Goal: Task Accomplishment & Management: Manage account settings

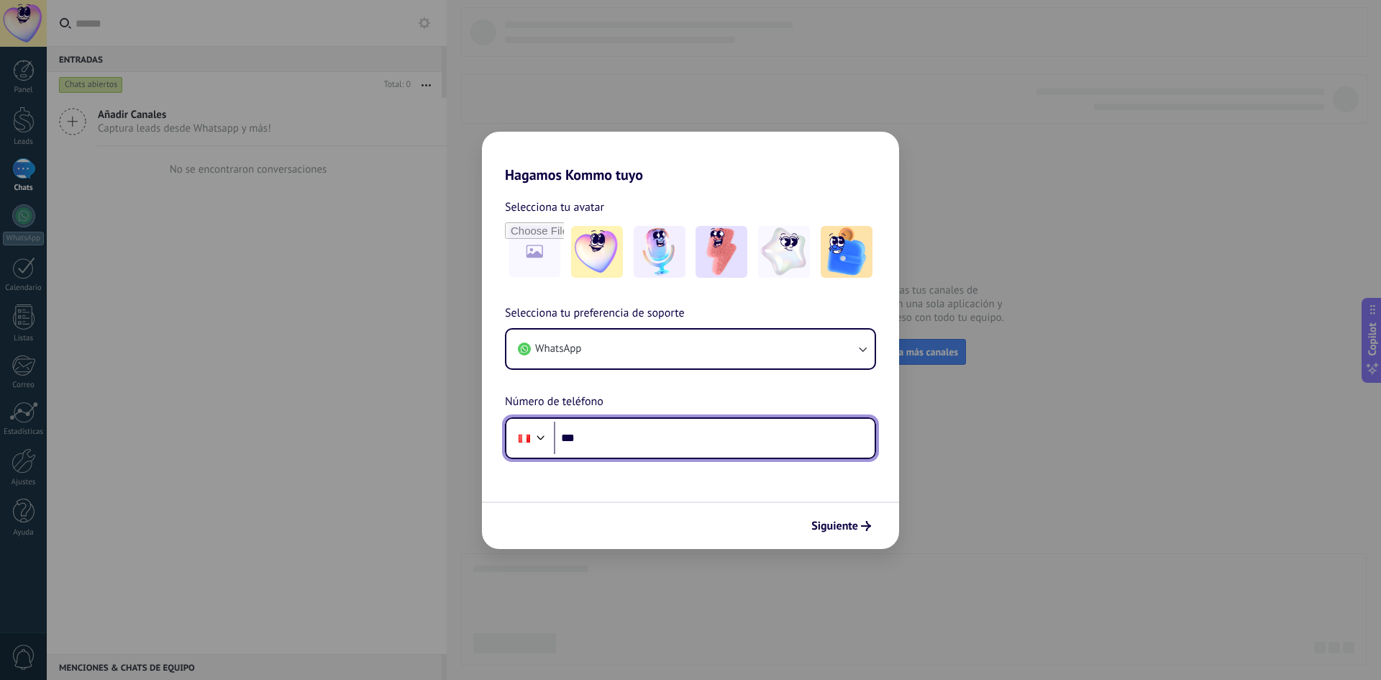
click at [629, 437] on input "***" at bounding box center [714, 438] width 321 height 33
paste input "**********"
type input "**********"
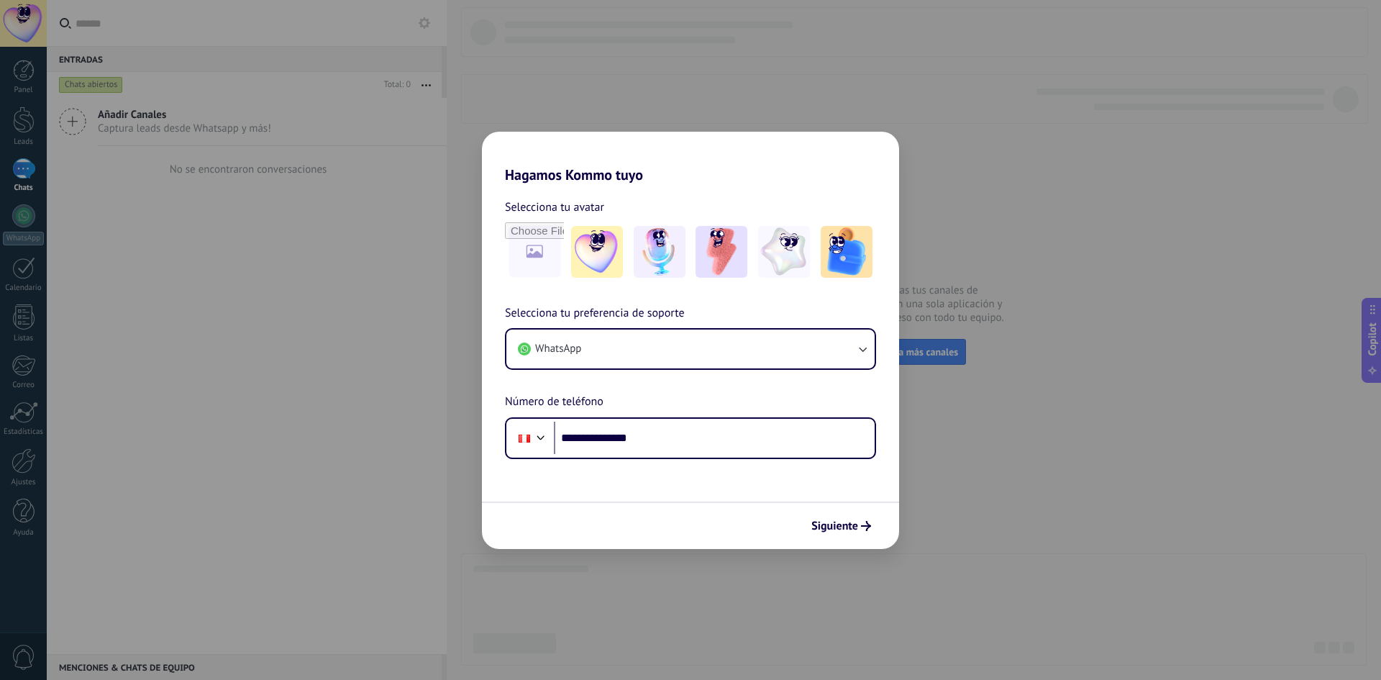
click at [637, 487] on form "**********" at bounding box center [690, 365] width 417 height 365
click at [818, 521] on span "Siguiente" at bounding box center [835, 526] width 47 height 10
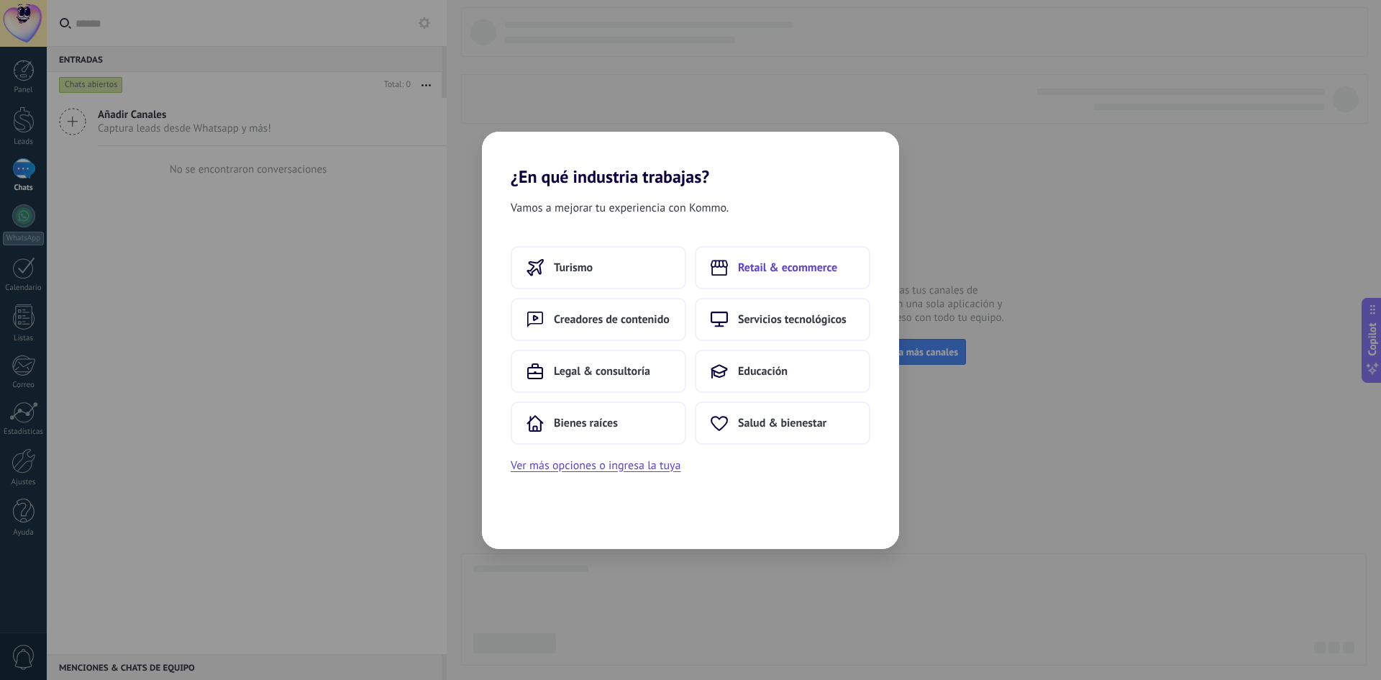
click at [773, 278] on button "Retail & ecommerce" at bounding box center [783, 267] width 176 height 43
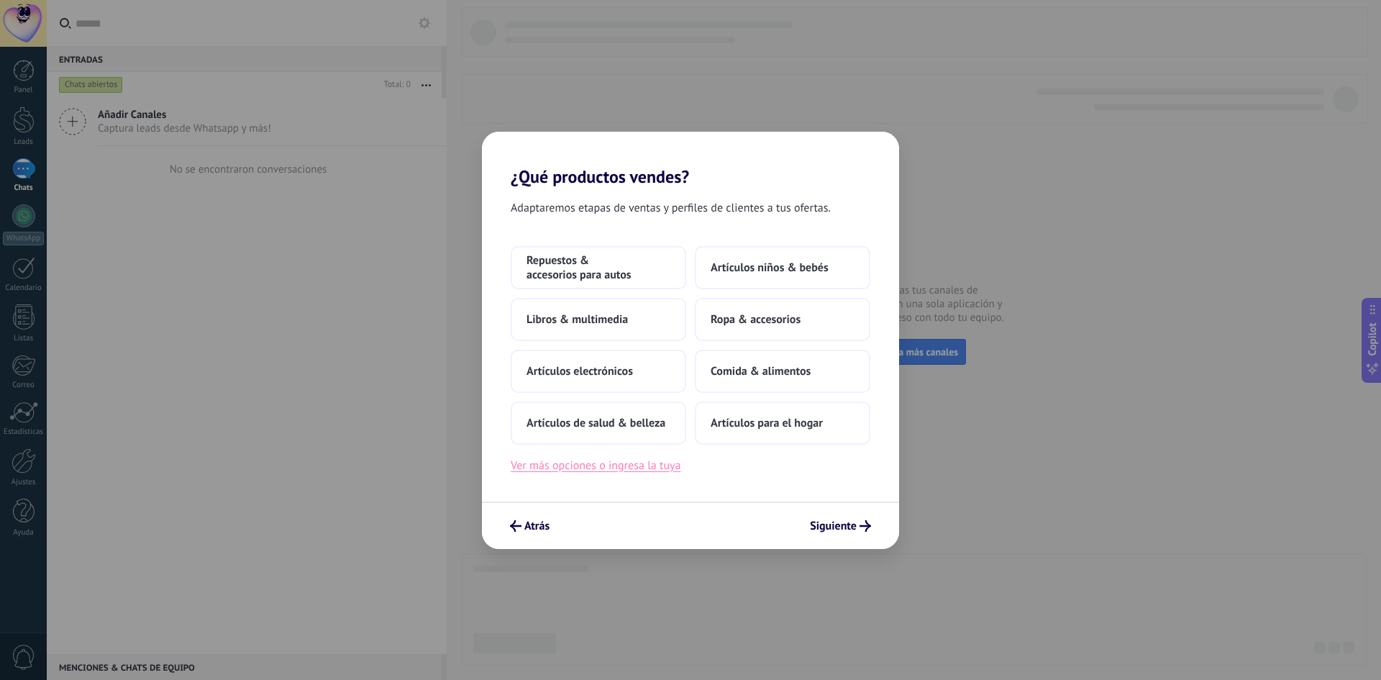
click at [647, 467] on button "Ver más opciones o ingresa la tuya" at bounding box center [596, 465] width 170 height 19
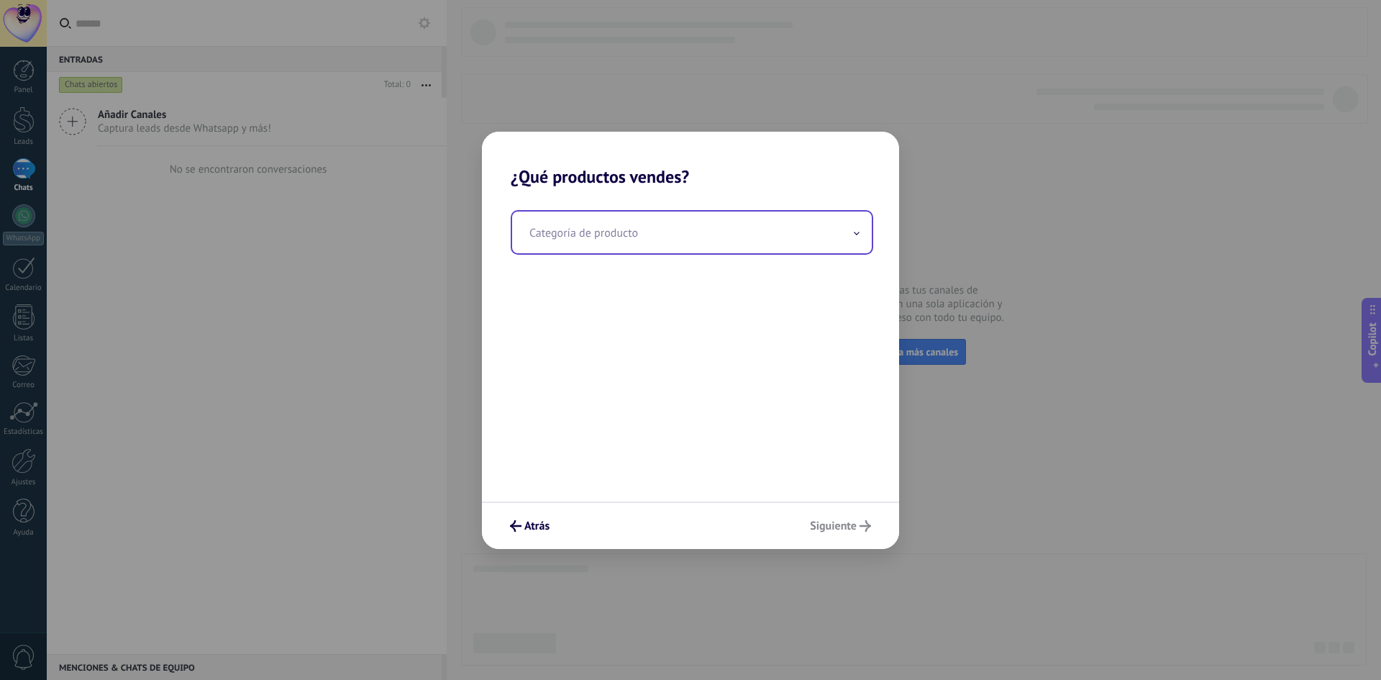
click at [612, 244] on input "text" at bounding box center [692, 233] width 360 height 42
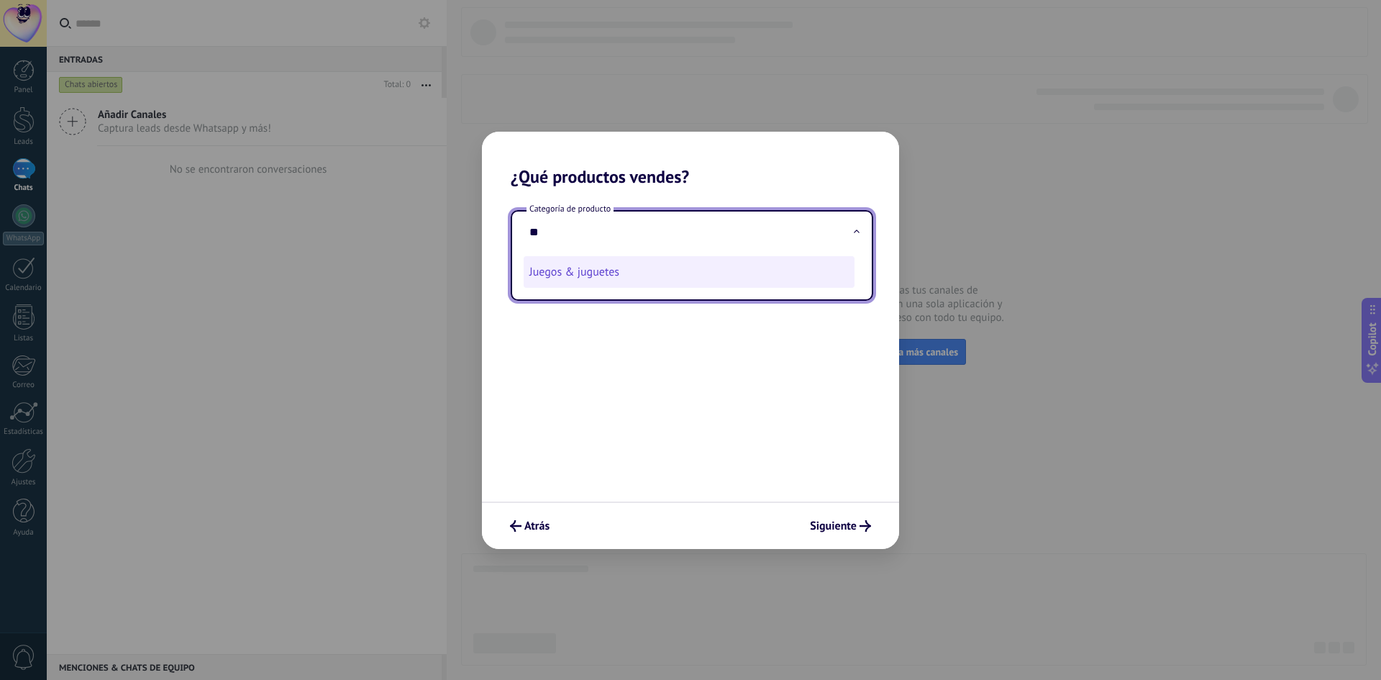
click at [588, 283] on li "Juegos & juguetes" at bounding box center [689, 272] width 331 height 32
type input "**********"
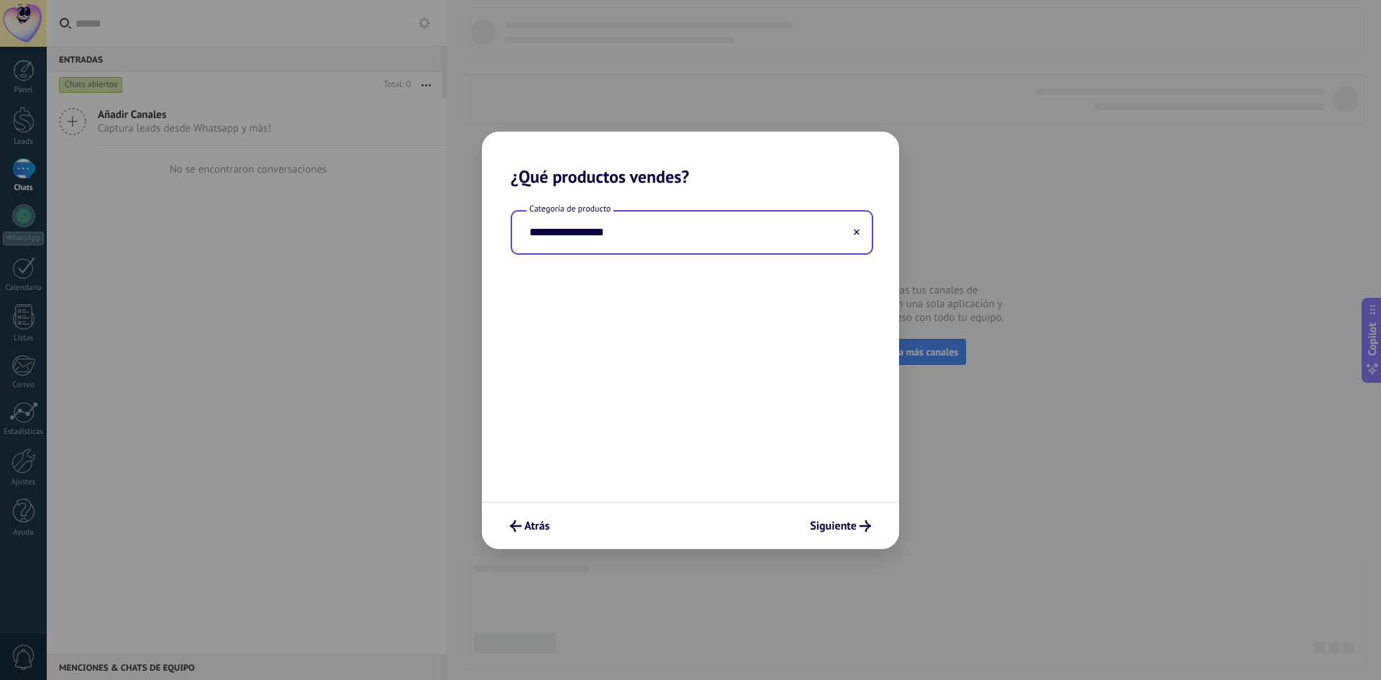
click at [620, 374] on div "**********" at bounding box center [690, 344] width 417 height 314
click at [841, 529] on span "Siguiente" at bounding box center [833, 526] width 47 height 10
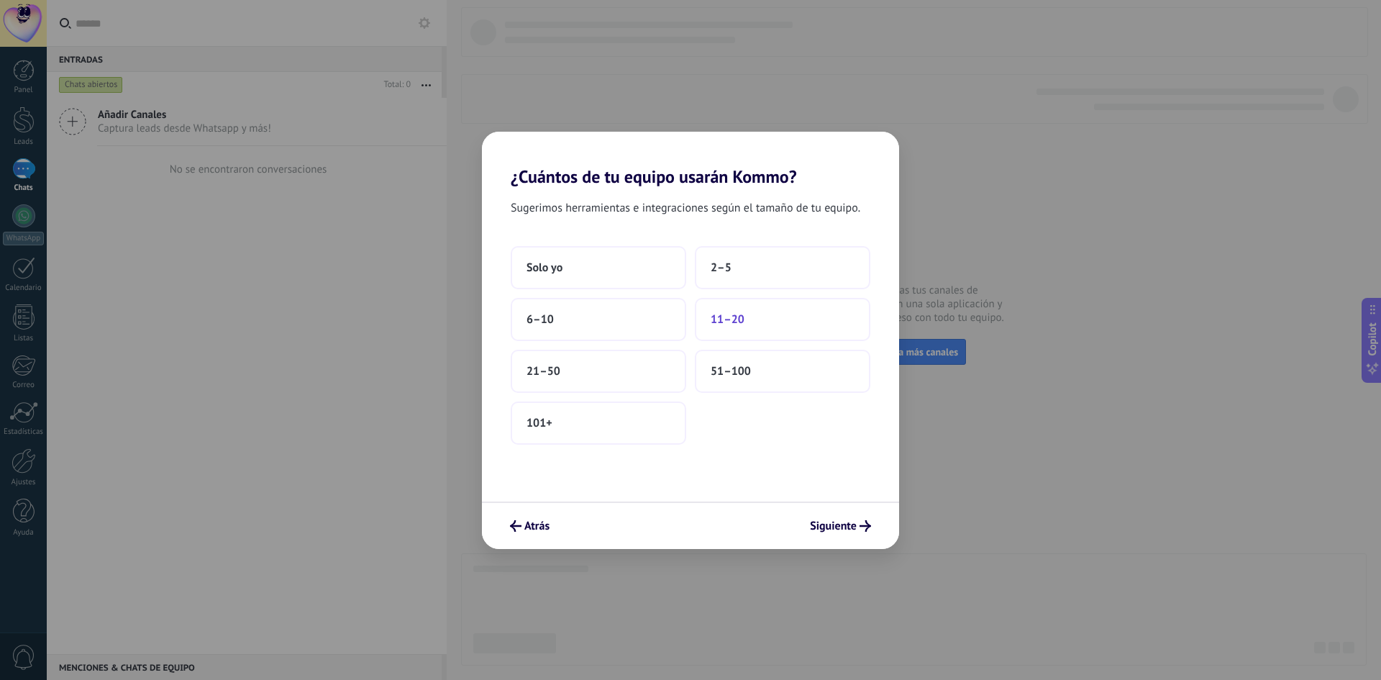
click at [712, 319] on span "11–20" at bounding box center [728, 319] width 34 height 14
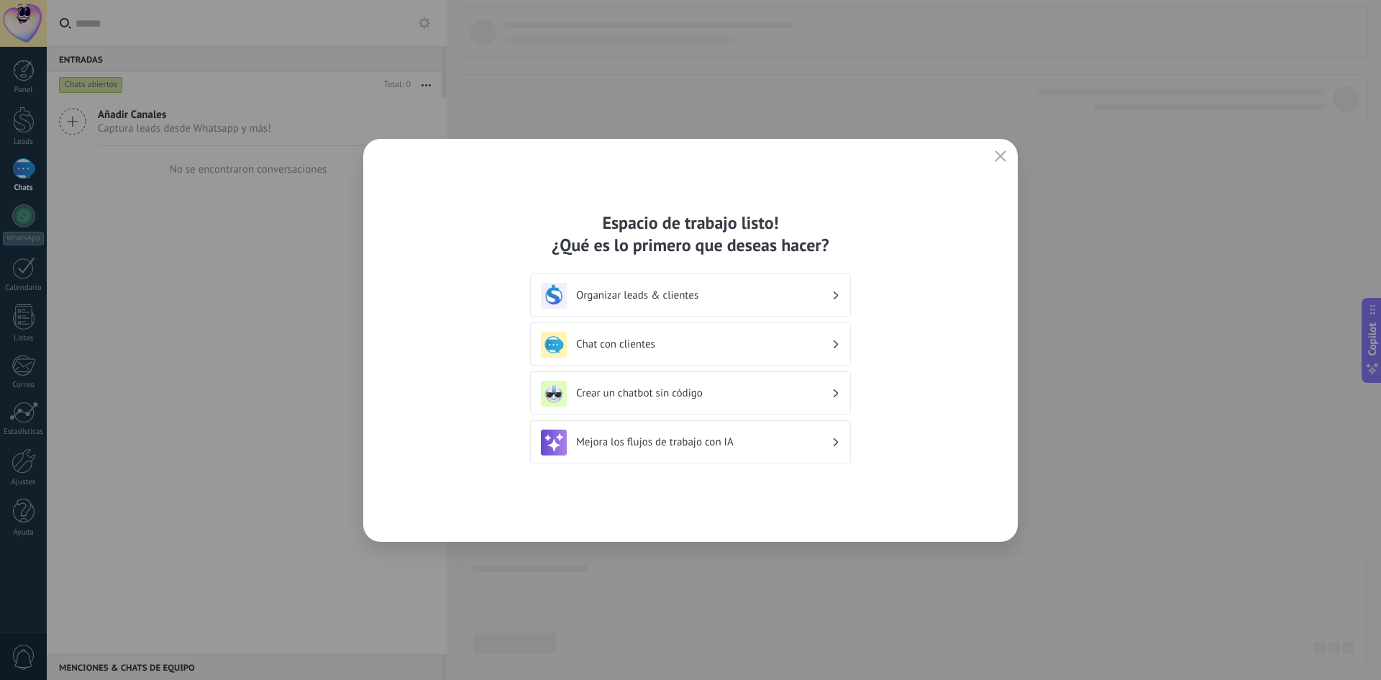
click at [651, 348] on h3 "Chat con clientes" at bounding box center [703, 344] width 255 height 14
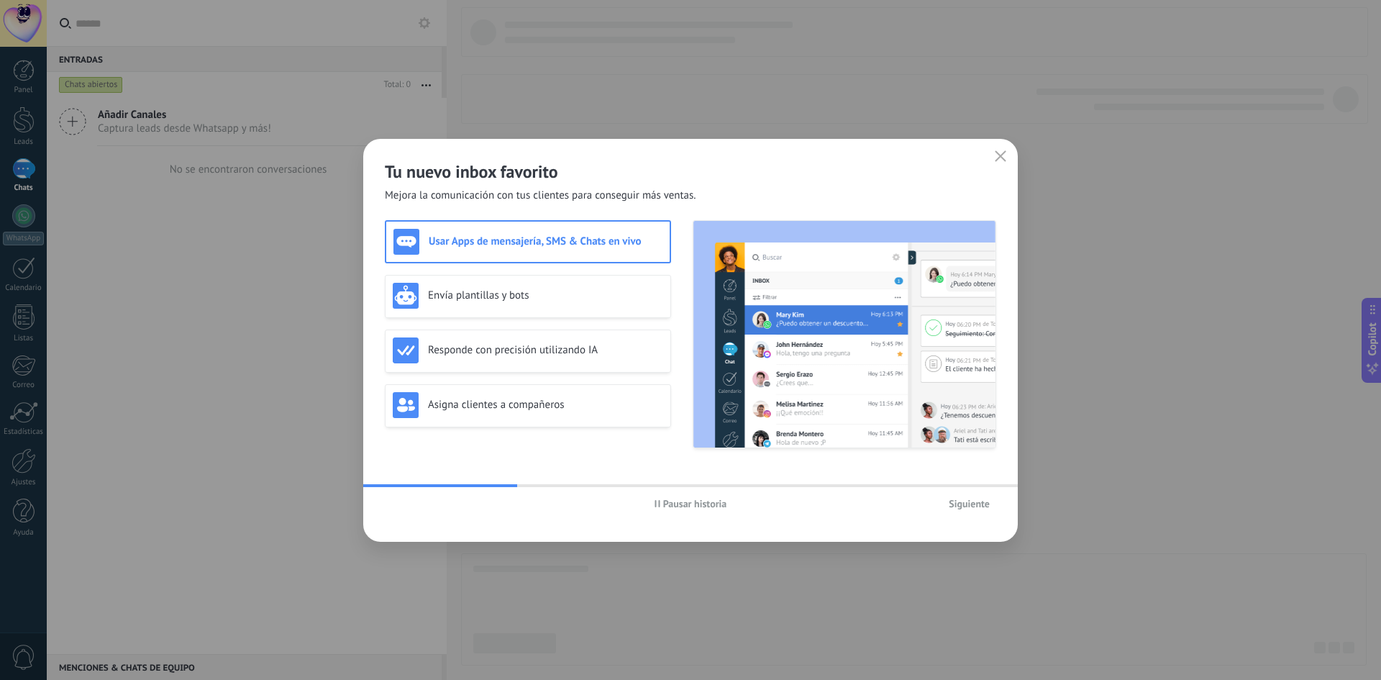
click at [697, 504] on span "Pausar historia" at bounding box center [695, 504] width 64 height 10
click at [954, 509] on span "Siguiente" at bounding box center [969, 504] width 41 height 10
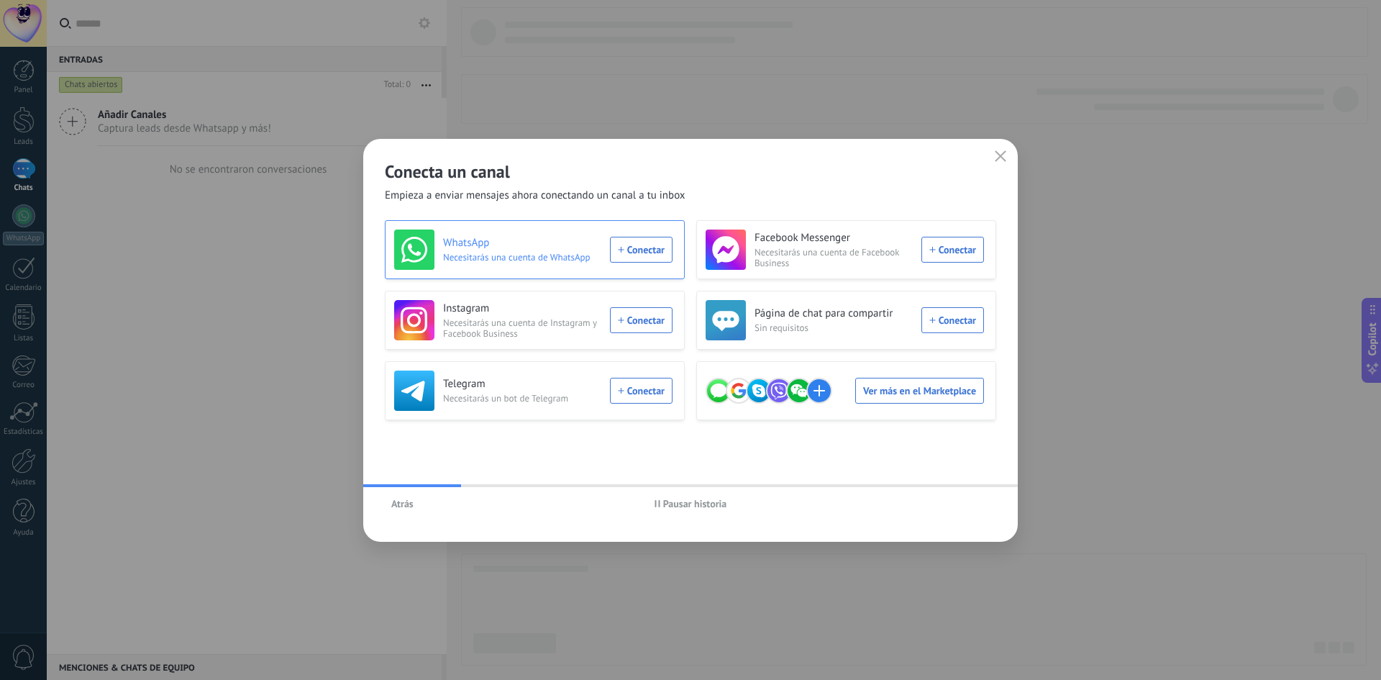
click at [625, 259] on div "WhatsApp Necesitarás una cuenta de WhatsApp Conectar" at bounding box center [533, 249] width 278 height 40
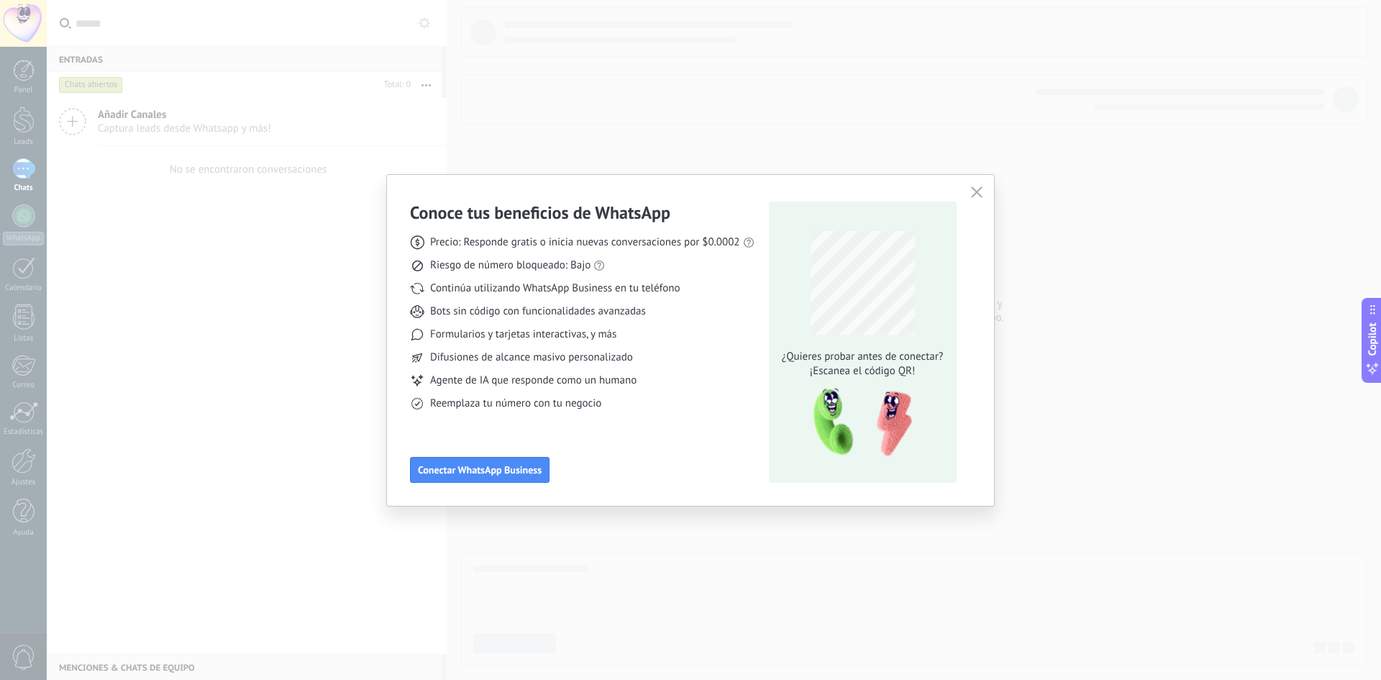
click at [766, 332] on div "Conoce tus beneficios de WhatsApp Precio: Responde gratis o inicia nuevas conve…" at bounding box center [690, 341] width 561 height 281
click at [1138, 294] on div "Conoce tus beneficios de WhatsApp Precio: Responde gratis o inicia nuevas conve…" at bounding box center [690, 340] width 1381 height 680
click at [976, 188] on icon "button" at bounding box center [977, 192] width 12 height 12
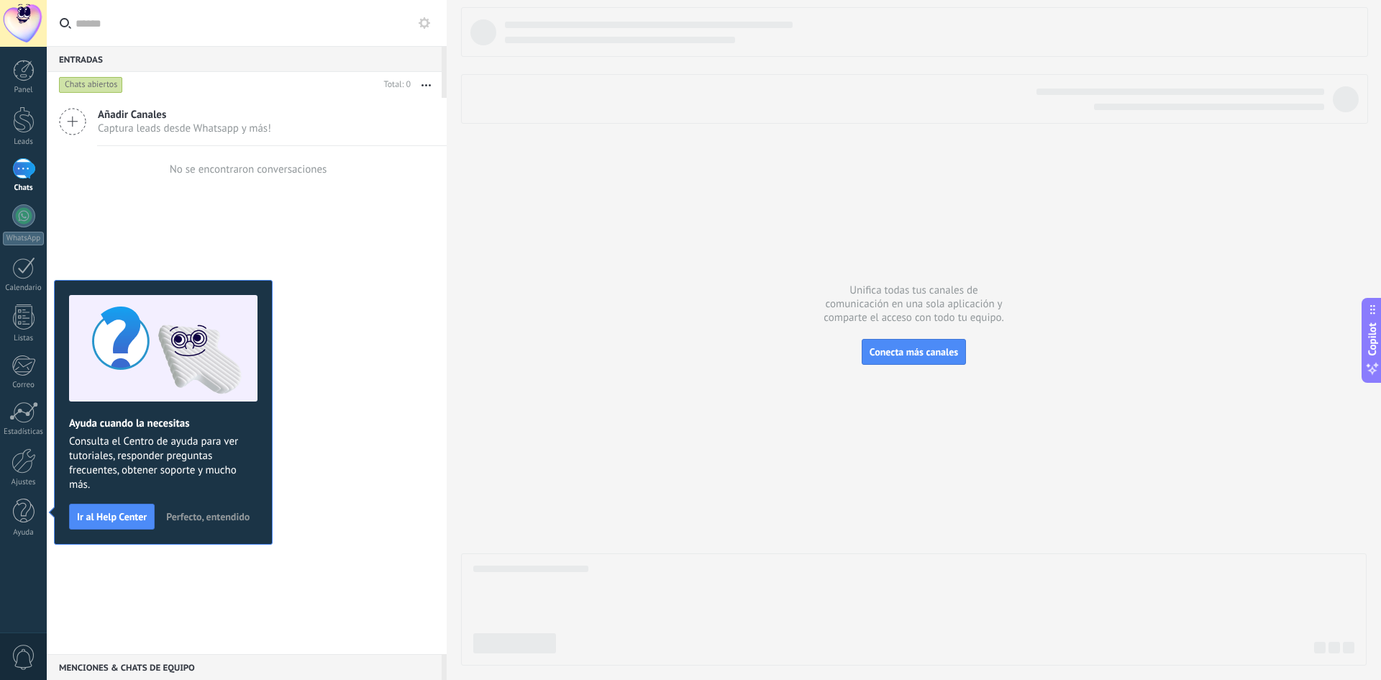
click at [193, 522] on span "Perfecto, entendido" at bounding box center [207, 517] width 83 height 10
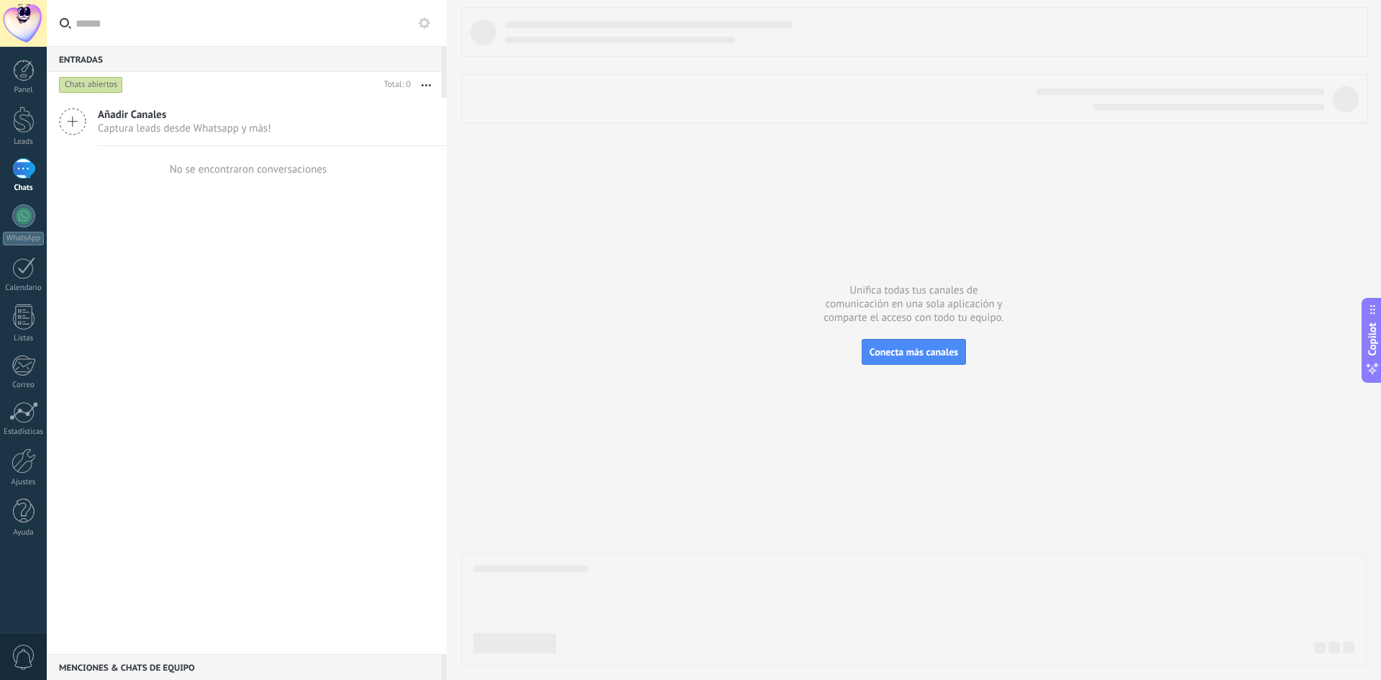
click at [25, 172] on div at bounding box center [23, 168] width 23 height 21
click at [19, 124] on div at bounding box center [24, 119] width 22 height 27
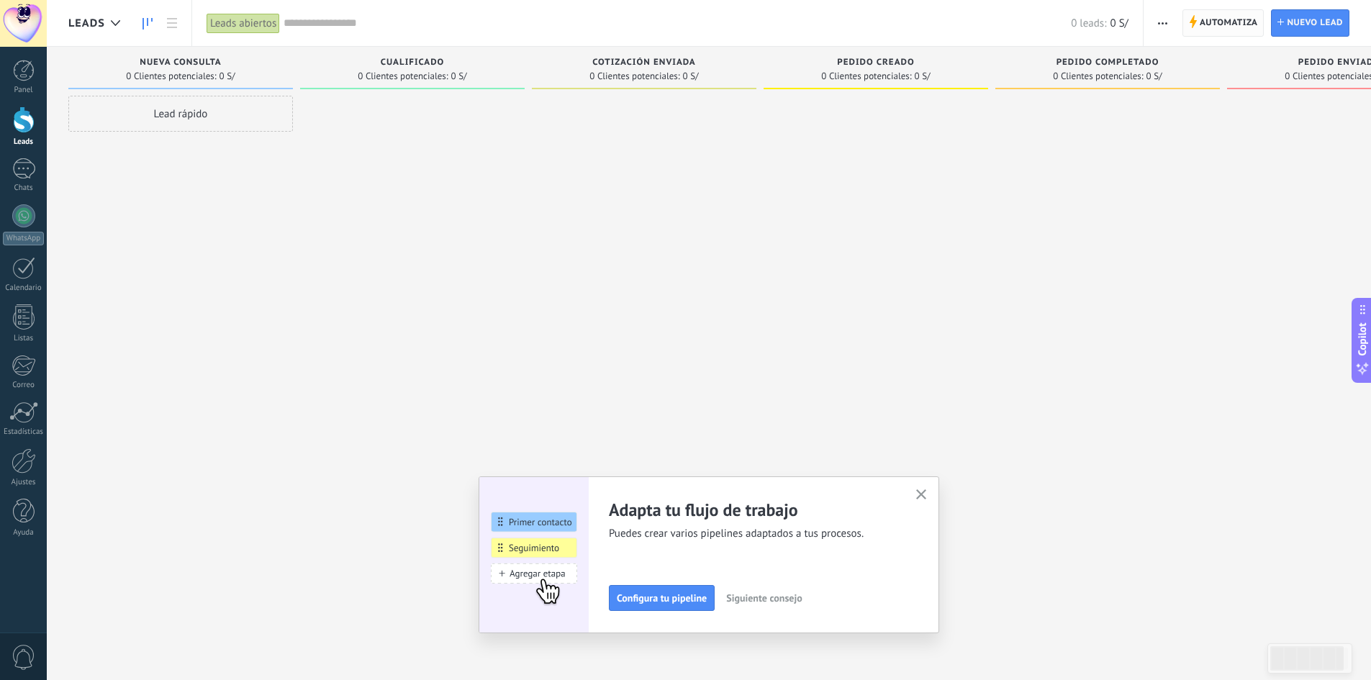
click at [1202, 22] on span "Automatiza" at bounding box center [1228, 23] width 58 height 26
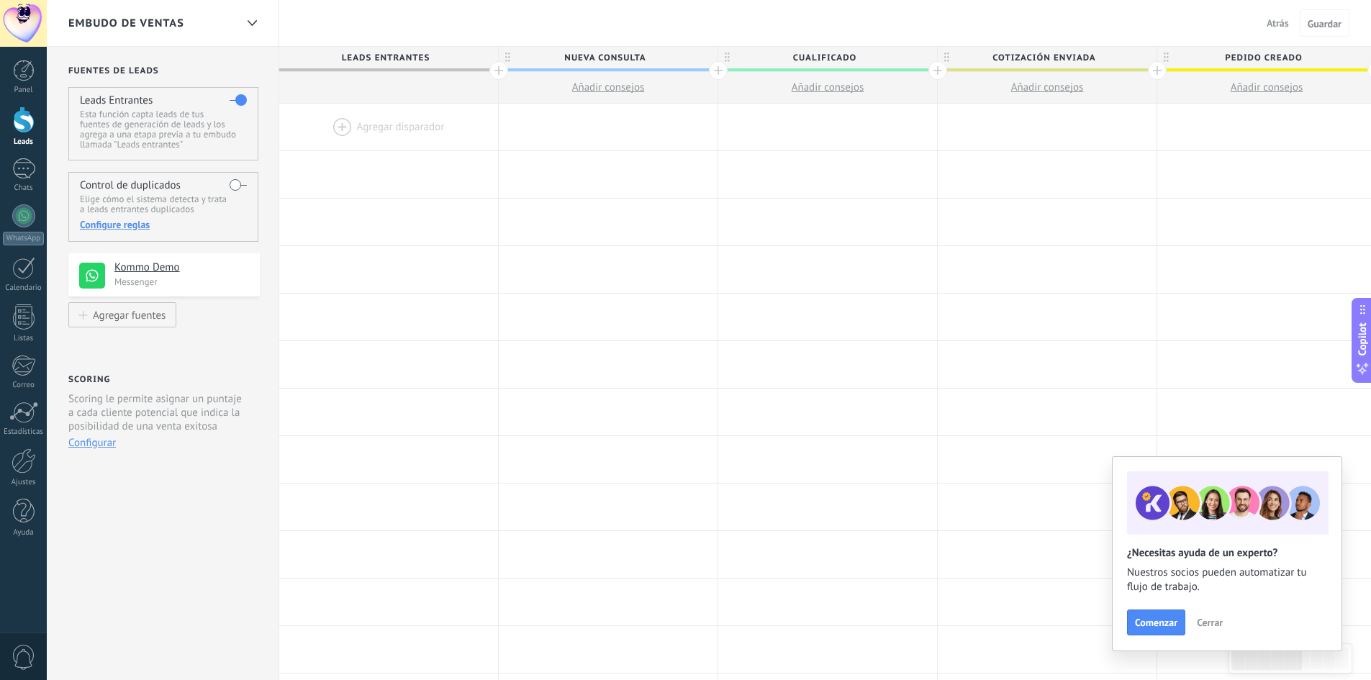
click at [1264, 25] on button "Atrás" at bounding box center [1277, 23] width 34 height 22
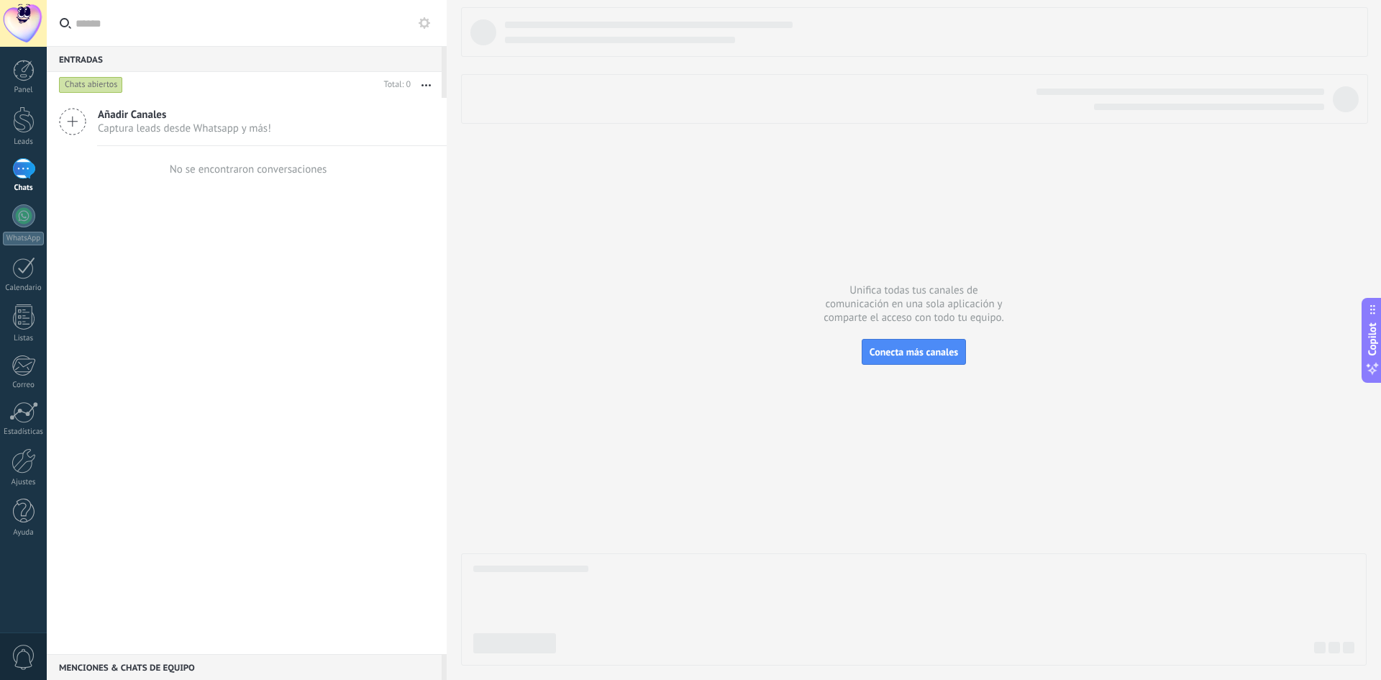
click at [20, 154] on div "Panel Leads Chats WhatsApp Clientes" at bounding box center [23, 306] width 47 height 492
click at [27, 133] on link "Leads" at bounding box center [23, 126] width 47 height 40
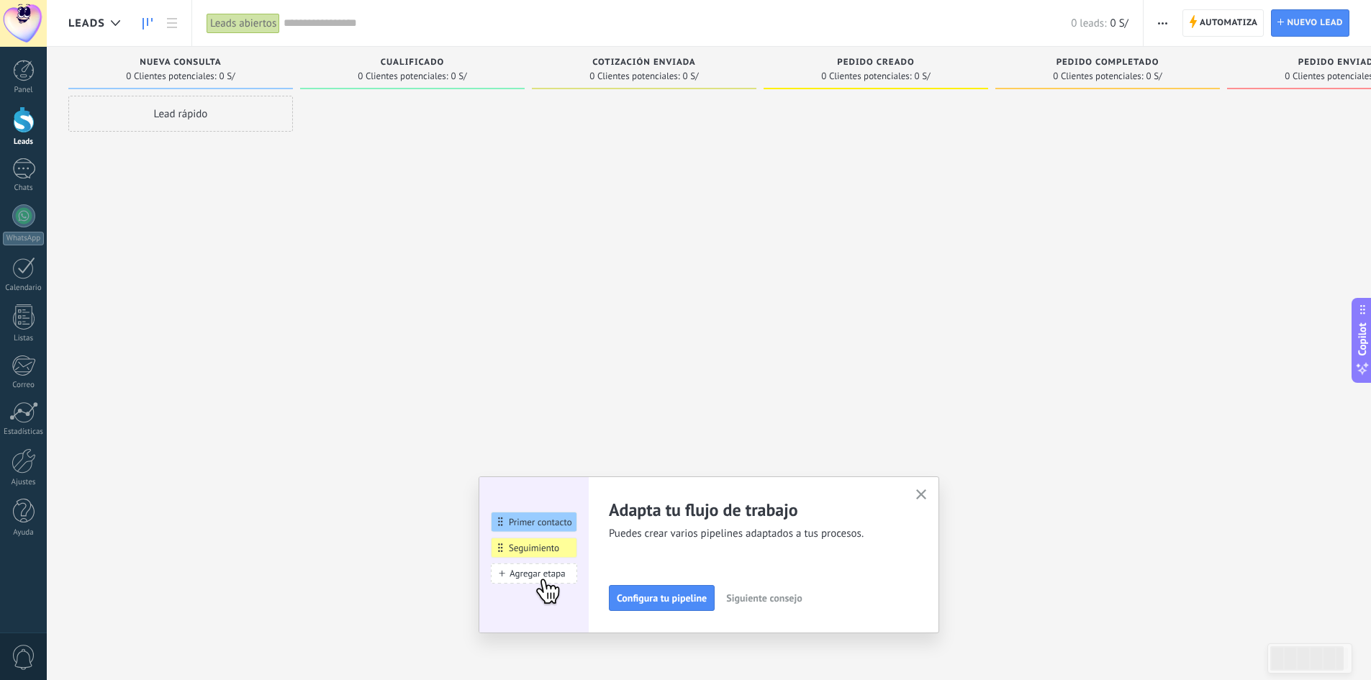
click at [1165, 25] on span "button" at bounding box center [1162, 22] width 9 height 27
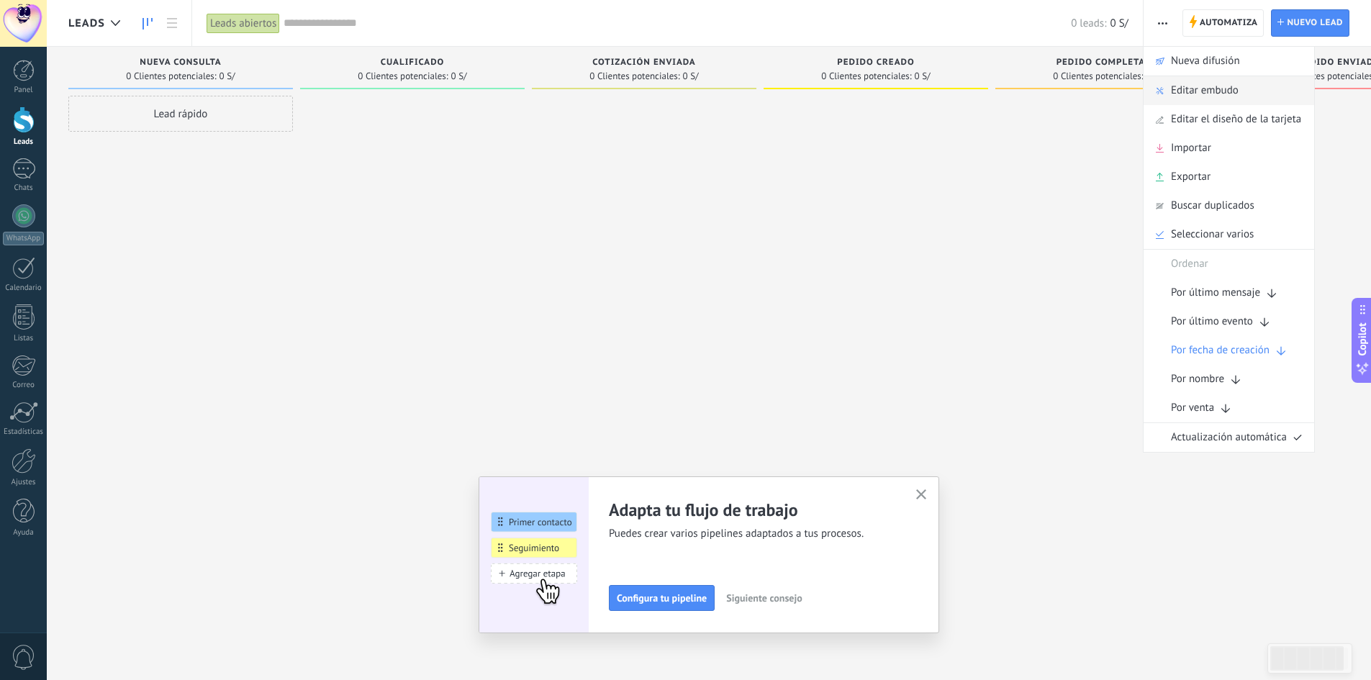
click at [1175, 87] on span "Editar embudo" at bounding box center [1205, 90] width 68 height 29
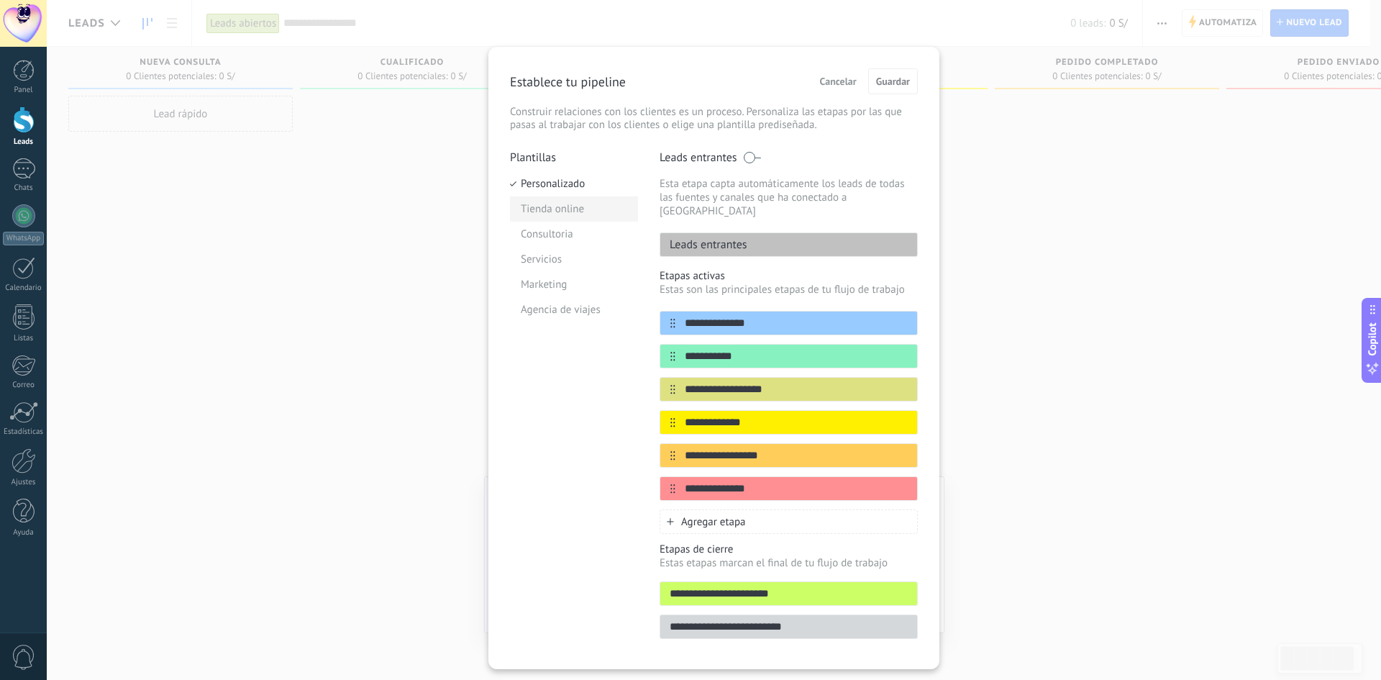
click at [557, 209] on li "Tienda online" at bounding box center [574, 208] width 128 height 25
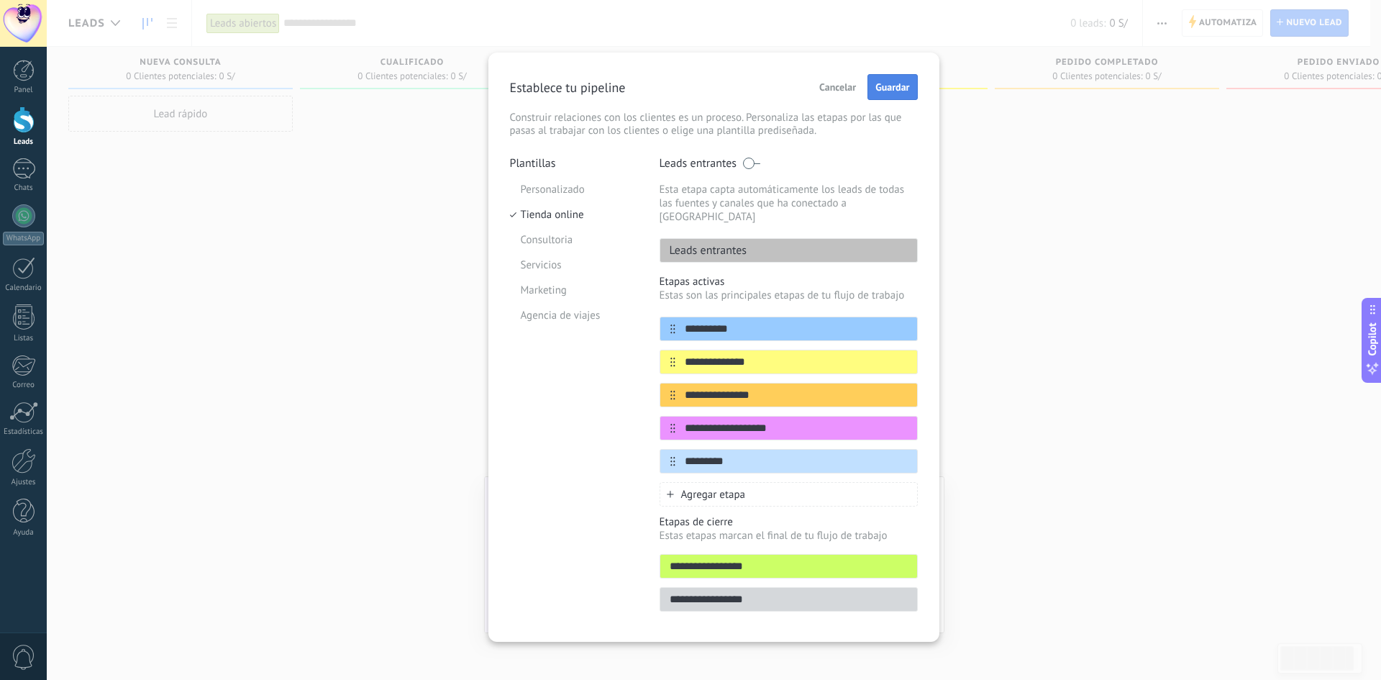
click at [881, 86] on span "Guardar" at bounding box center [893, 87] width 34 height 10
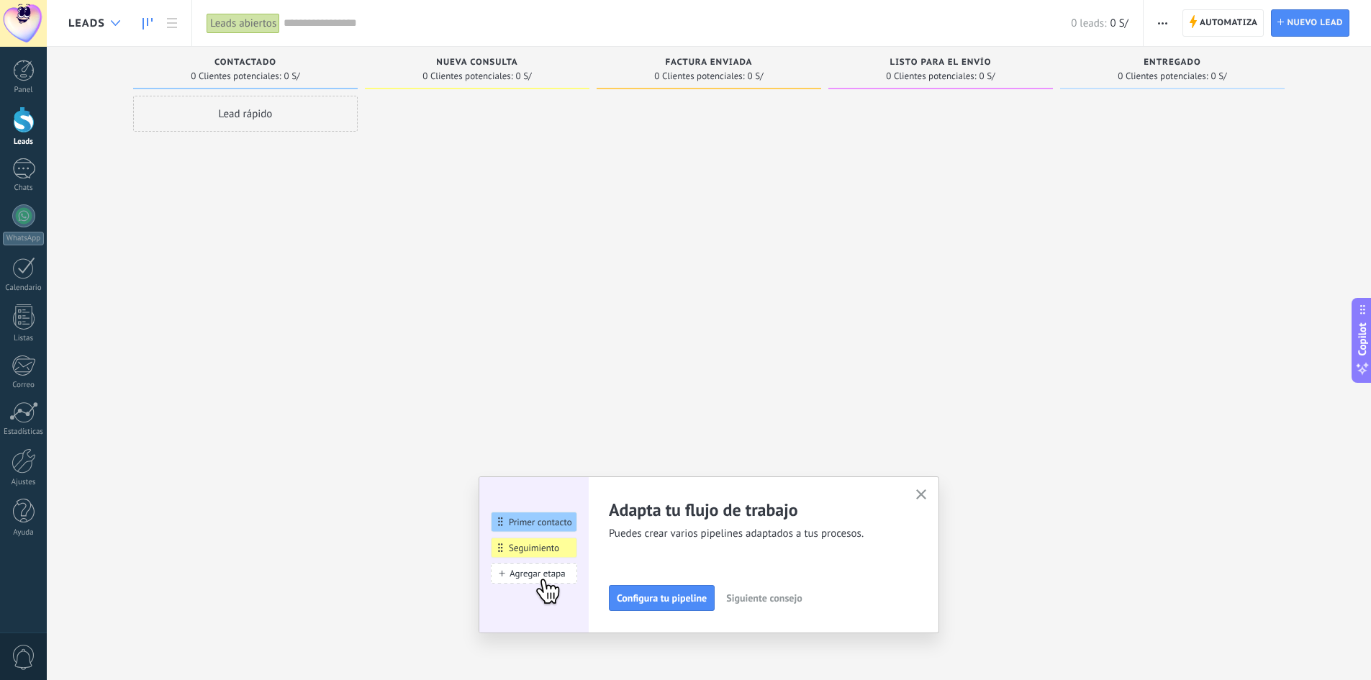
click at [109, 26] on div at bounding box center [116, 23] width 24 height 28
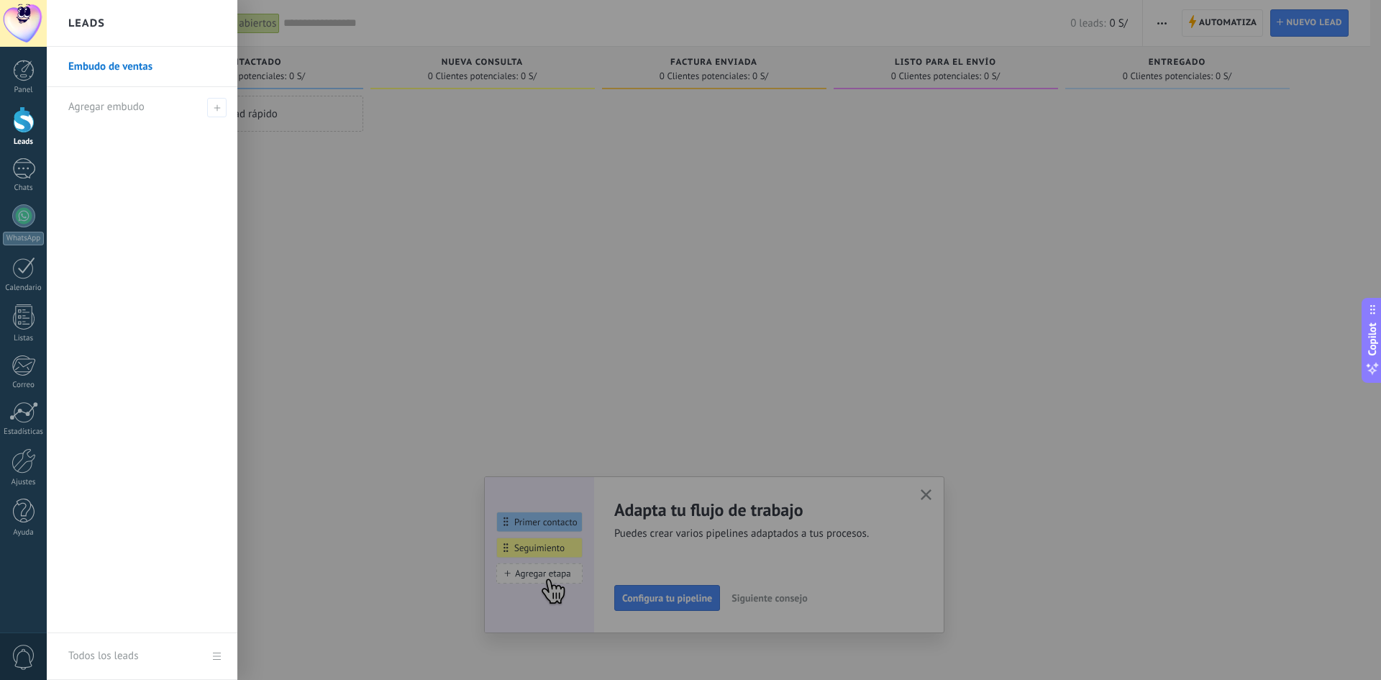
click at [98, 71] on link "Embudo de ventas" at bounding box center [145, 67] width 155 height 40
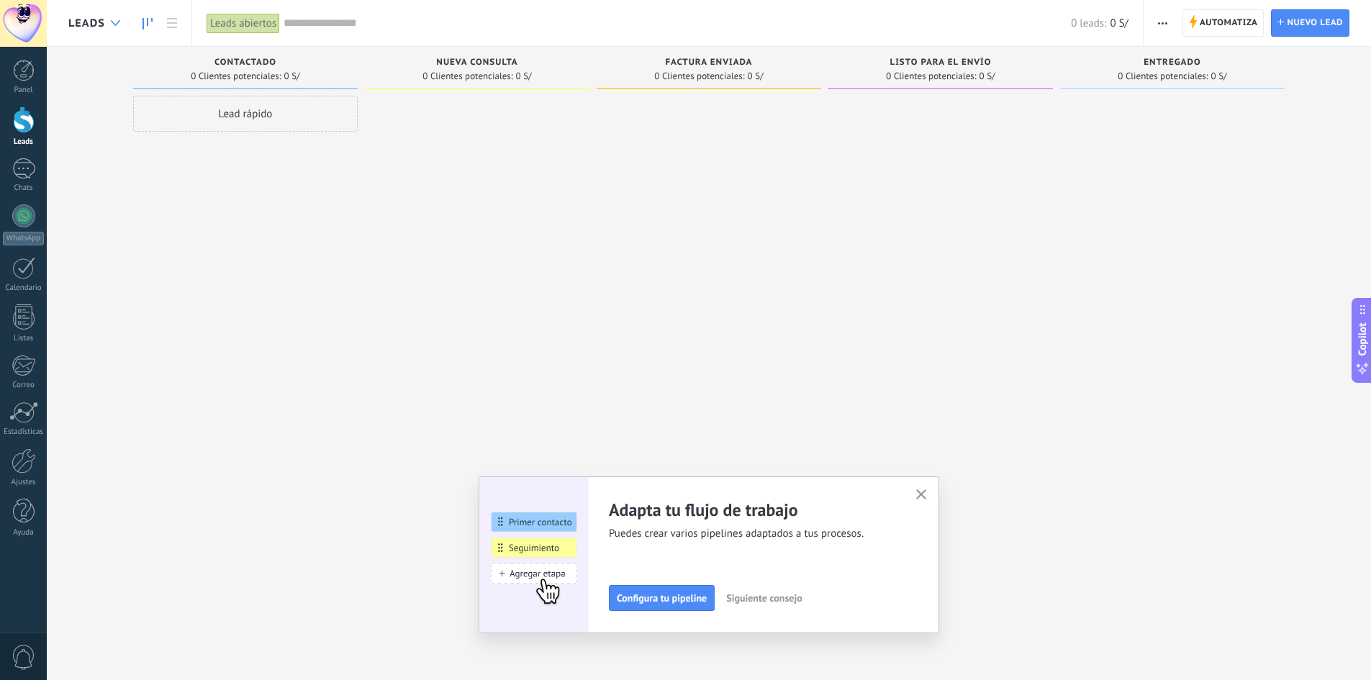
click at [114, 29] on div at bounding box center [116, 23] width 24 height 28
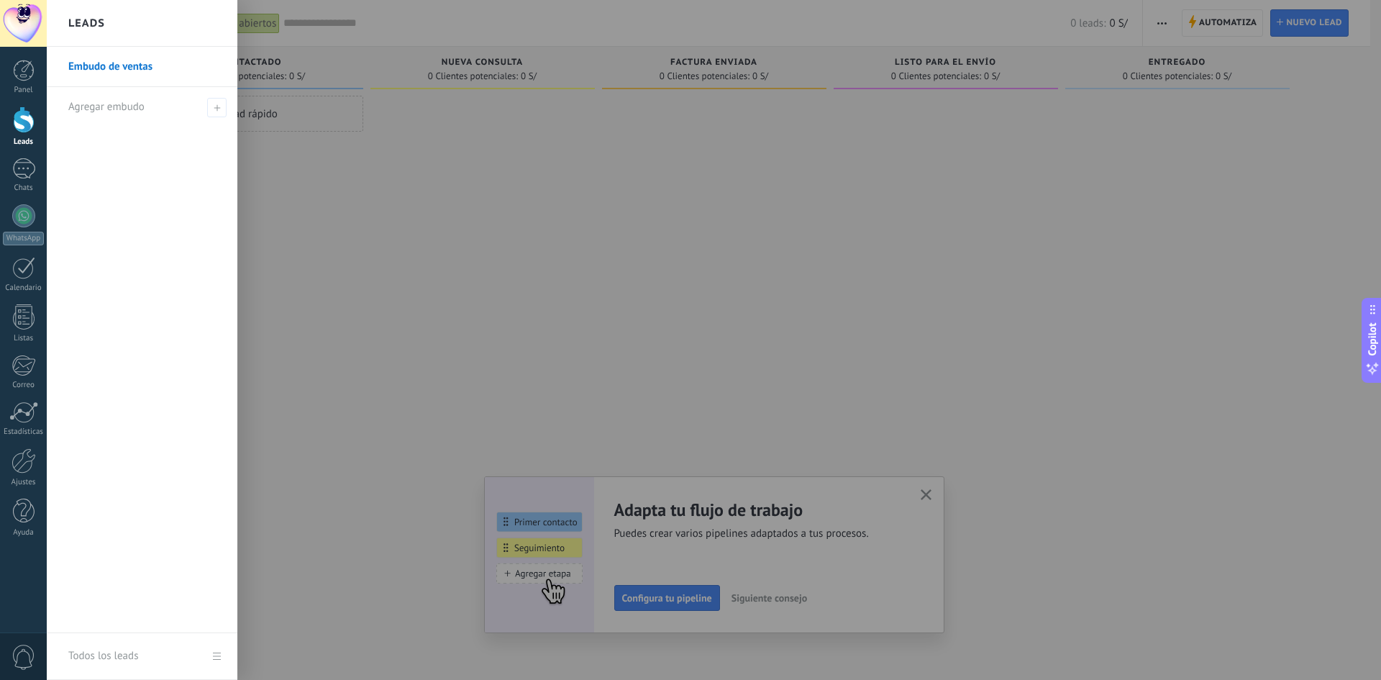
click at [170, 64] on link "Embudo de ventas" at bounding box center [145, 67] width 155 height 40
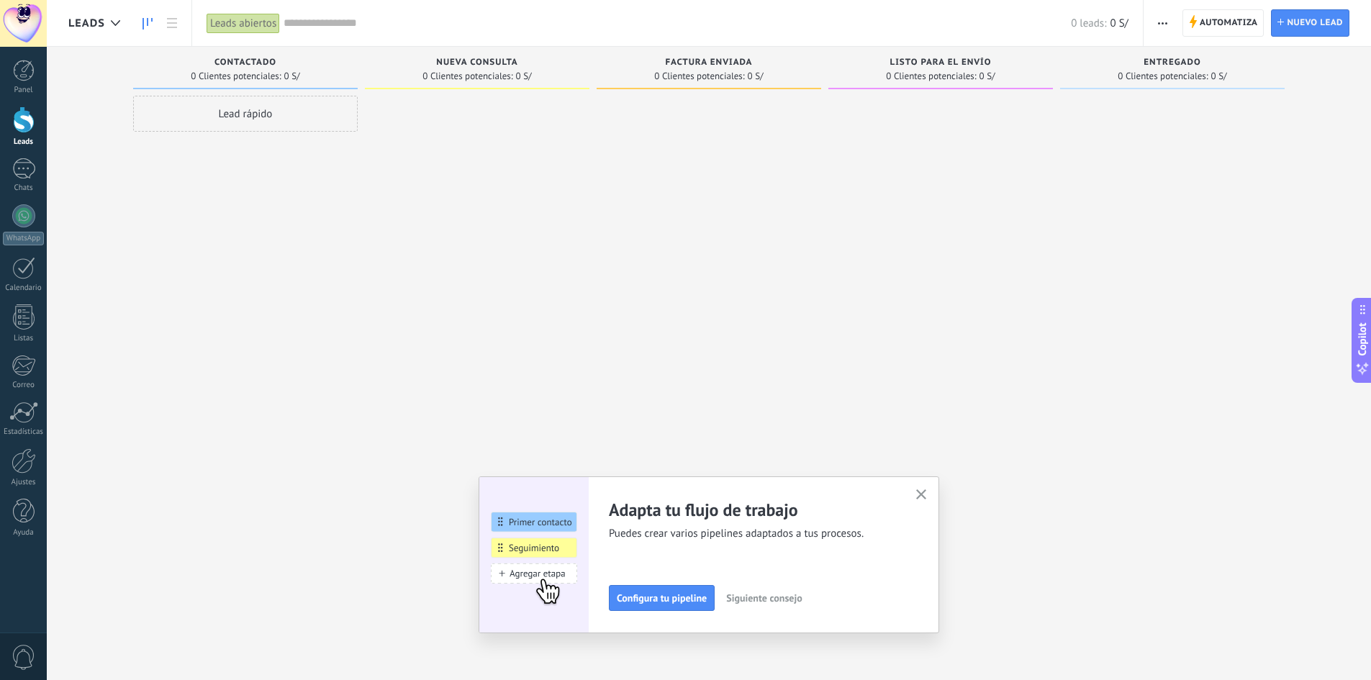
click at [1154, 21] on button "button" at bounding box center [1162, 22] width 21 height 27
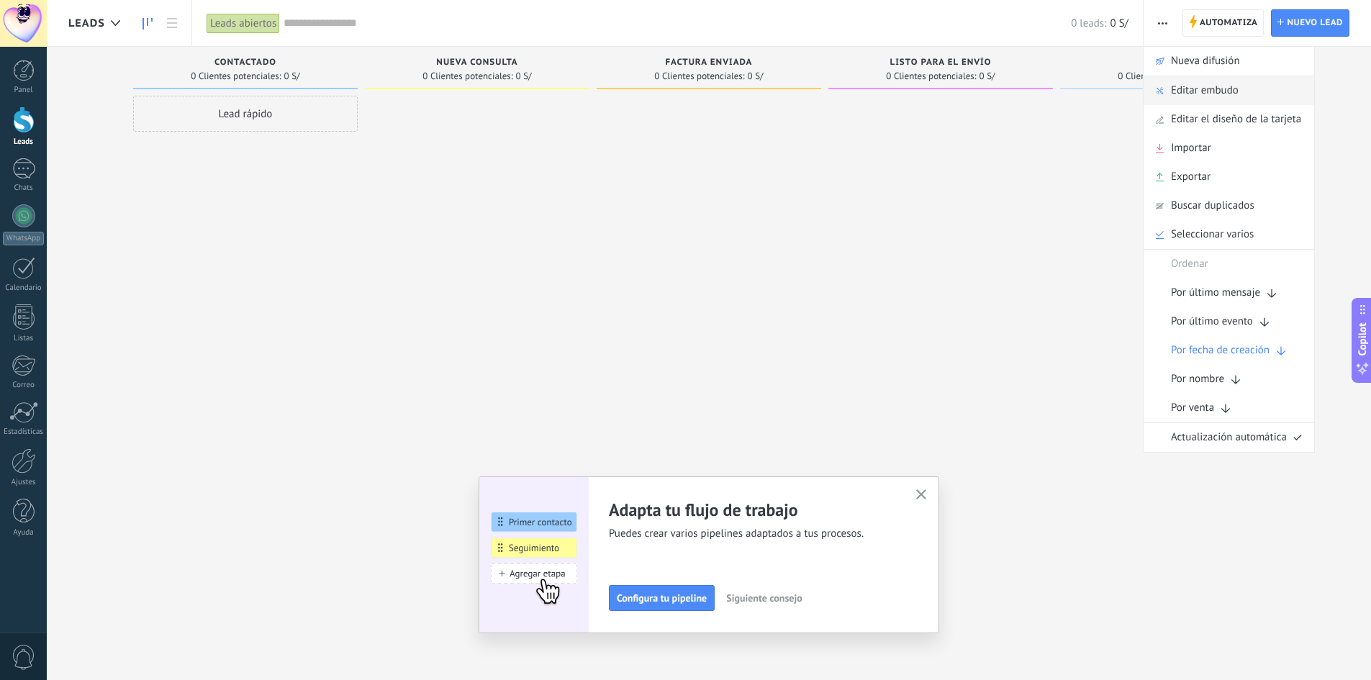
click at [1182, 81] on span "Editar embudo" at bounding box center [1205, 90] width 68 height 29
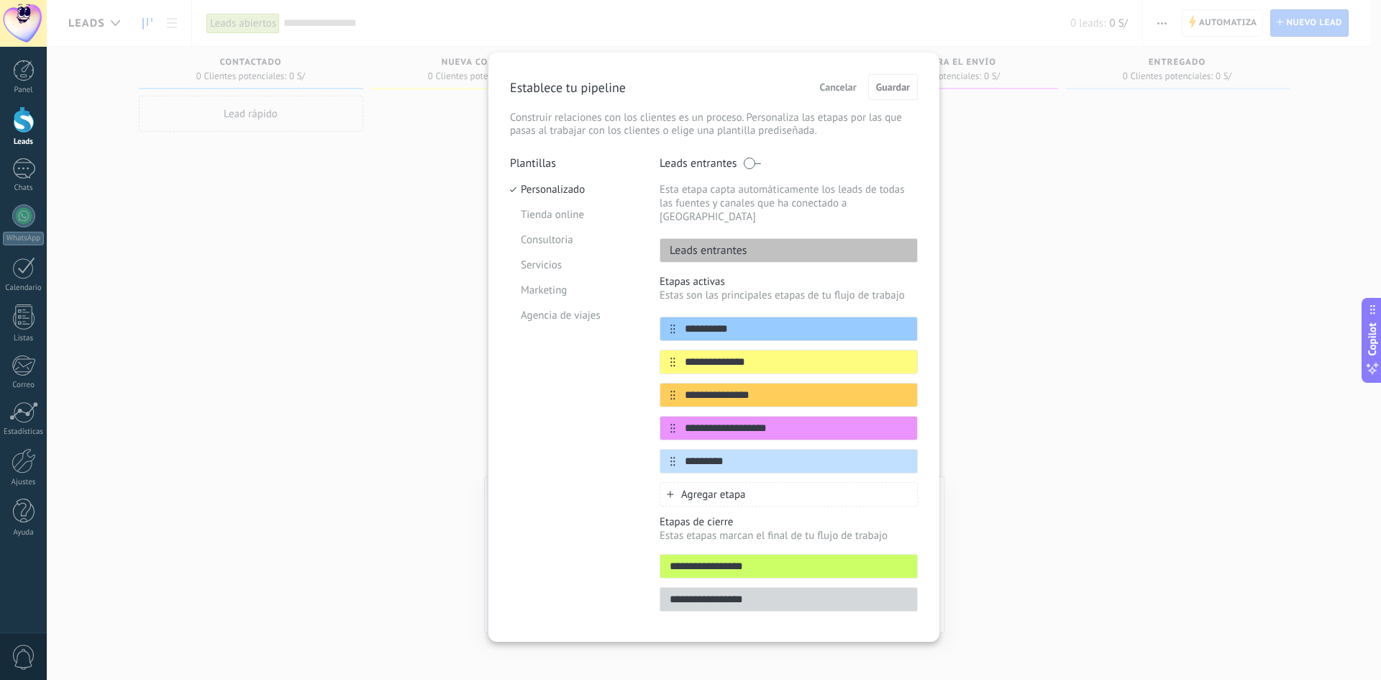
click at [820, 92] on span "Cancelar" at bounding box center [838, 87] width 37 height 10
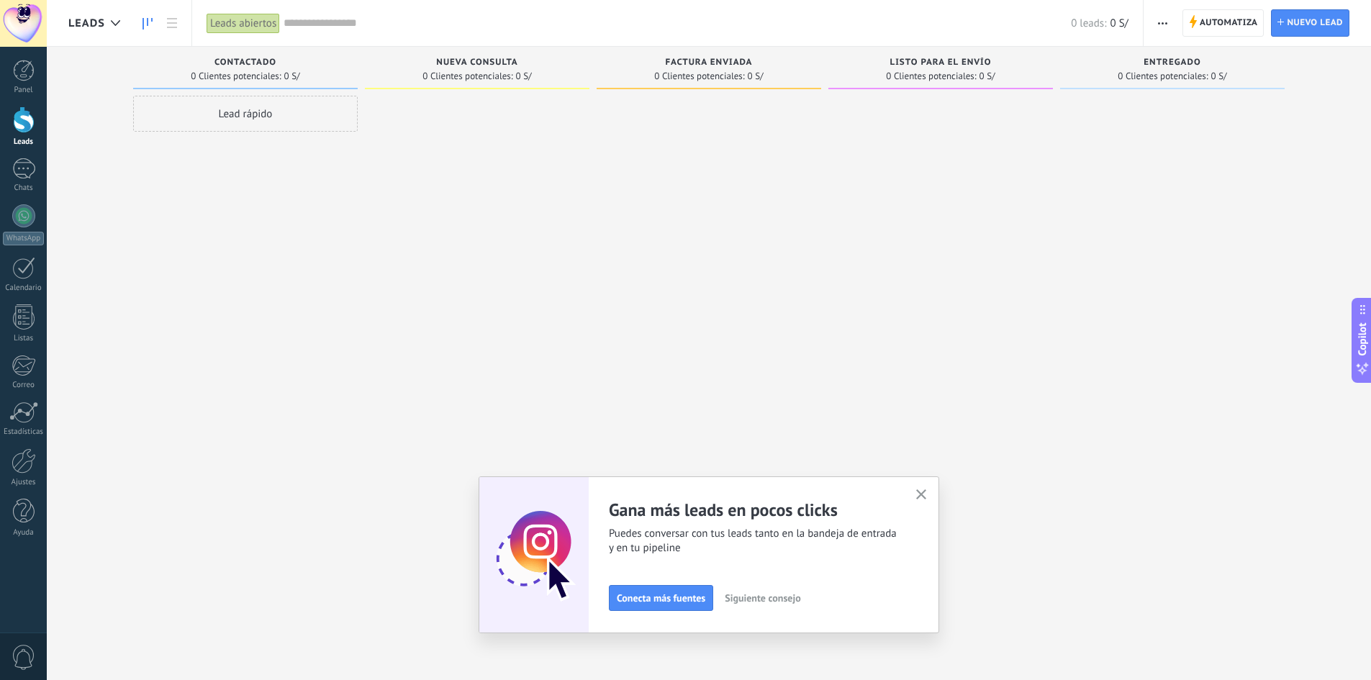
click at [1171, 26] on button "button" at bounding box center [1162, 22] width 21 height 27
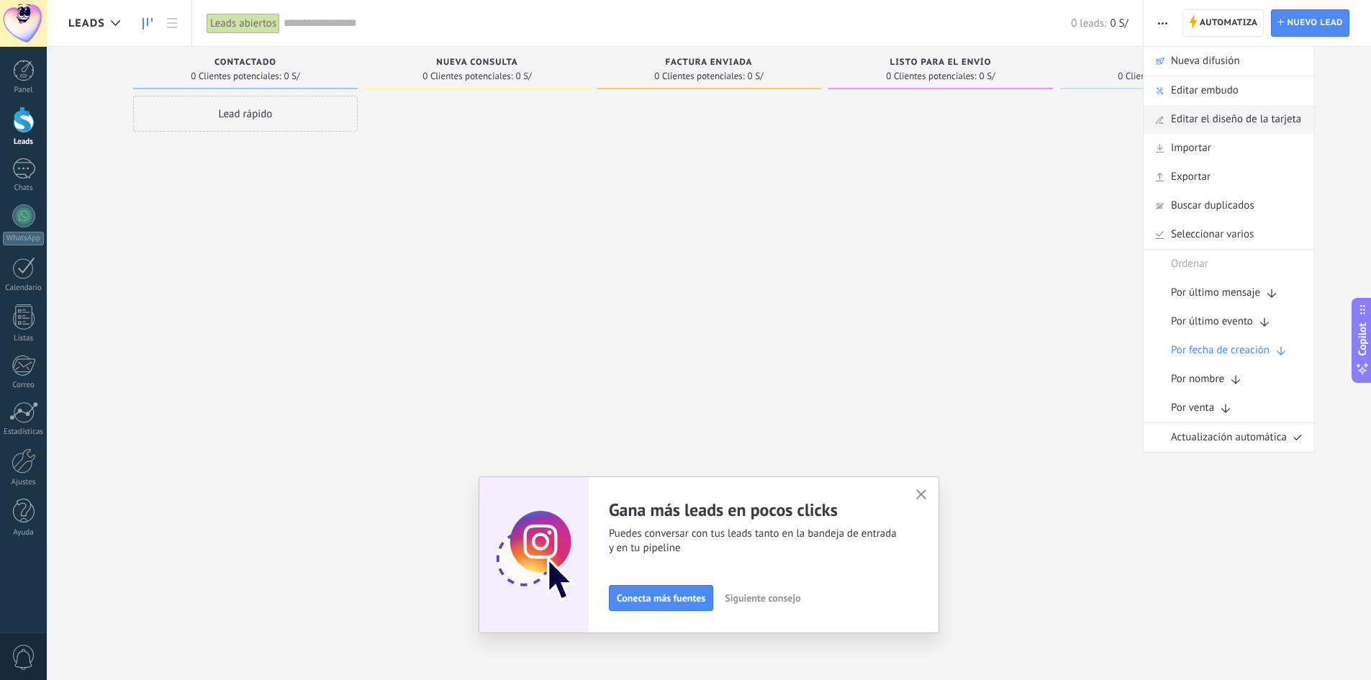
click at [1203, 118] on span "Editar el diseño de la tarjeta" at bounding box center [1236, 119] width 130 height 29
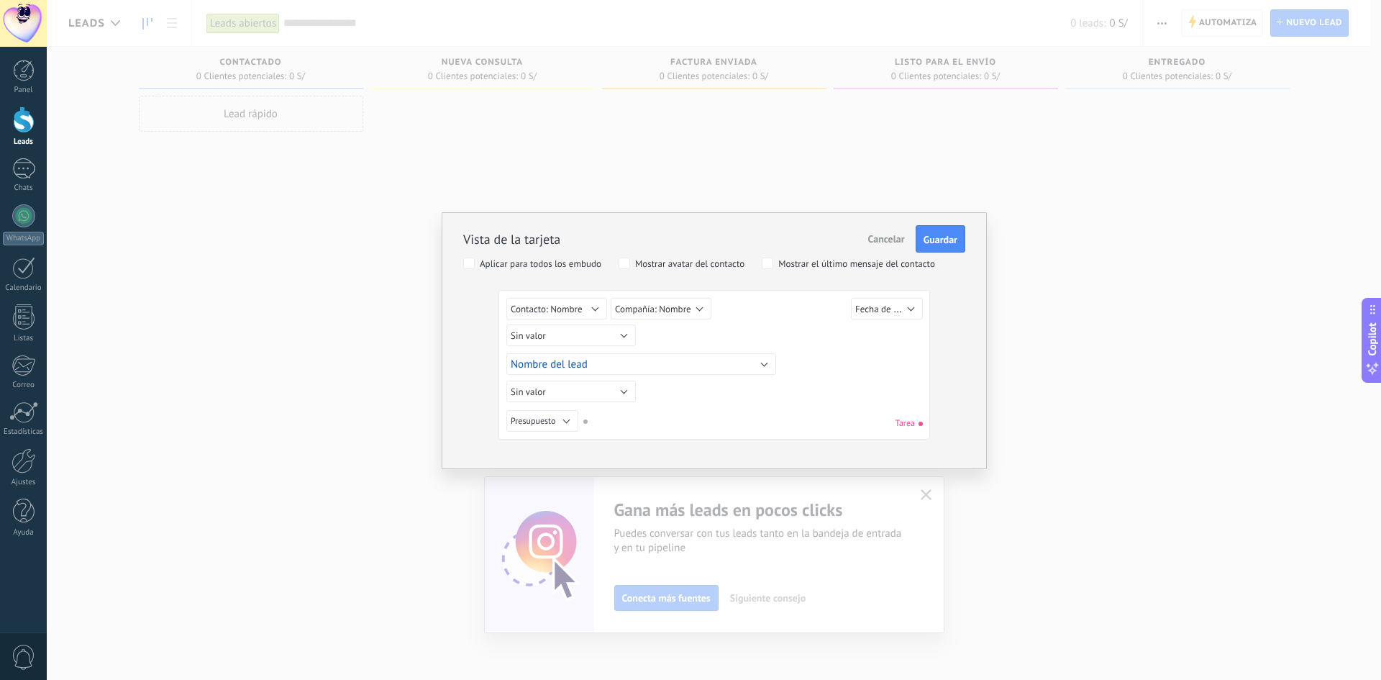
click at [873, 232] on button "Cancelar" at bounding box center [887, 238] width 48 height 27
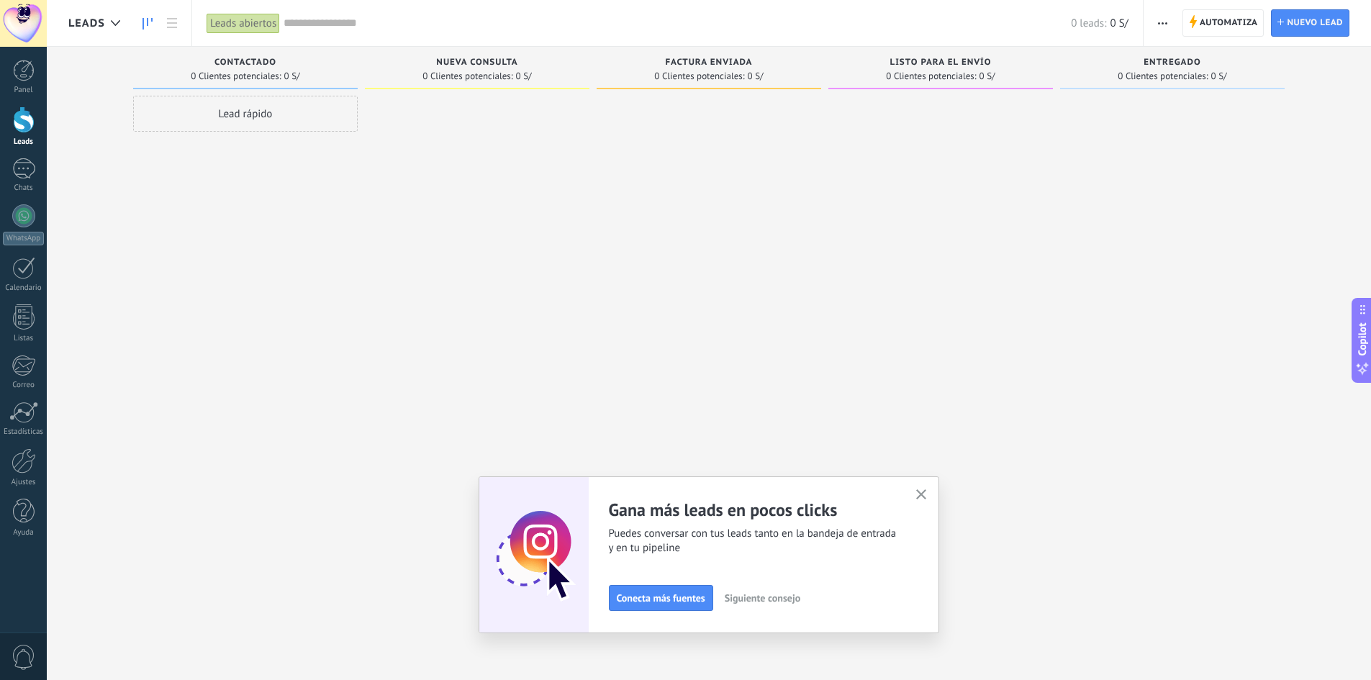
click at [1165, 28] on span "button" at bounding box center [1162, 22] width 9 height 27
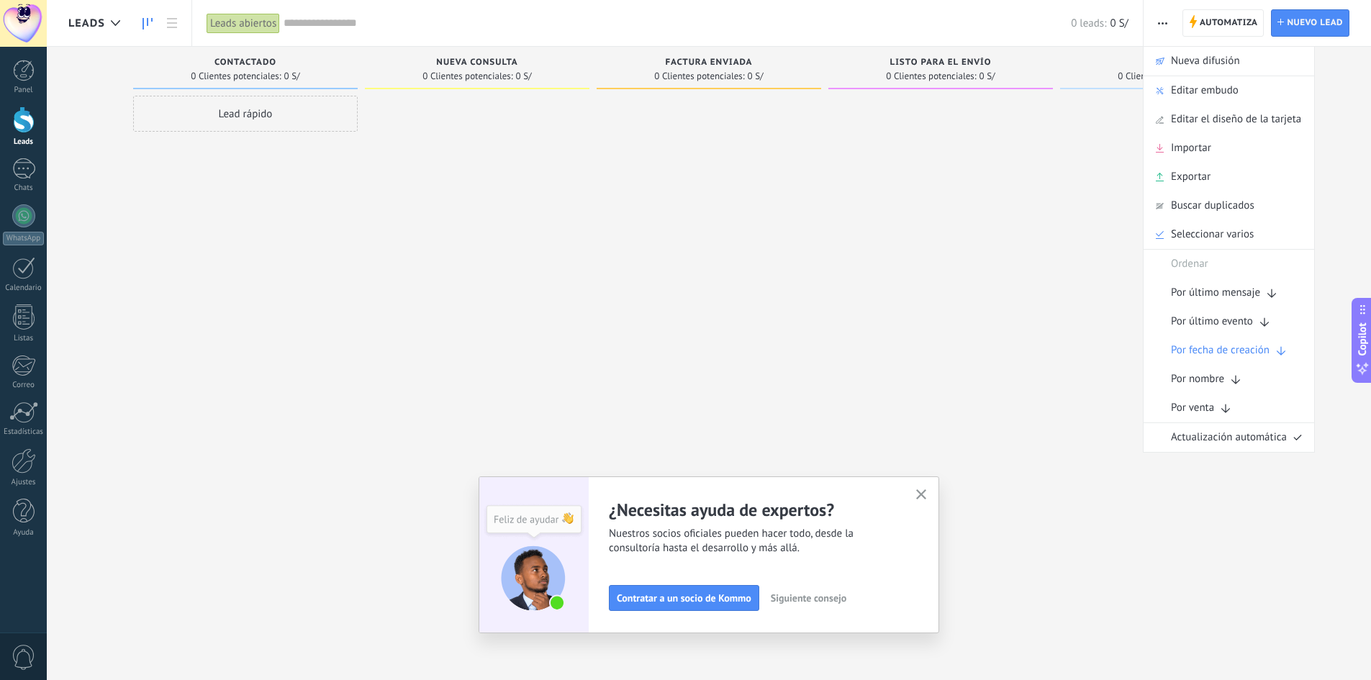
click at [98, 24] on span "Leads" at bounding box center [86, 24] width 37 height 14
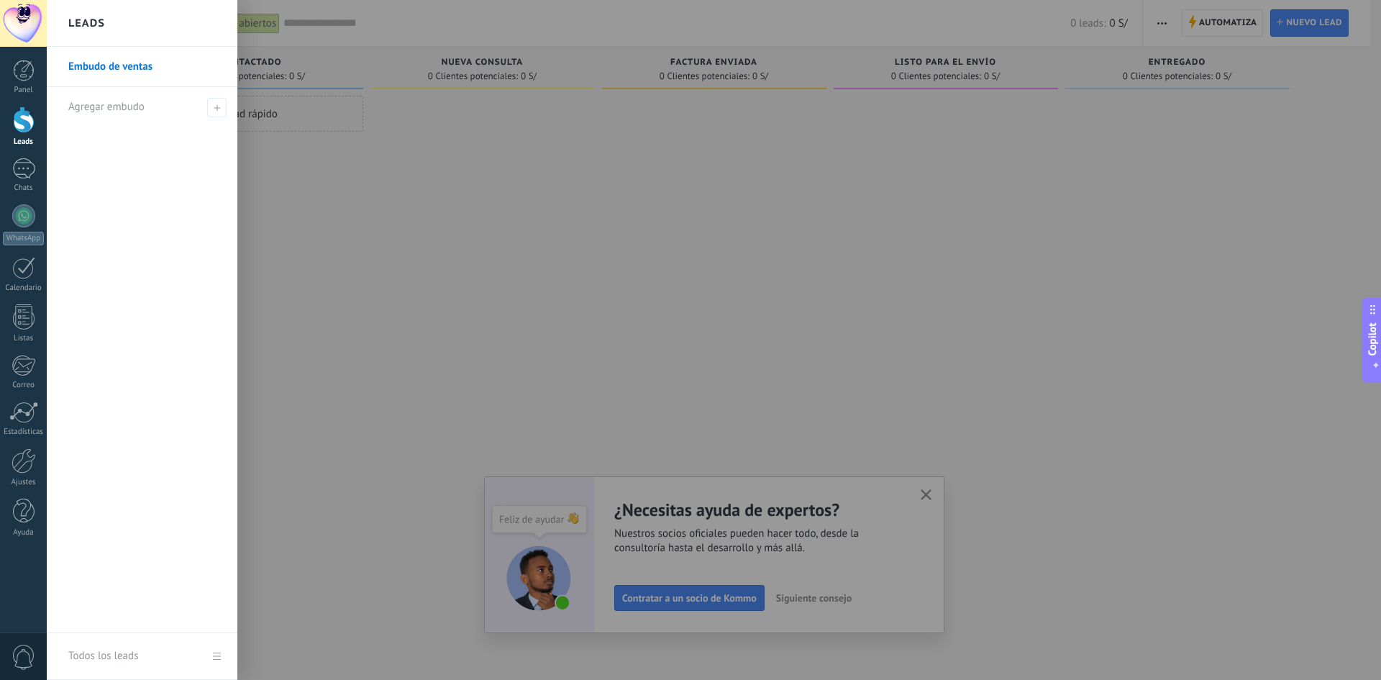
click at [116, 65] on link "Embudo de ventas" at bounding box center [145, 67] width 155 height 40
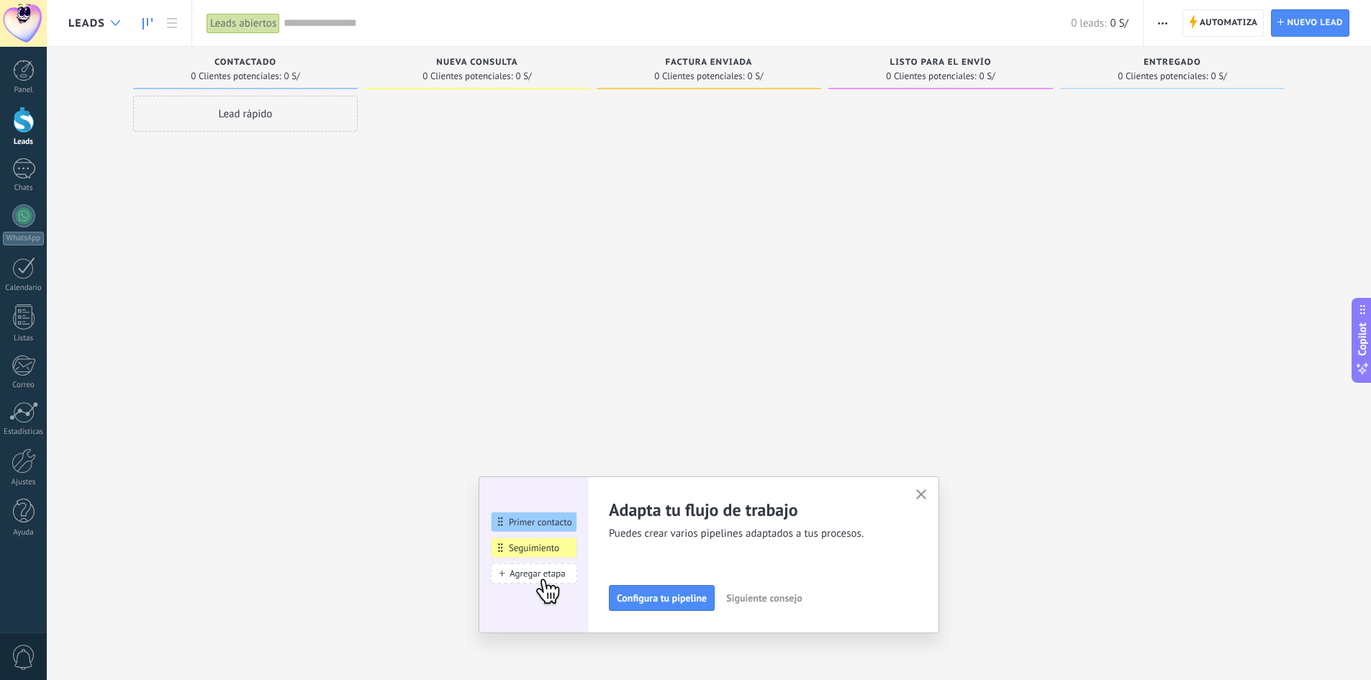
click at [116, 24] on icon at bounding box center [115, 23] width 9 height 6
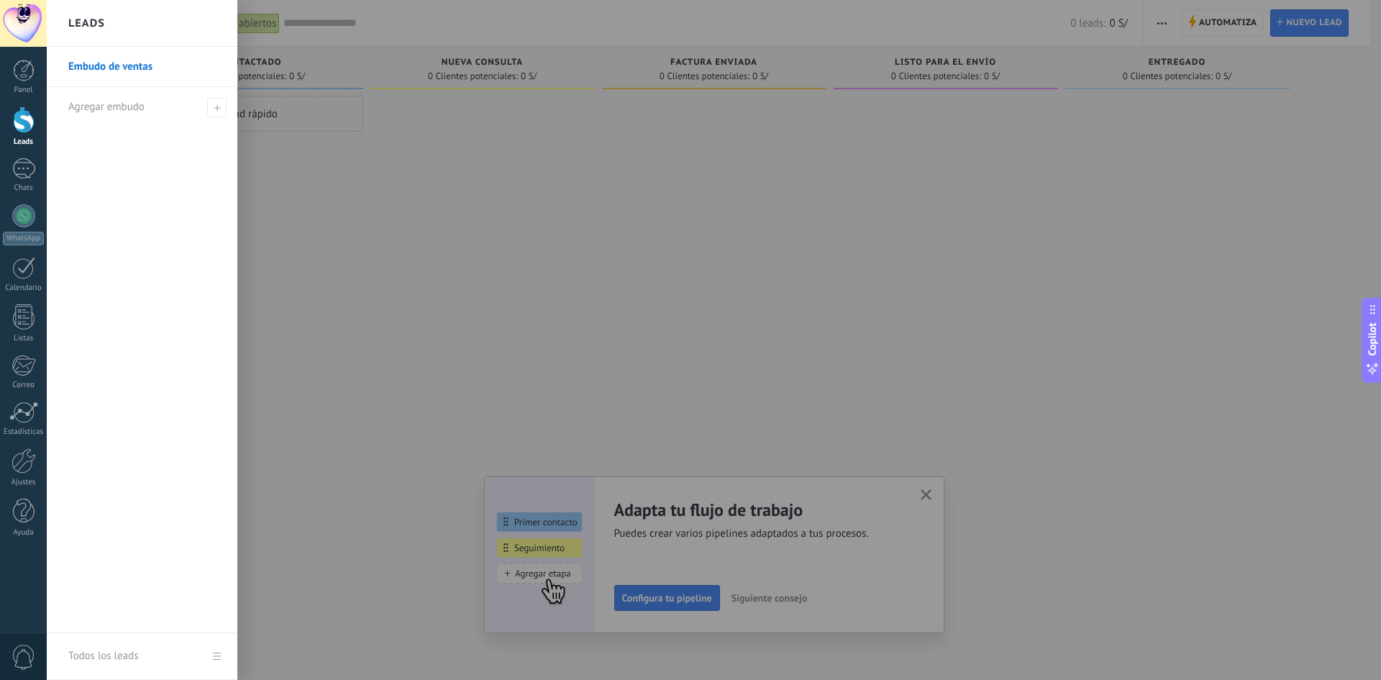
click at [461, 229] on div at bounding box center [737, 340] width 1381 height 680
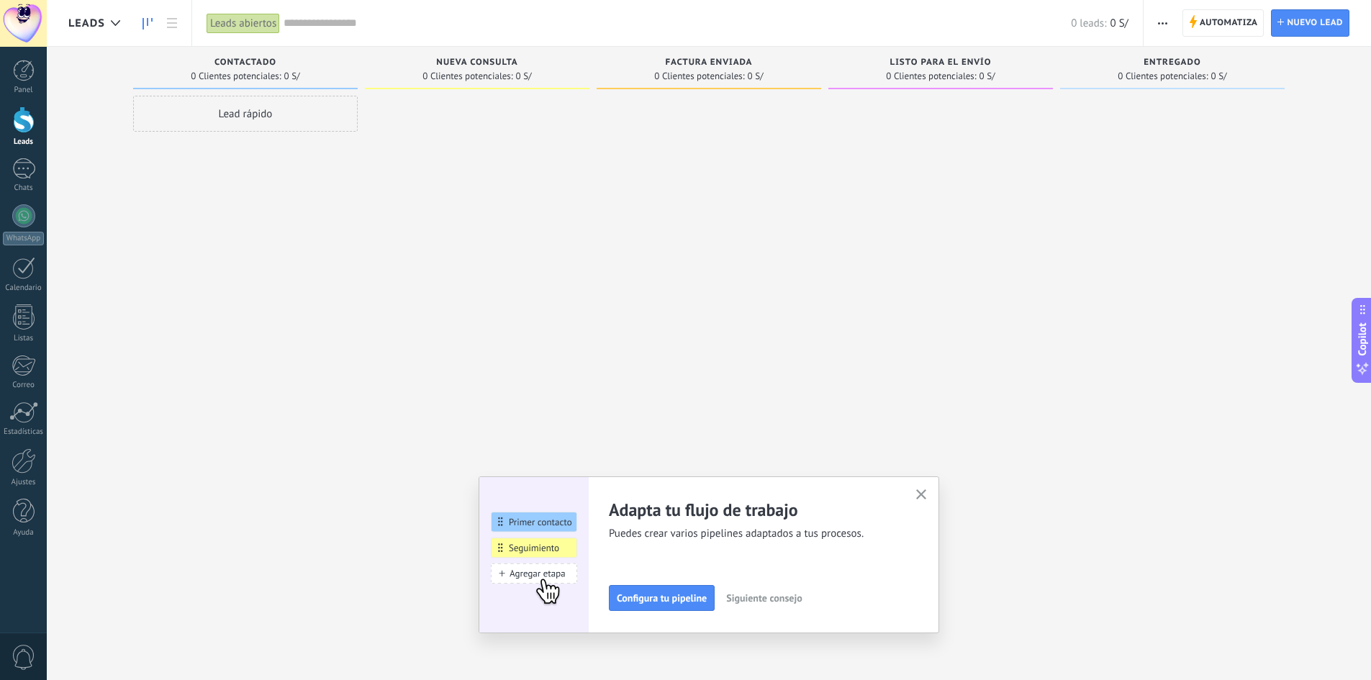
click at [68, 24] on span "Leads" at bounding box center [86, 24] width 37 height 14
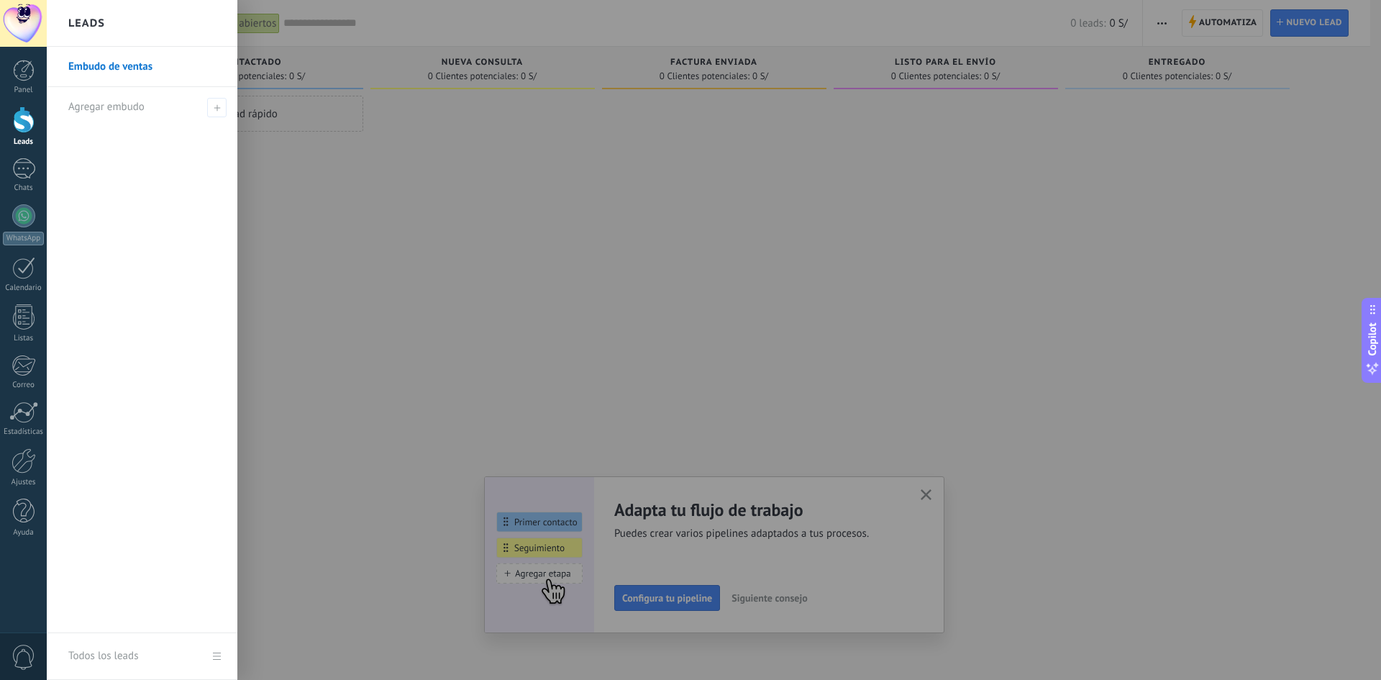
drag, startPoint x: 1053, startPoint y: 222, endPoint x: 1112, endPoint y: 175, distance: 76.3
click at [1054, 222] on div at bounding box center [737, 340] width 1381 height 680
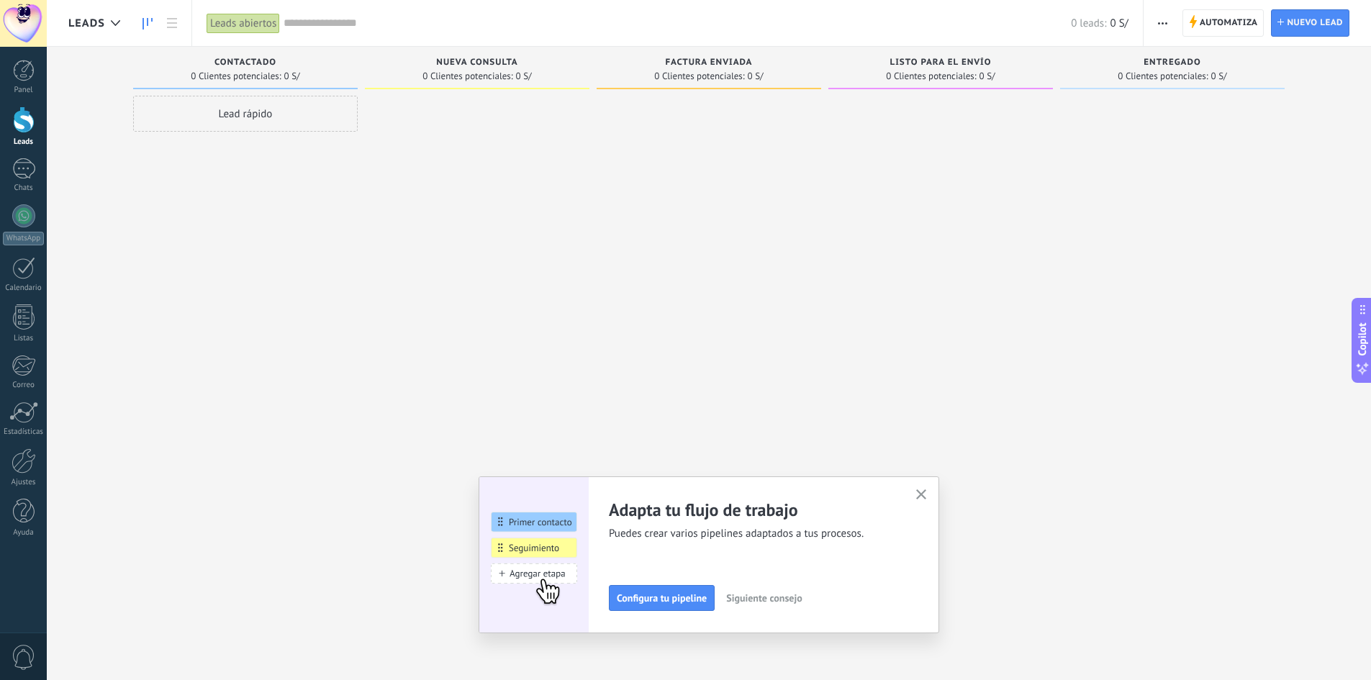
click at [1160, 29] on span "button" at bounding box center [1162, 22] width 9 height 27
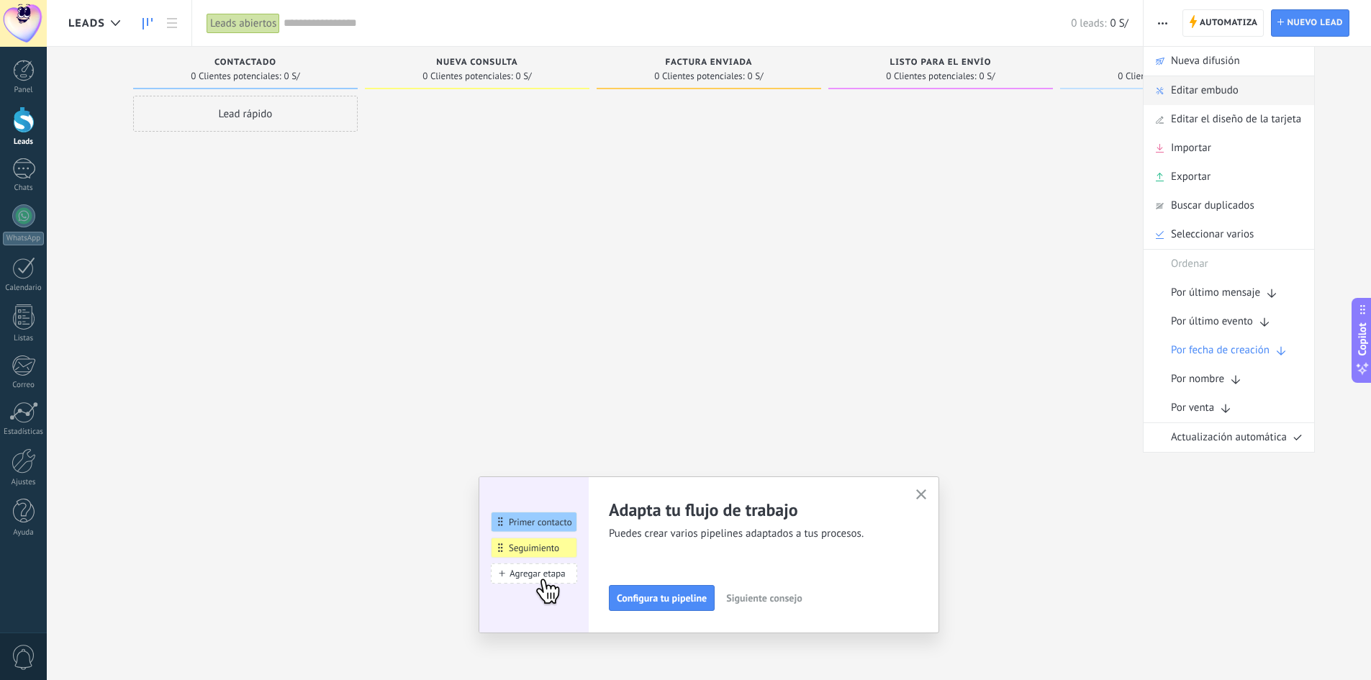
click at [1214, 88] on span "Editar embudo" at bounding box center [1205, 90] width 68 height 29
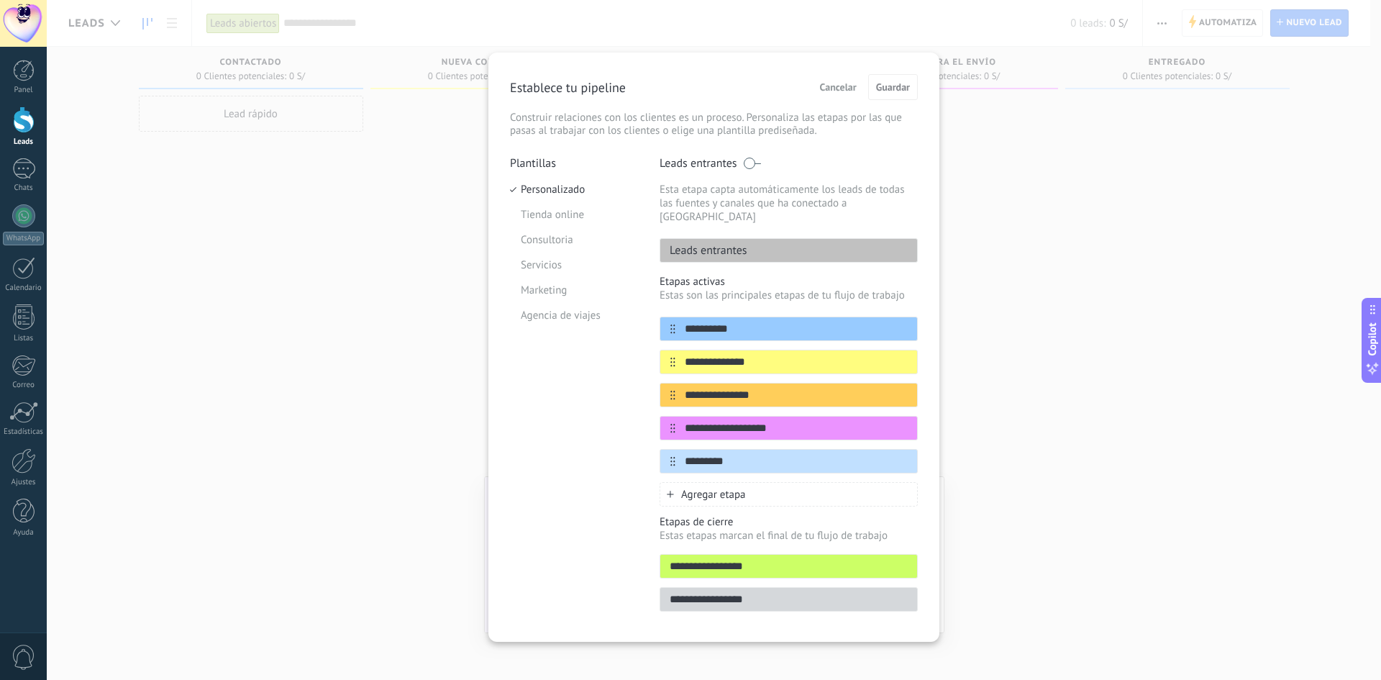
click at [587, 85] on p "Establece tu pipeline" at bounding box center [568, 87] width 116 height 17
click at [665, 86] on div "Establece tu pipeline Cancelar Guardar" at bounding box center [714, 87] width 408 height 26
click at [538, 163] on p "Plantillas" at bounding box center [574, 163] width 128 height 14
click at [835, 83] on span "Cancelar" at bounding box center [838, 87] width 37 height 10
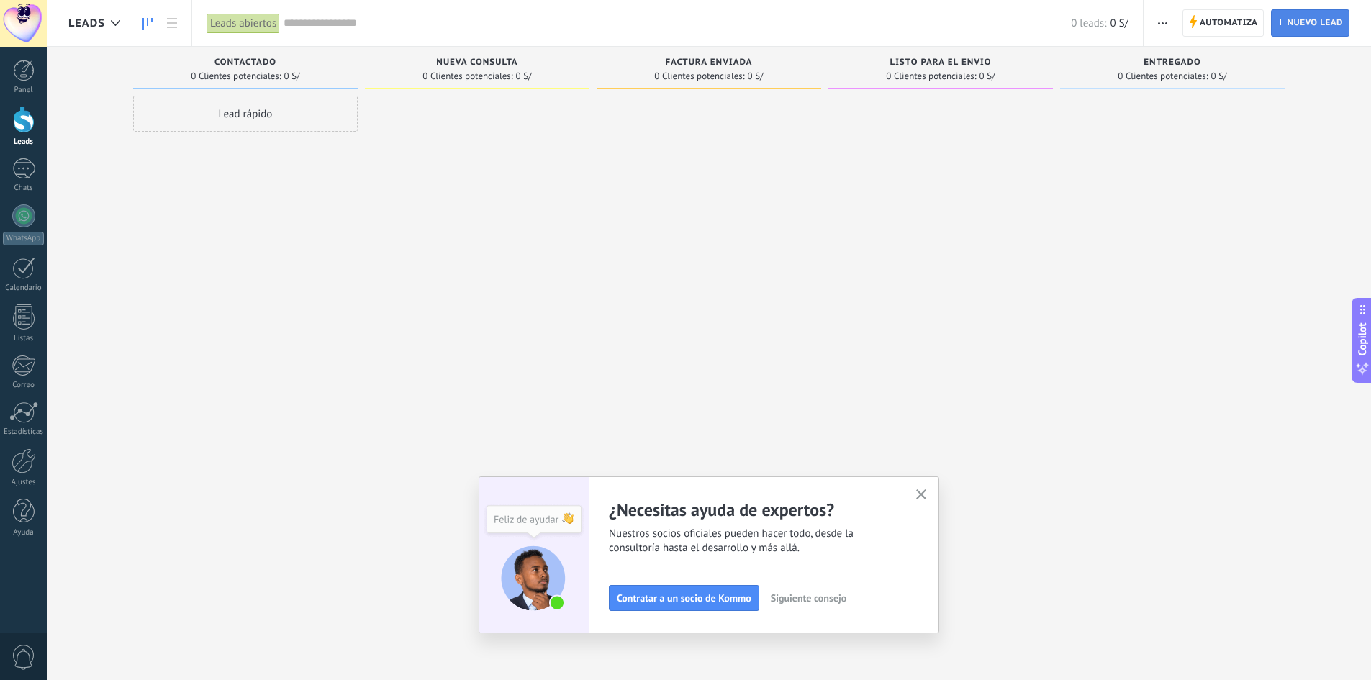
click at [1296, 29] on span "Nuevo lead" at bounding box center [1314, 23] width 56 height 26
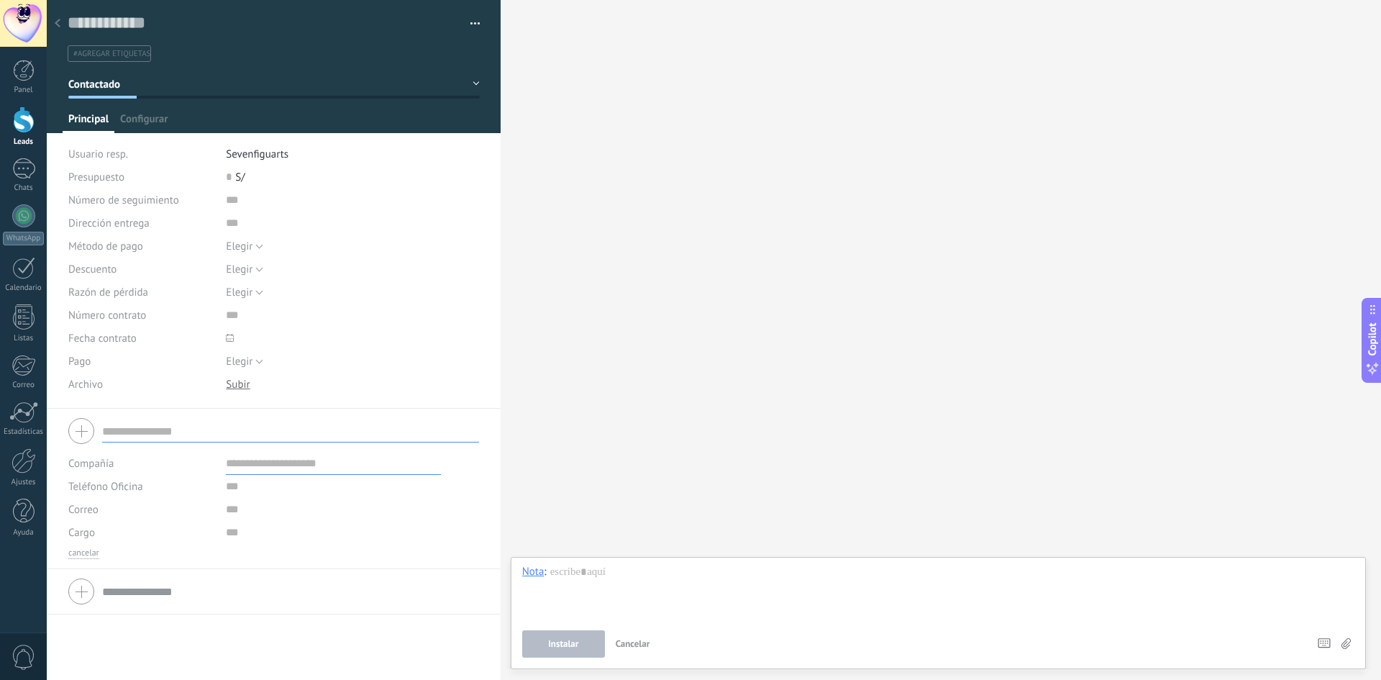
click at [59, 22] on icon at bounding box center [58, 23] width 6 height 9
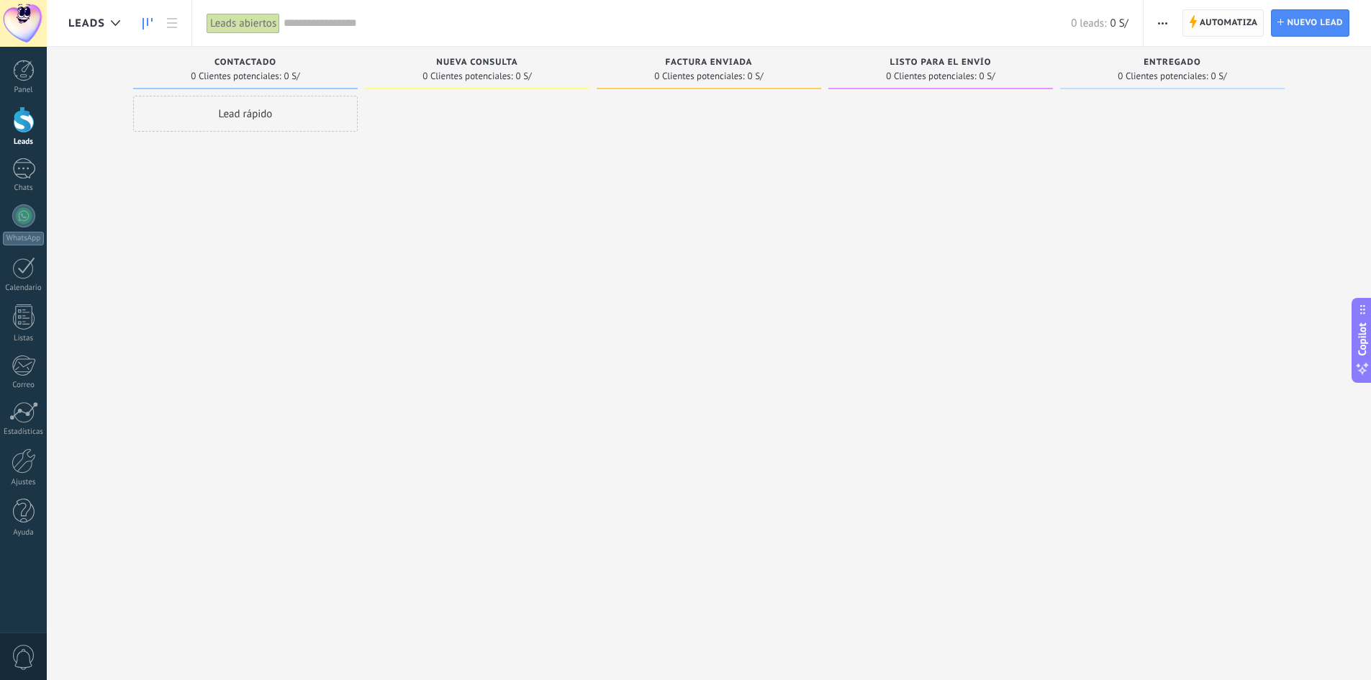
click at [1187, 24] on span "Automatiza Automatiza" at bounding box center [1223, 22] width 82 height 27
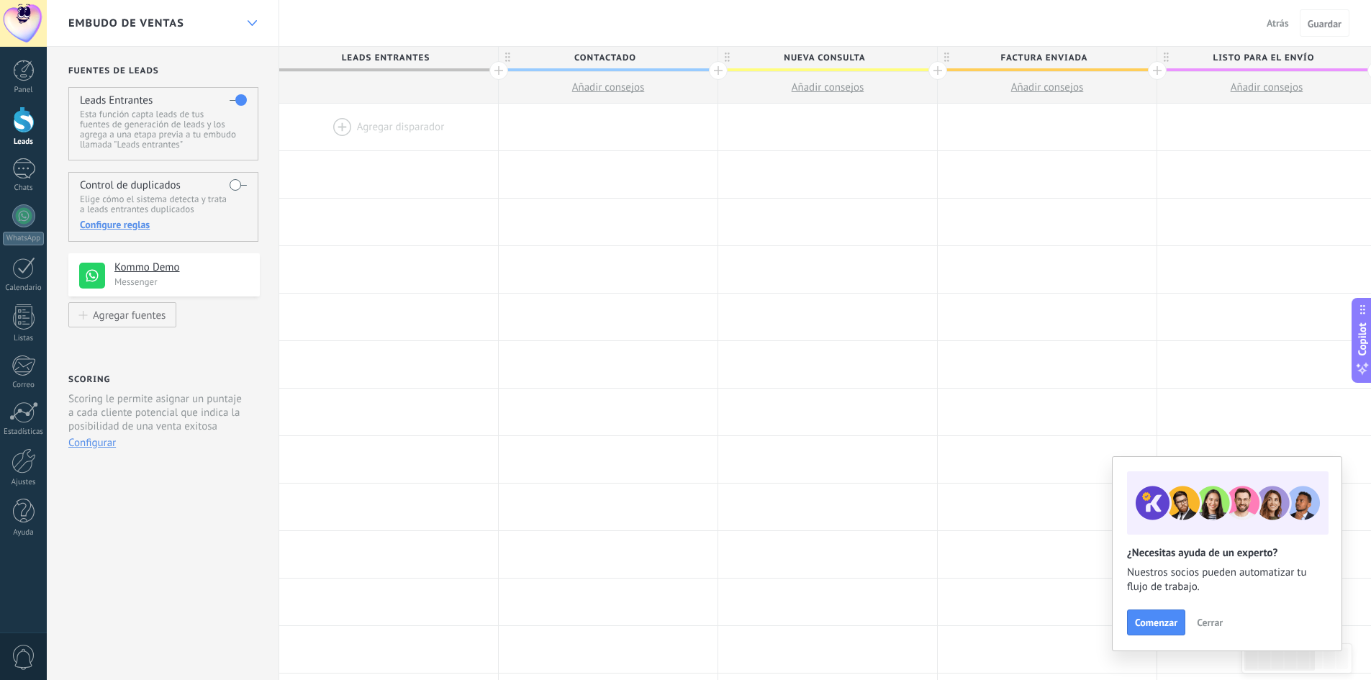
click at [248, 14] on div at bounding box center [252, 23] width 24 height 28
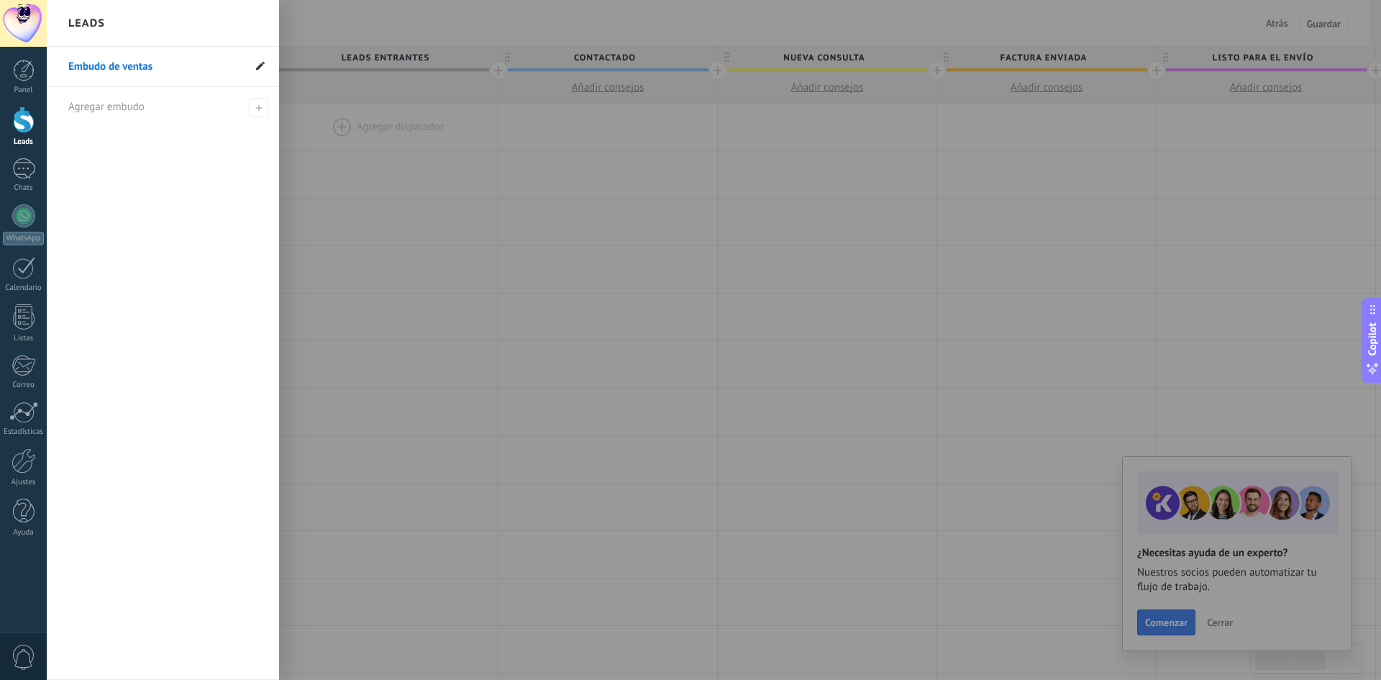
click at [258, 65] on icon at bounding box center [260, 65] width 9 height 9
click at [183, 75] on input "**********" at bounding box center [155, 66] width 175 height 23
type input "**"
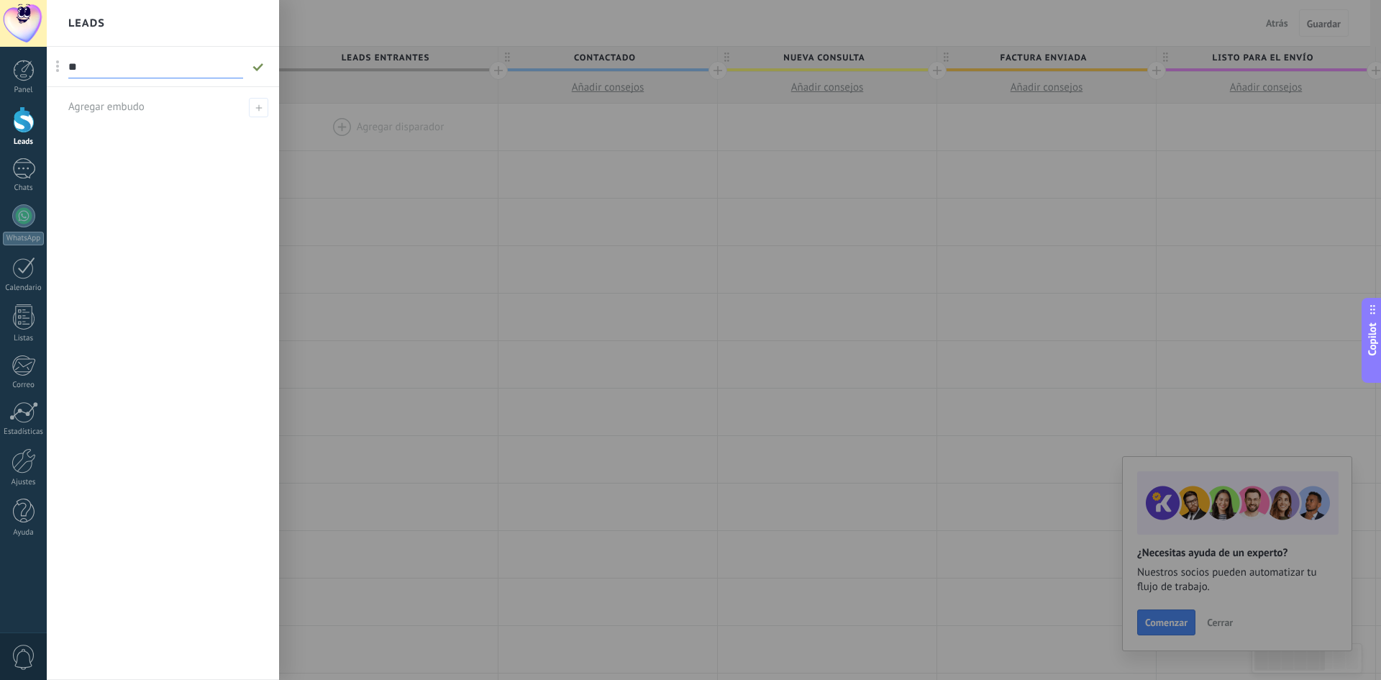
click at [260, 63] on icon at bounding box center [258, 67] width 16 height 9
click at [399, 27] on div at bounding box center [737, 340] width 1381 height 680
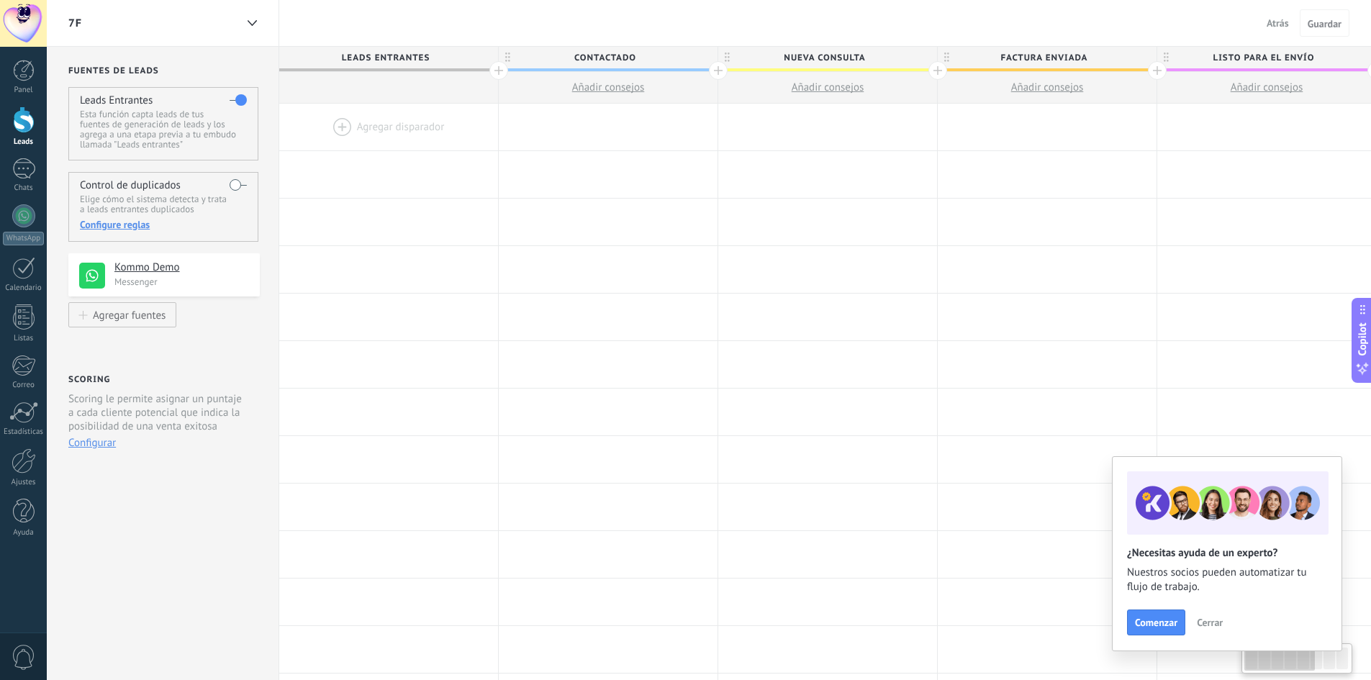
click at [14, 131] on div at bounding box center [24, 119] width 22 height 27
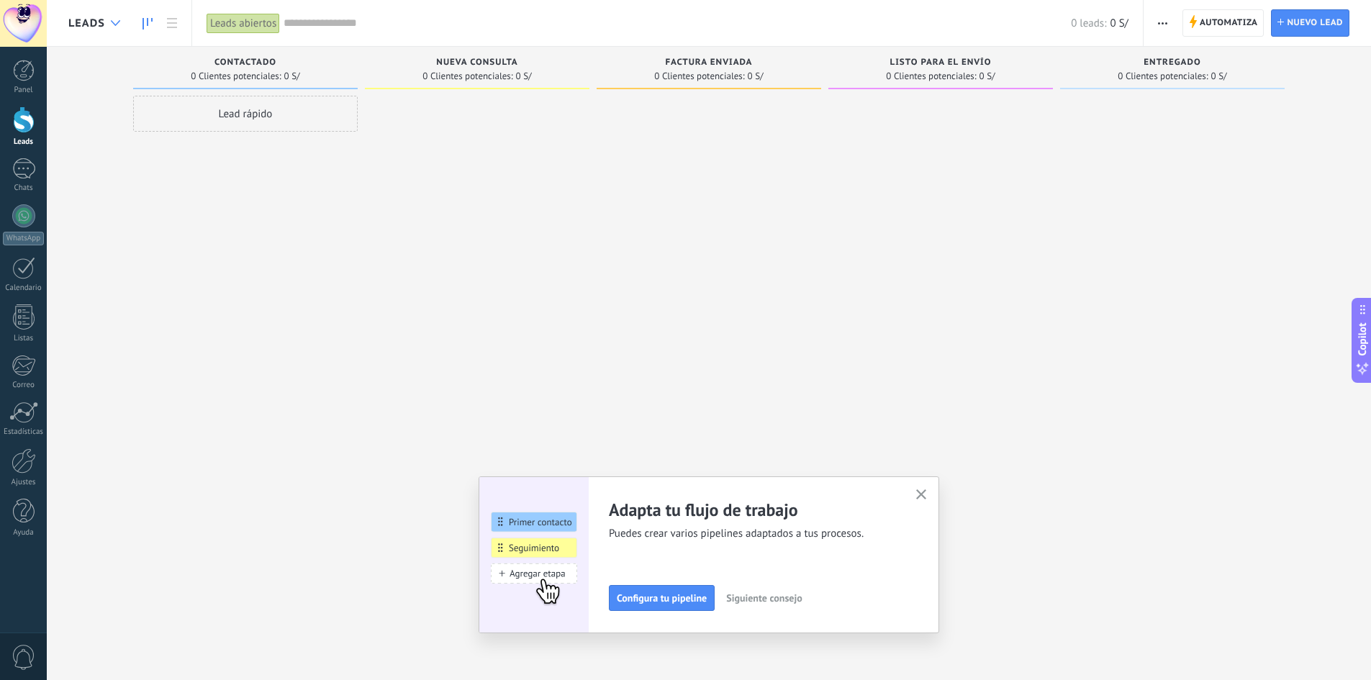
click at [105, 26] on div at bounding box center [116, 23] width 24 height 28
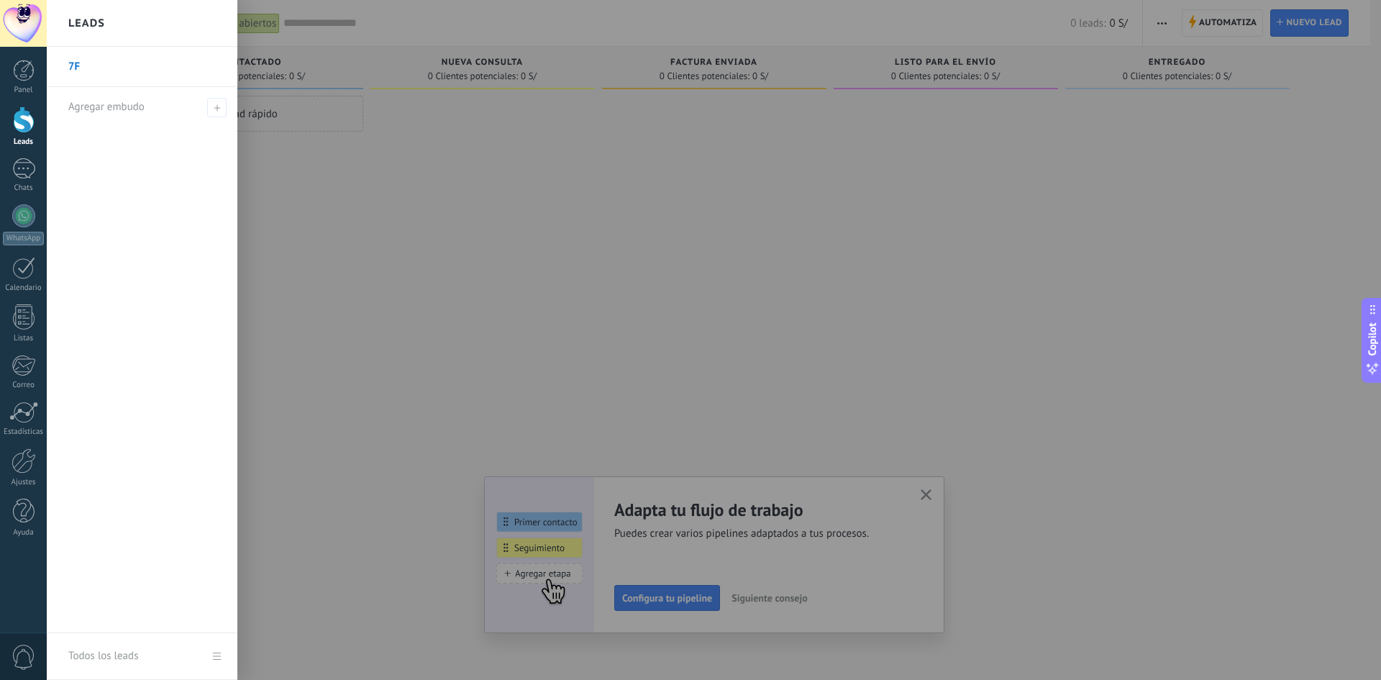
click at [73, 68] on link "7F" at bounding box center [145, 67] width 155 height 40
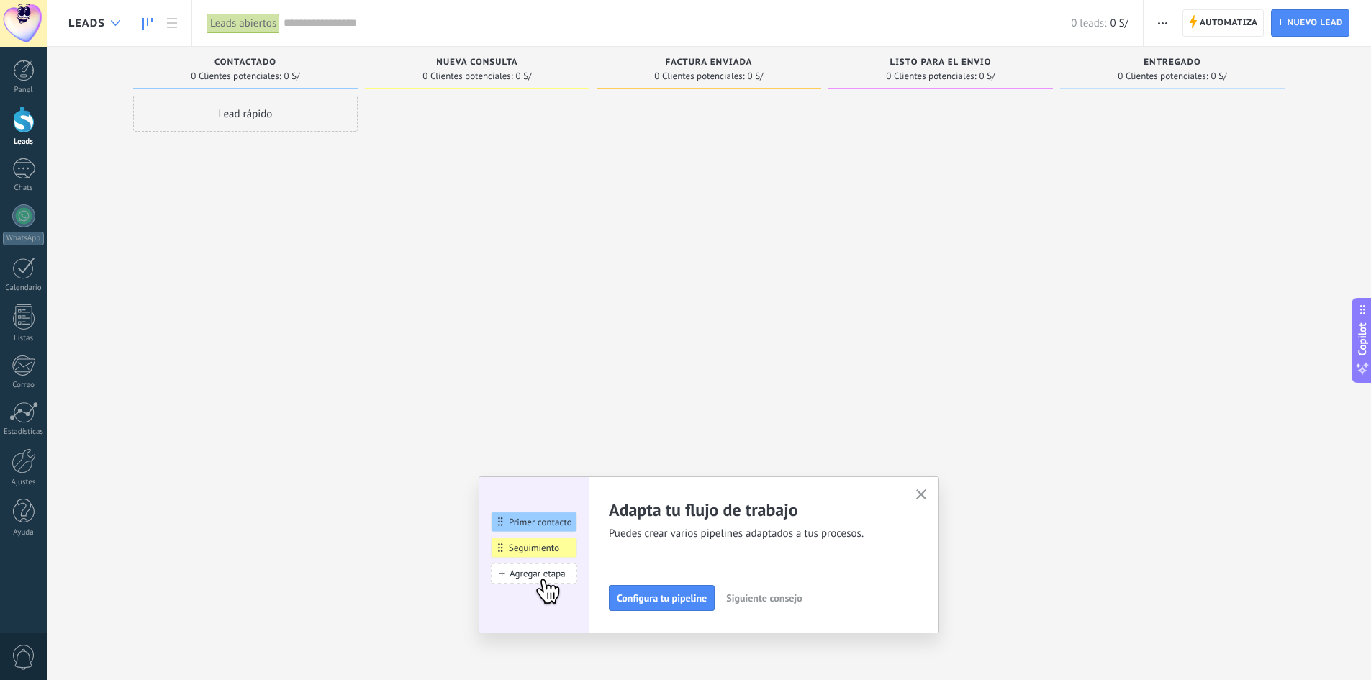
click at [106, 22] on div at bounding box center [116, 23] width 24 height 28
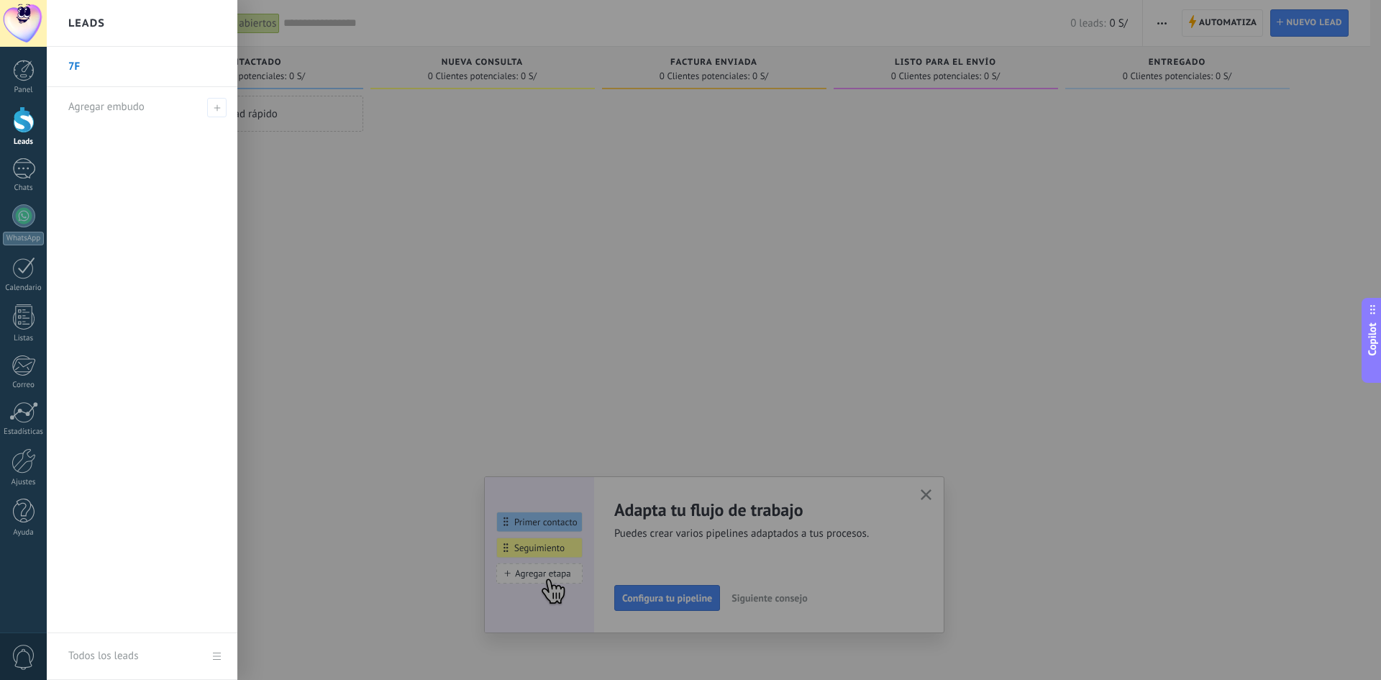
click at [81, 69] on link "7F" at bounding box center [145, 67] width 155 height 40
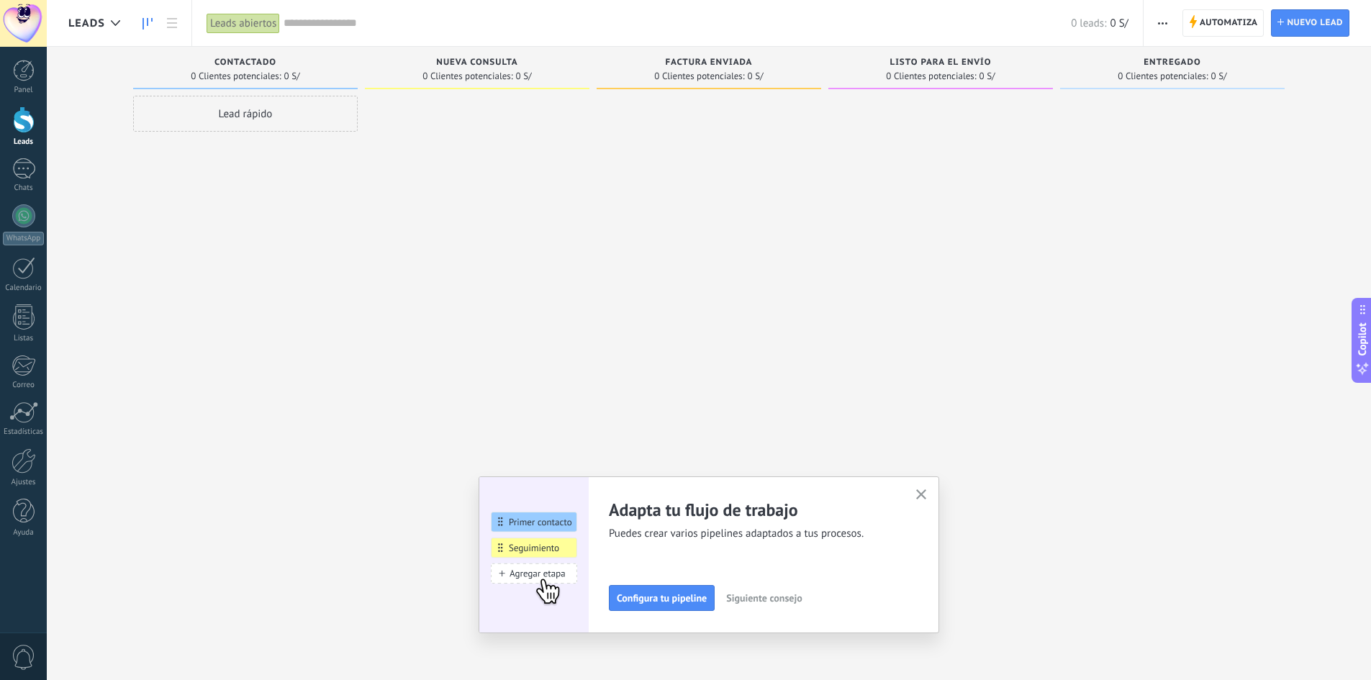
click at [922, 492] on icon "button" at bounding box center [921, 494] width 11 height 11
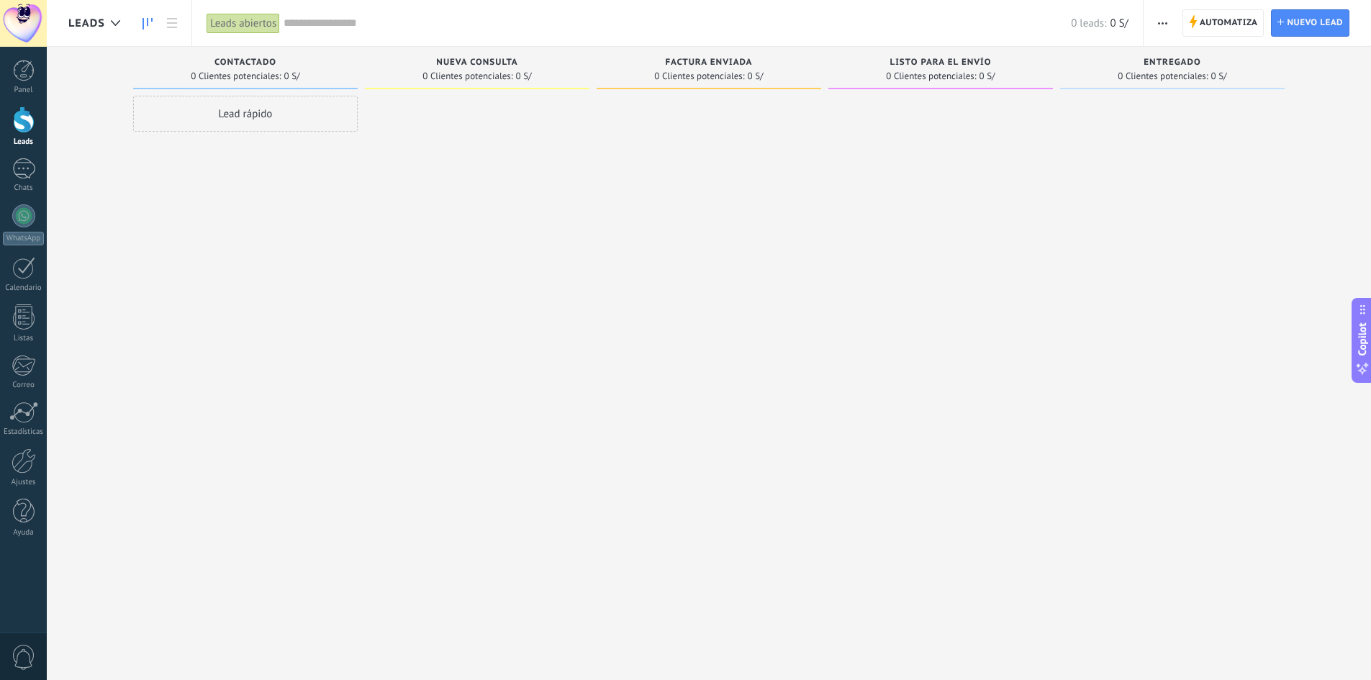
click at [92, 22] on span "Leads" at bounding box center [86, 24] width 37 height 14
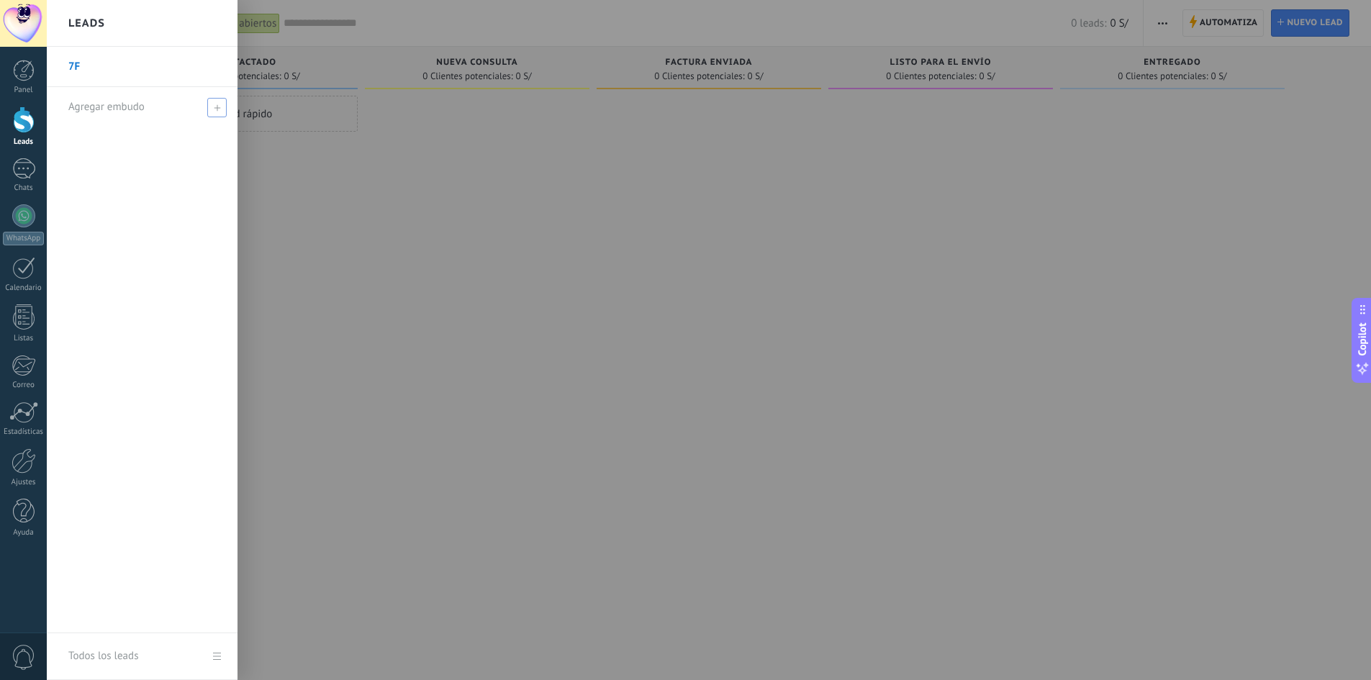
click at [136, 106] on span "Agregar embudo" at bounding box center [106, 107] width 76 height 14
click at [101, 81] on link "7F" at bounding box center [145, 67] width 155 height 40
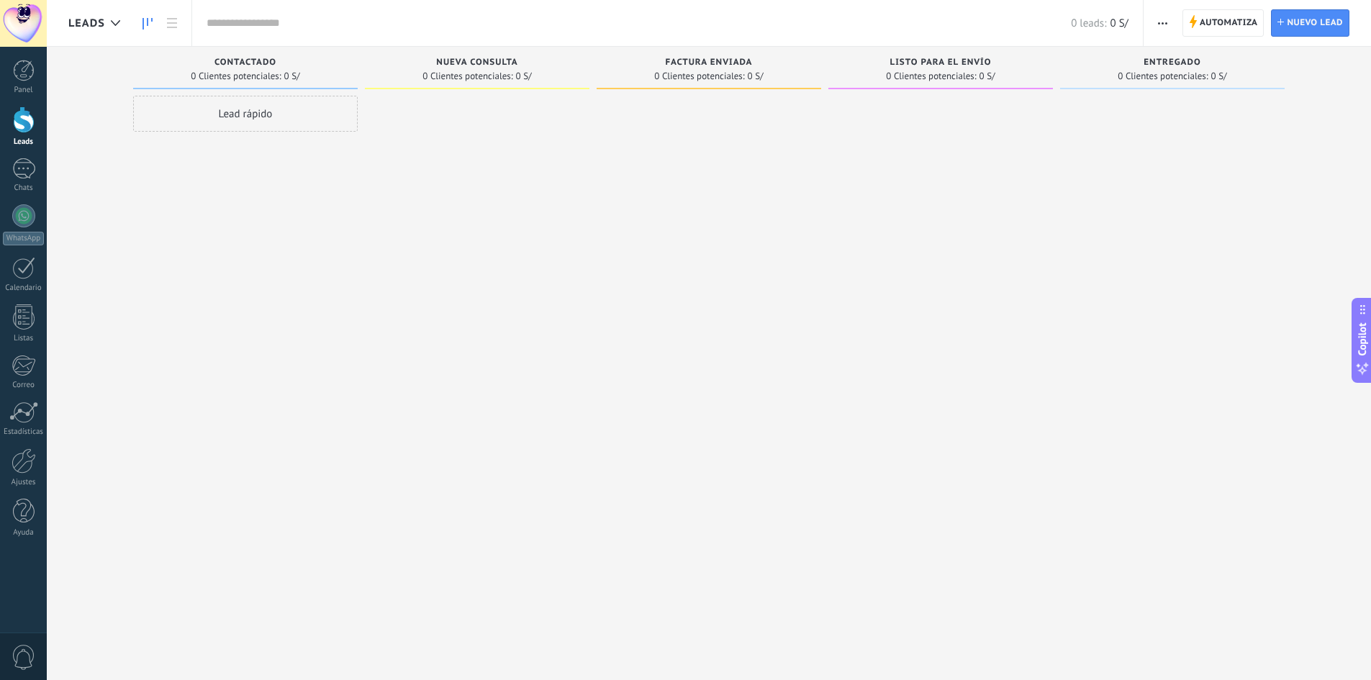
click at [83, 29] on span "Leads" at bounding box center [86, 24] width 37 height 14
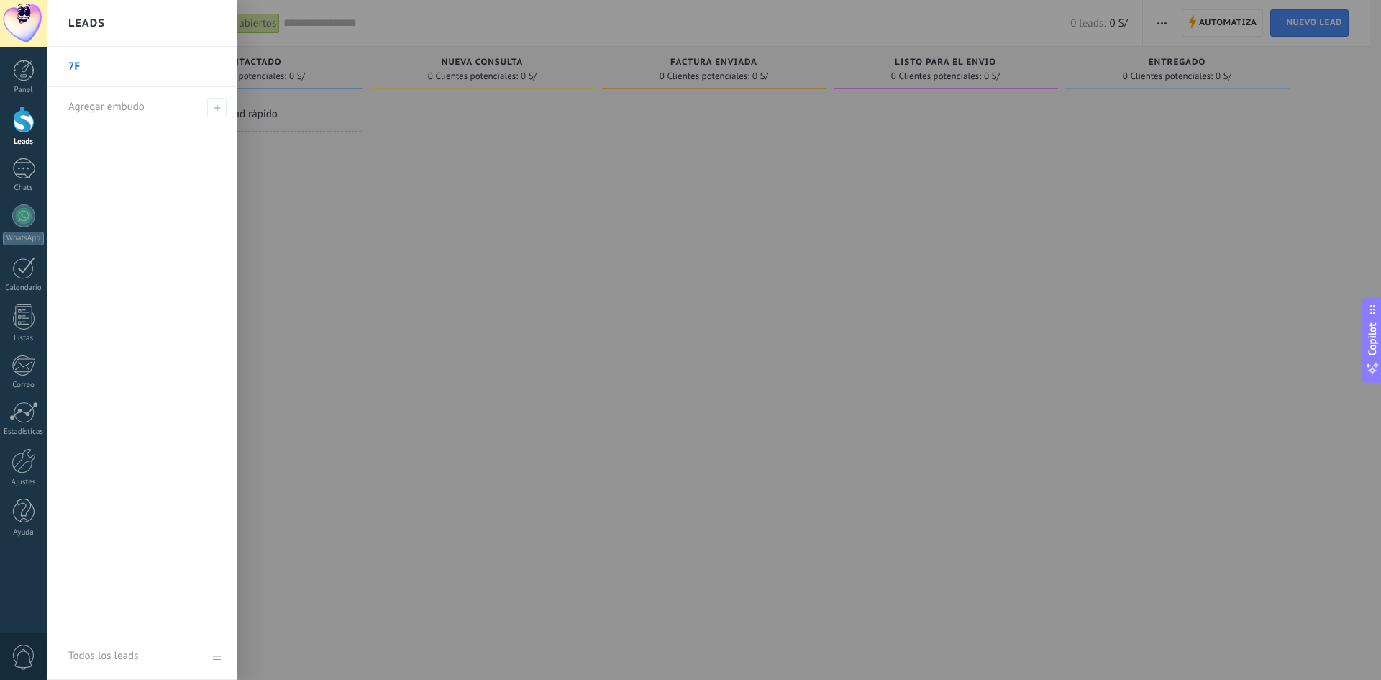
click at [92, 26] on h2 "Leads" at bounding box center [86, 23] width 37 height 45
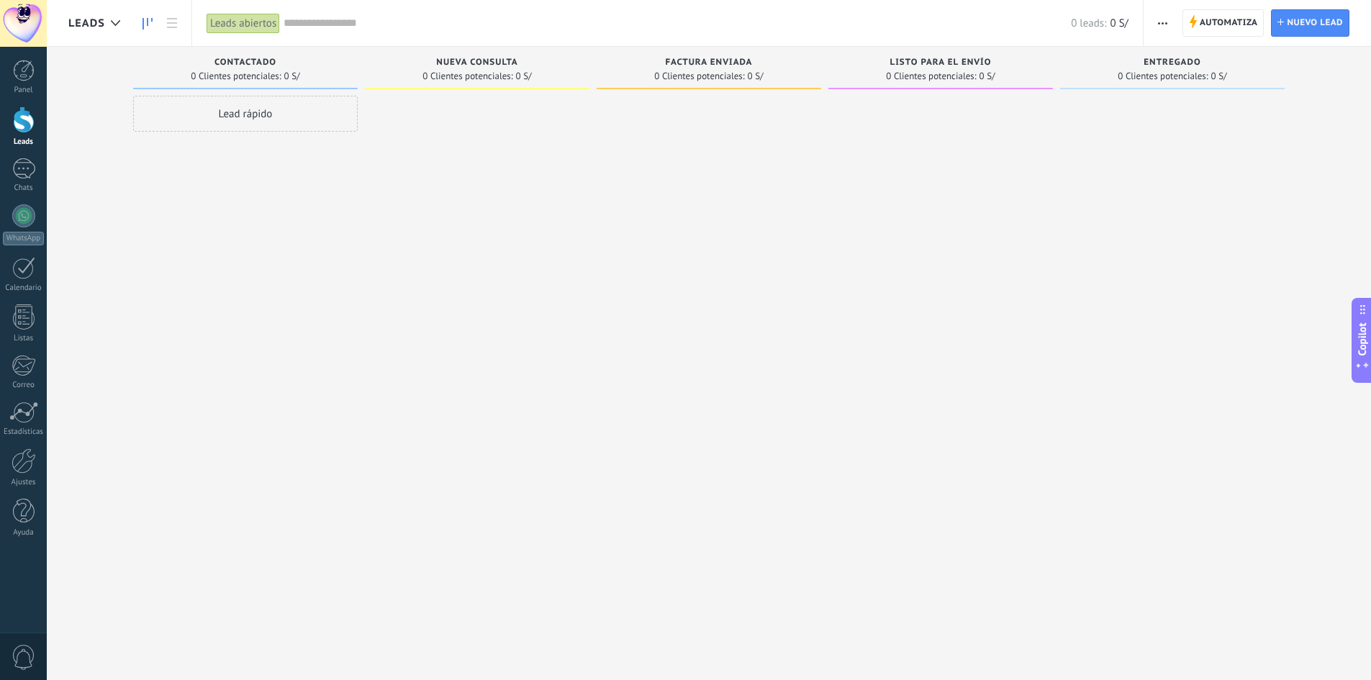
click at [84, 29] on span "Leads" at bounding box center [86, 24] width 37 height 14
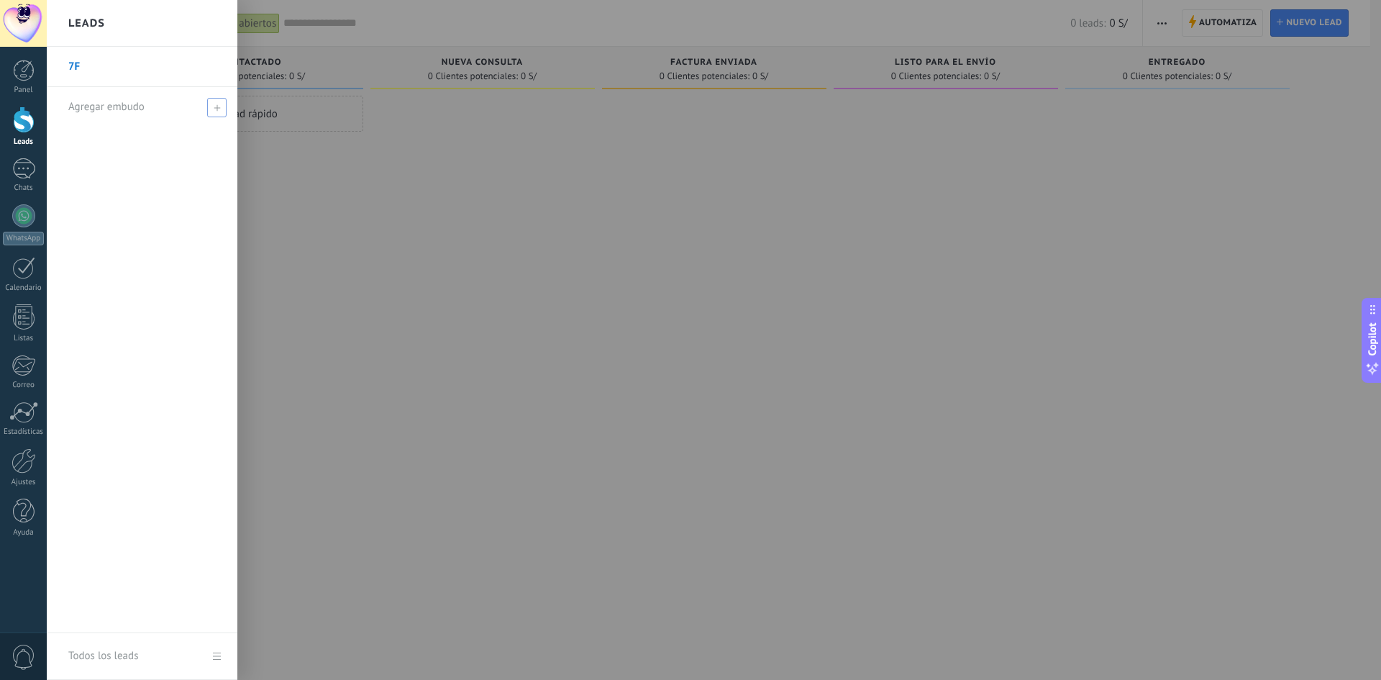
click at [102, 105] on span "Agregar embudo" at bounding box center [106, 107] width 76 height 14
type input "**********"
click at [219, 104] on span at bounding box center [218, 107] width 13 height 10
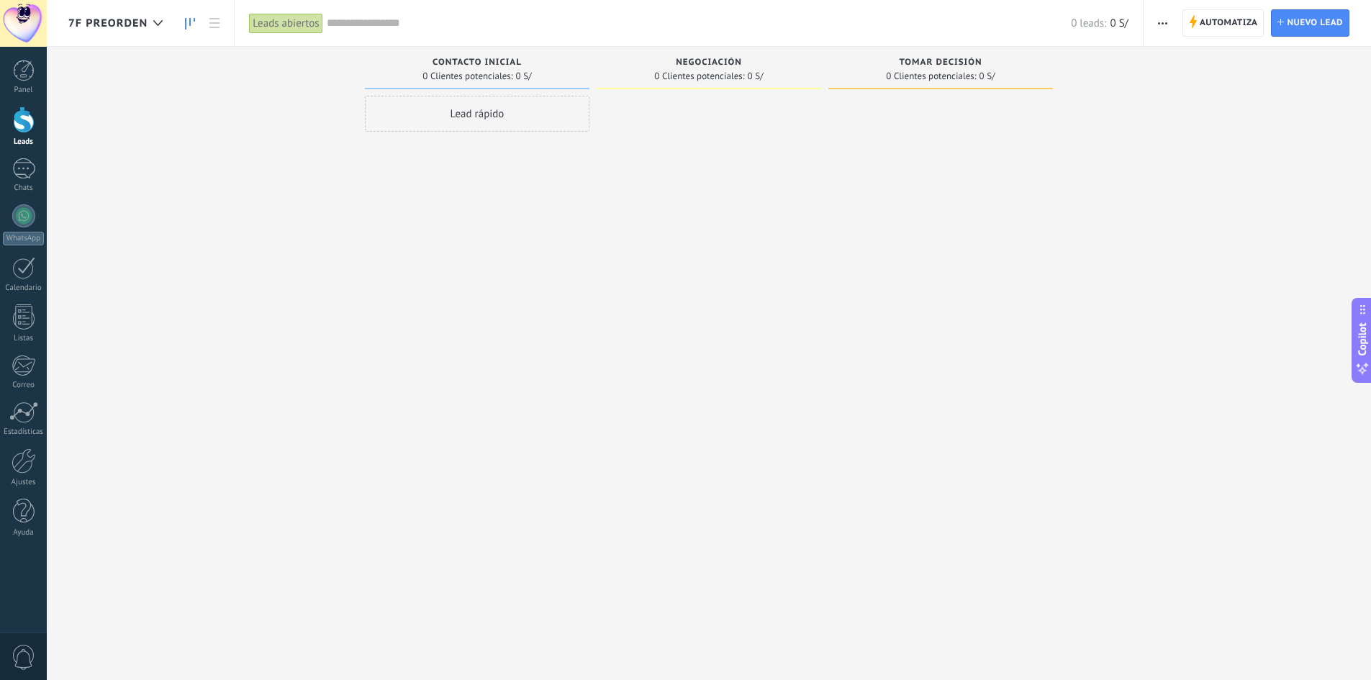
click at [118, 23] on span "7F PREORDEN" at bounding box center [107, 24] width 79 height 14
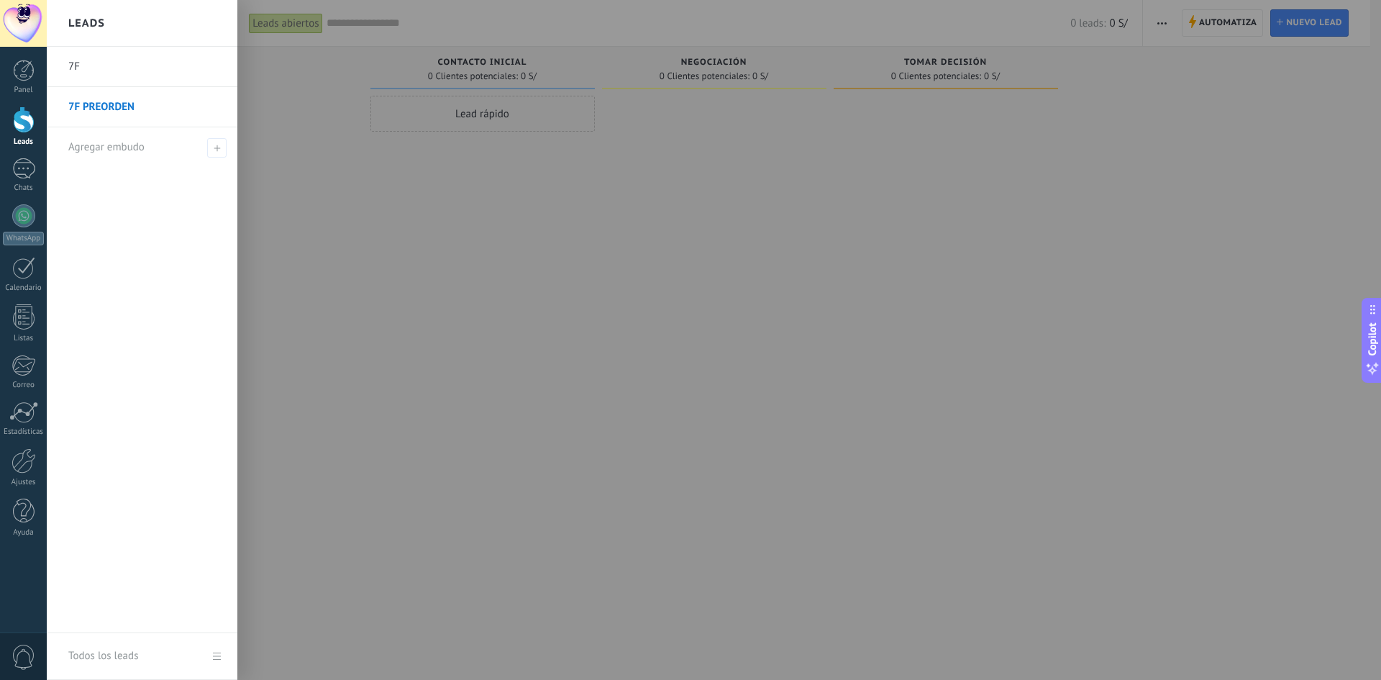
click at [93, 64] on link "7F" at bounding box center [145, 67] width 155 height 40
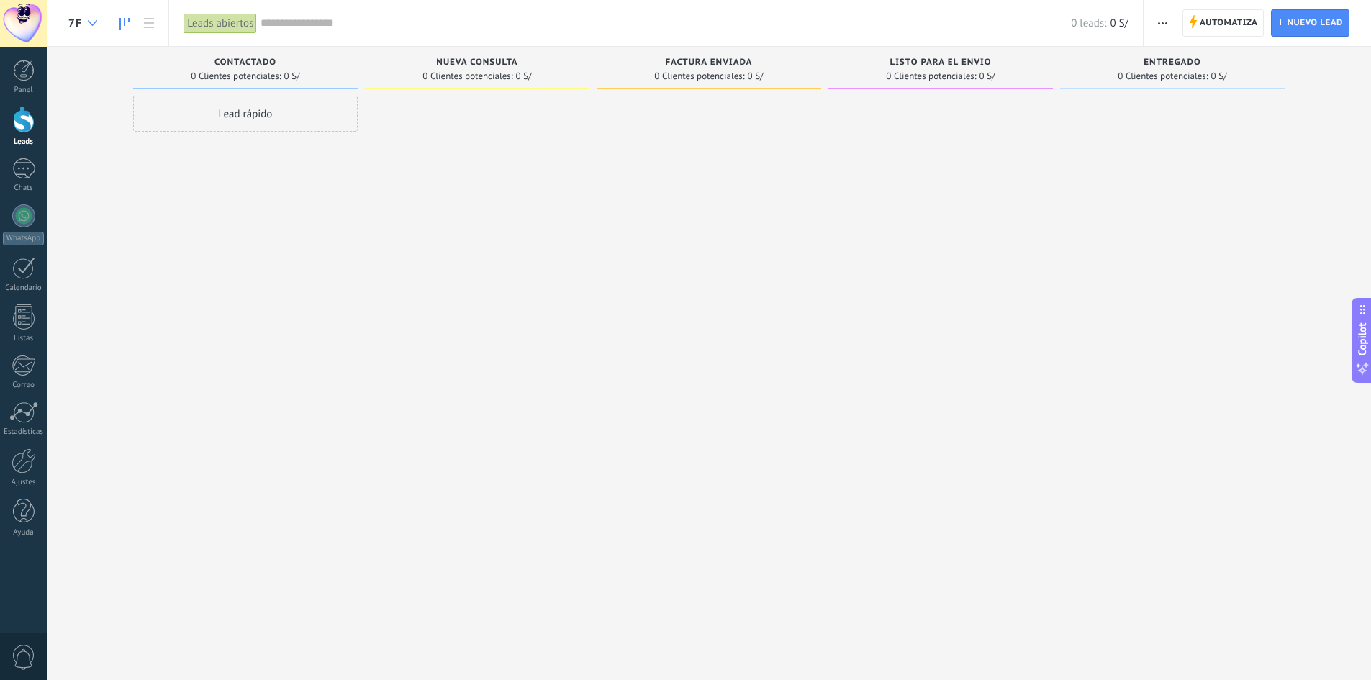
click at [87, 25] on div at bounding box center [93, 23] width 24 height 28
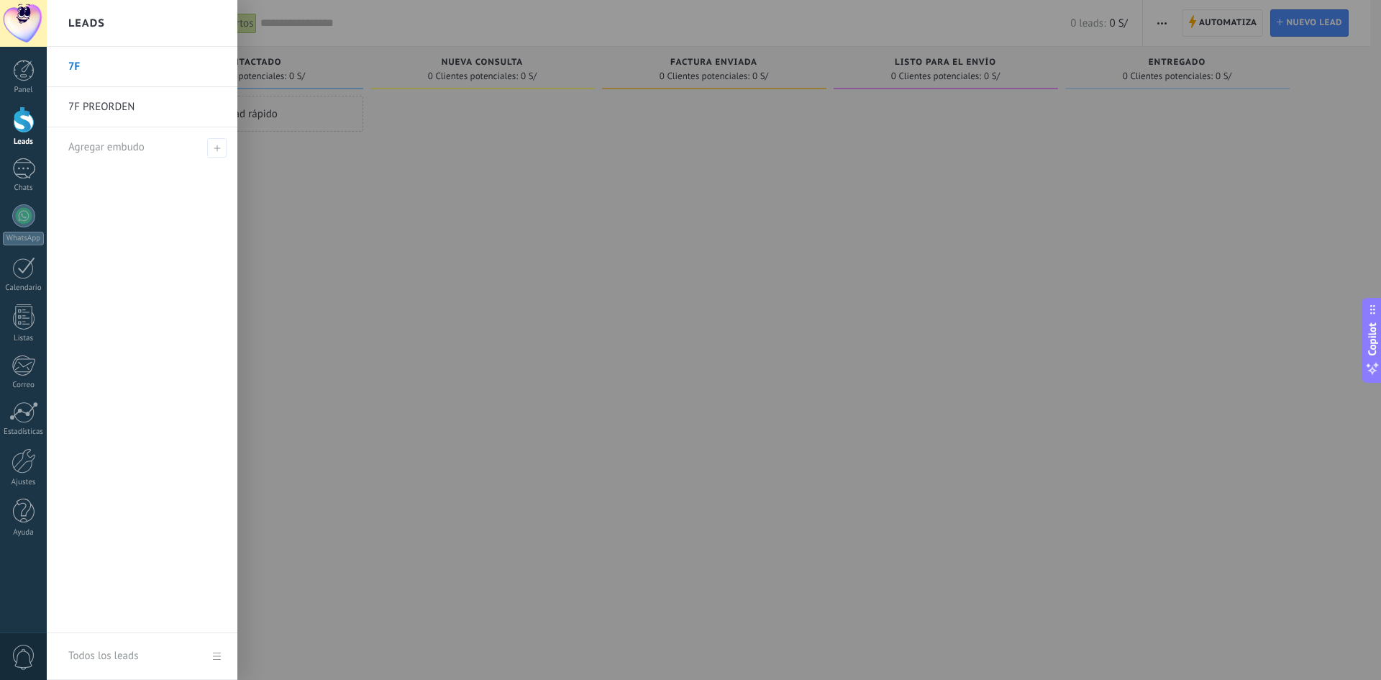
click at [426, 229] on div at bounding box center [737, 340] width 1381 height 680
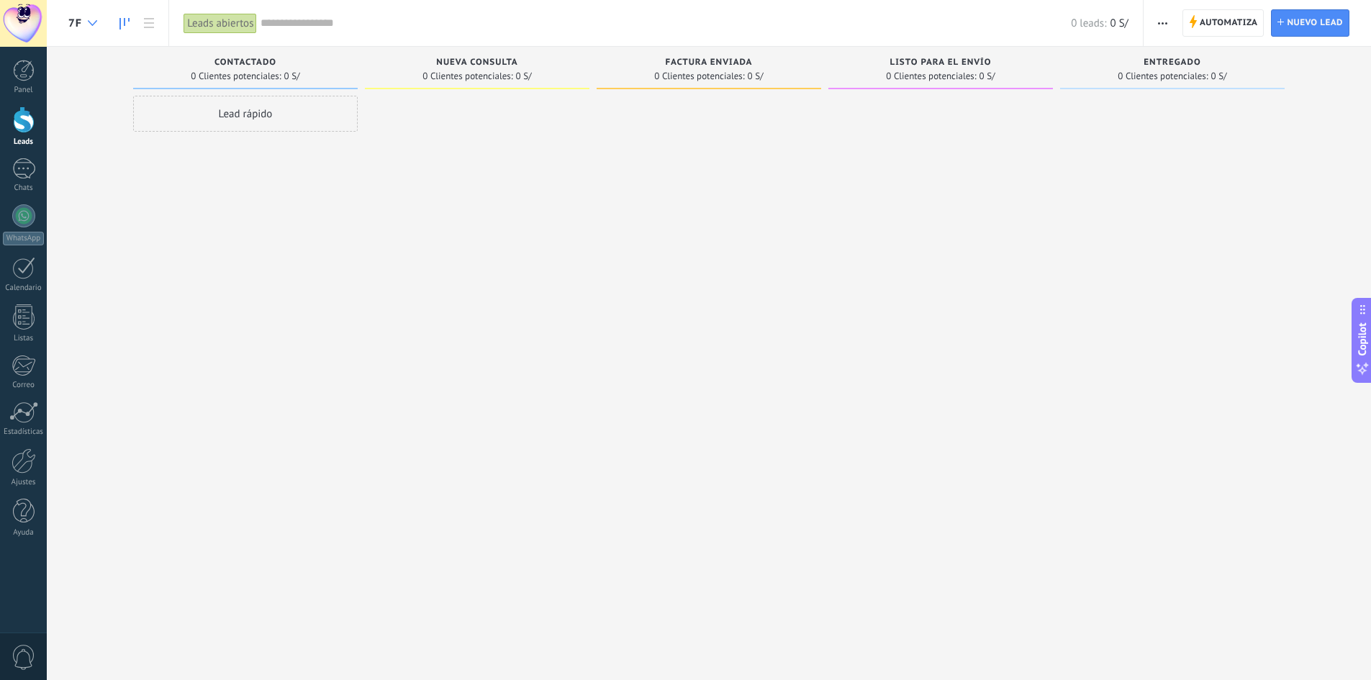
click at [88, 20] on icon at bounding box center [92, 23] width 9 height 6
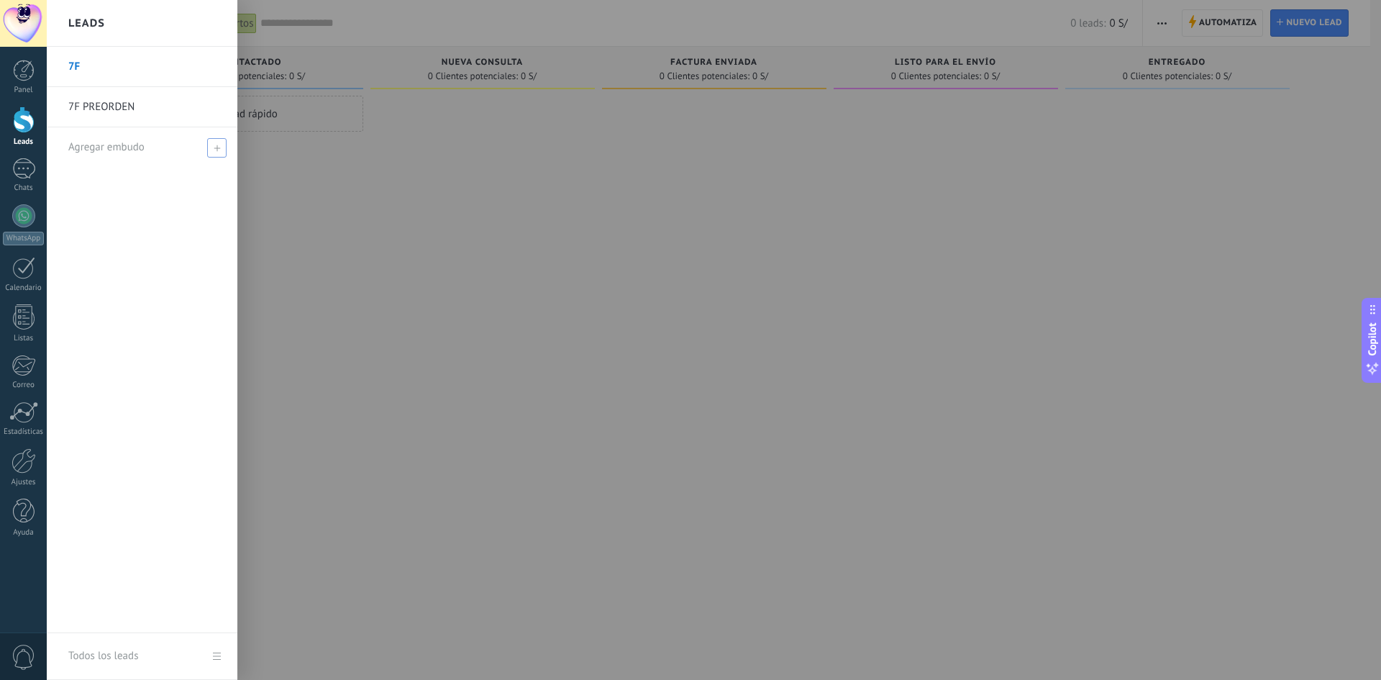
click at [115, 145] on span "Agregar embudo" at bounding box center [106, 147] width 76 height 14
type input "**********"
click at [210, 143] on div "**********" at bounding box center [145, 147] width 155 height 40
click at [217, 147] on span at bounding box center [218, 147] width 13 height 10
click at [148, 146] on input "text" at bounding box center [135, 147] width 135 height 23
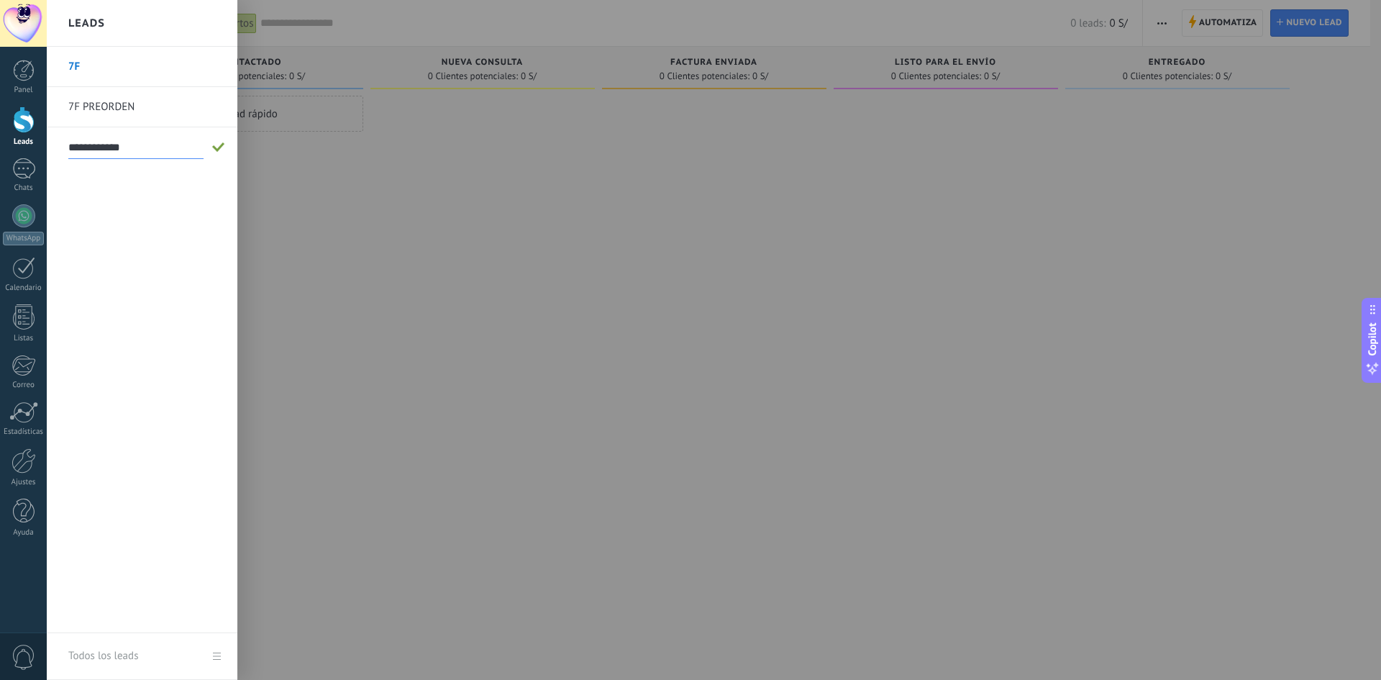
type input "**********"
click at [232, 142] on li "**********" at bounding box center [142, 147] width 191 height 40
click at [223, 140] on span at bounding box center [219, 147] width 16 height 18
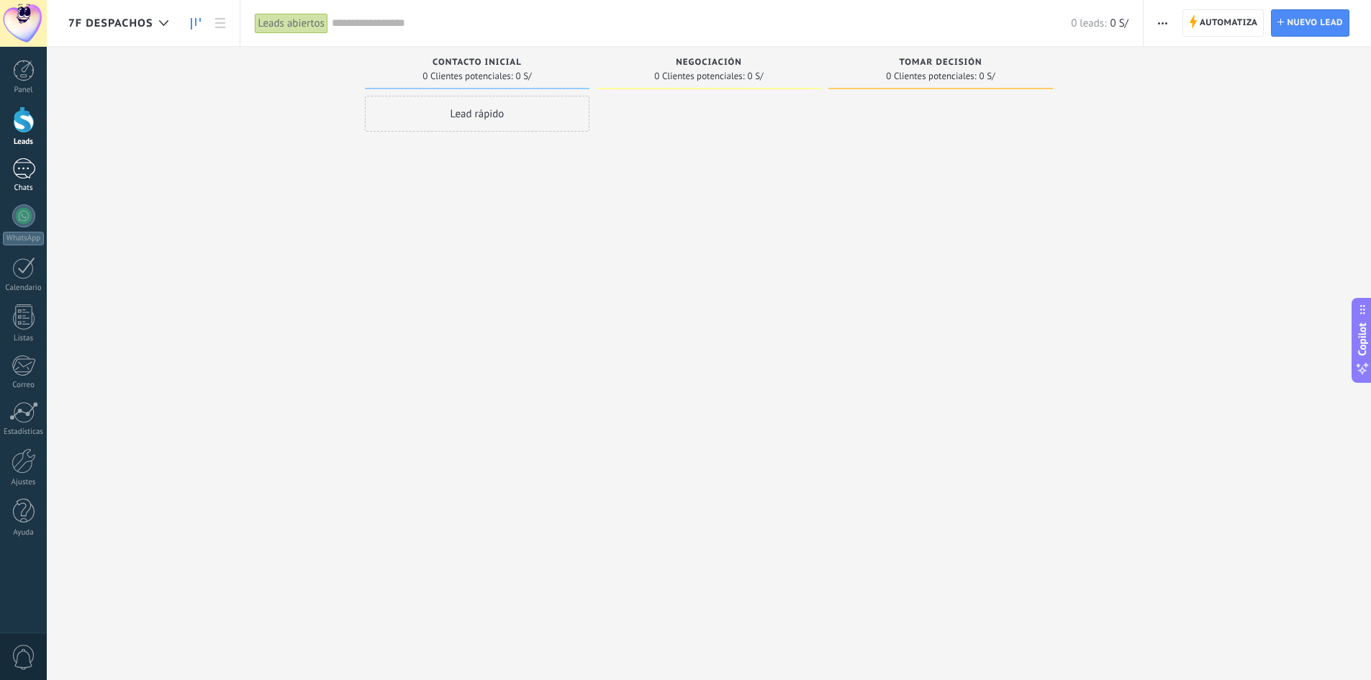
click at [17, 173] on div at bounding box center [23, 168] width 23 height 21
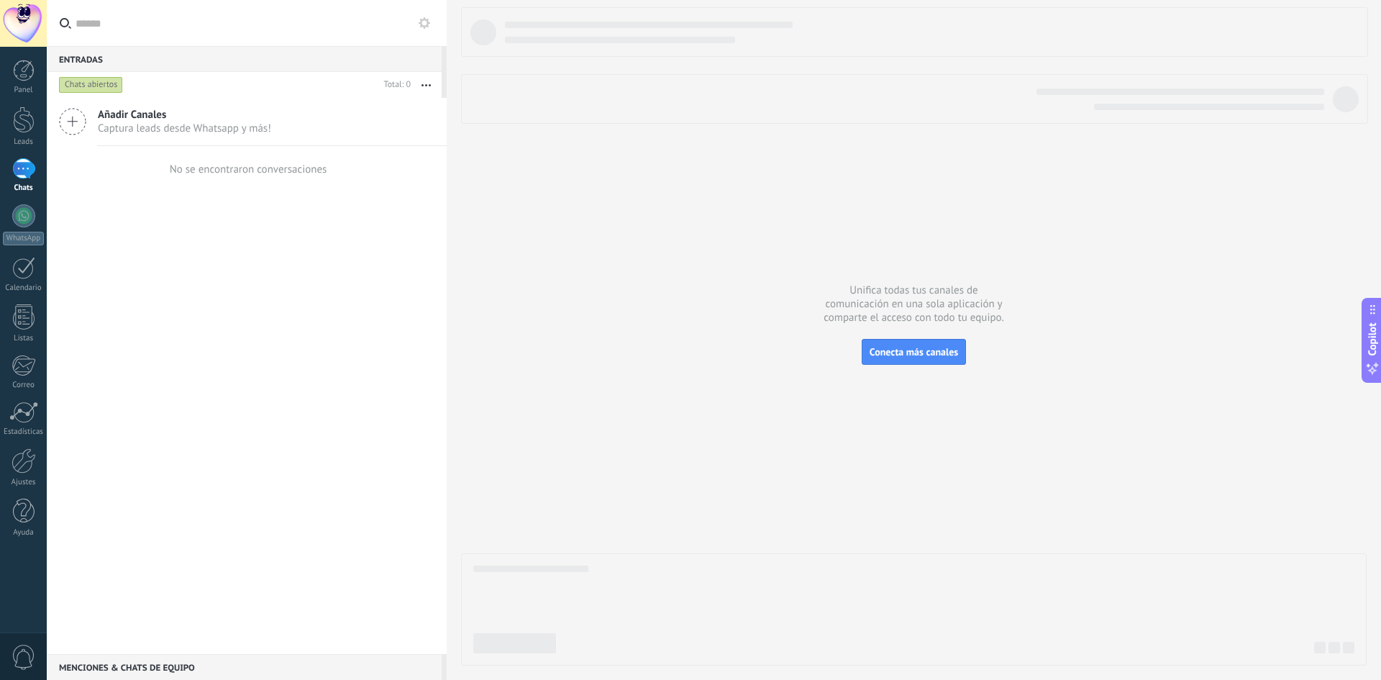
click at [19, 177] on div at bounding box center [23, 168] width 23 height 21
click at [421, 24] on use at bounding box center [425, 23] width 12 height 12
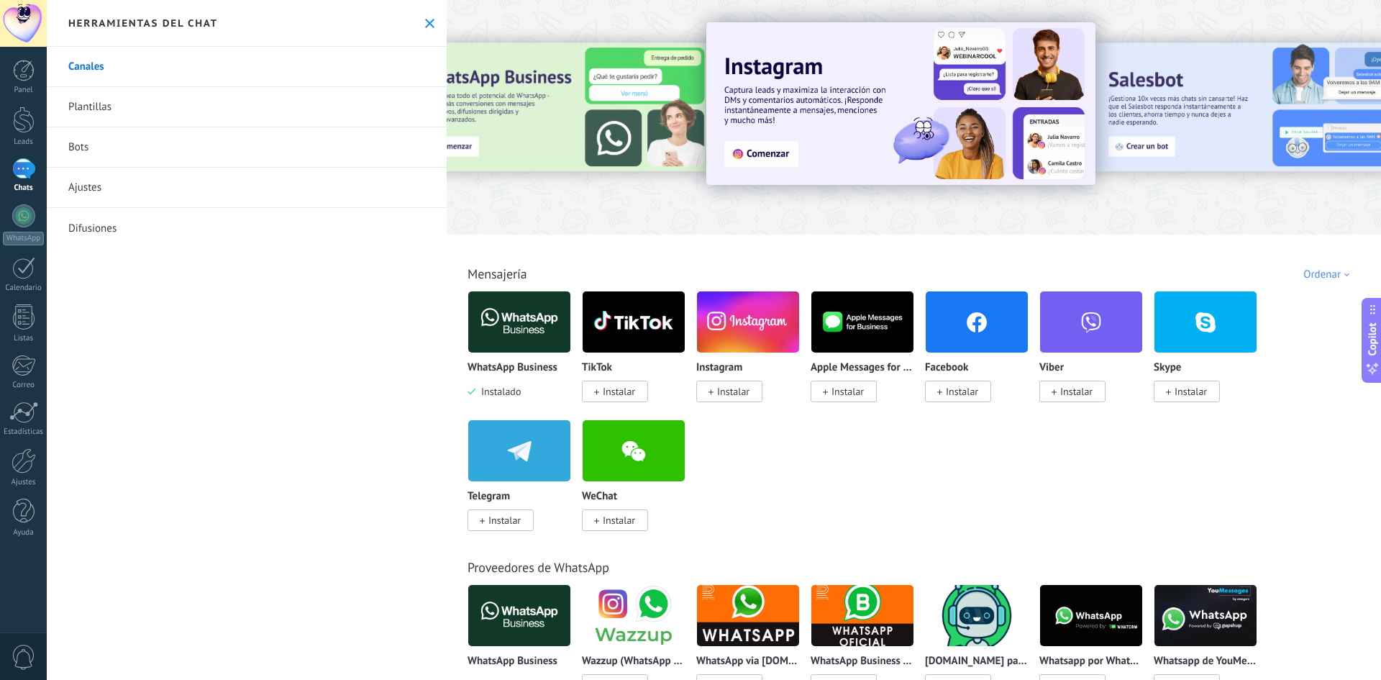
click at [208, 236] on link "Difusiones" at bounding box center [247, 228] width 400 height 40
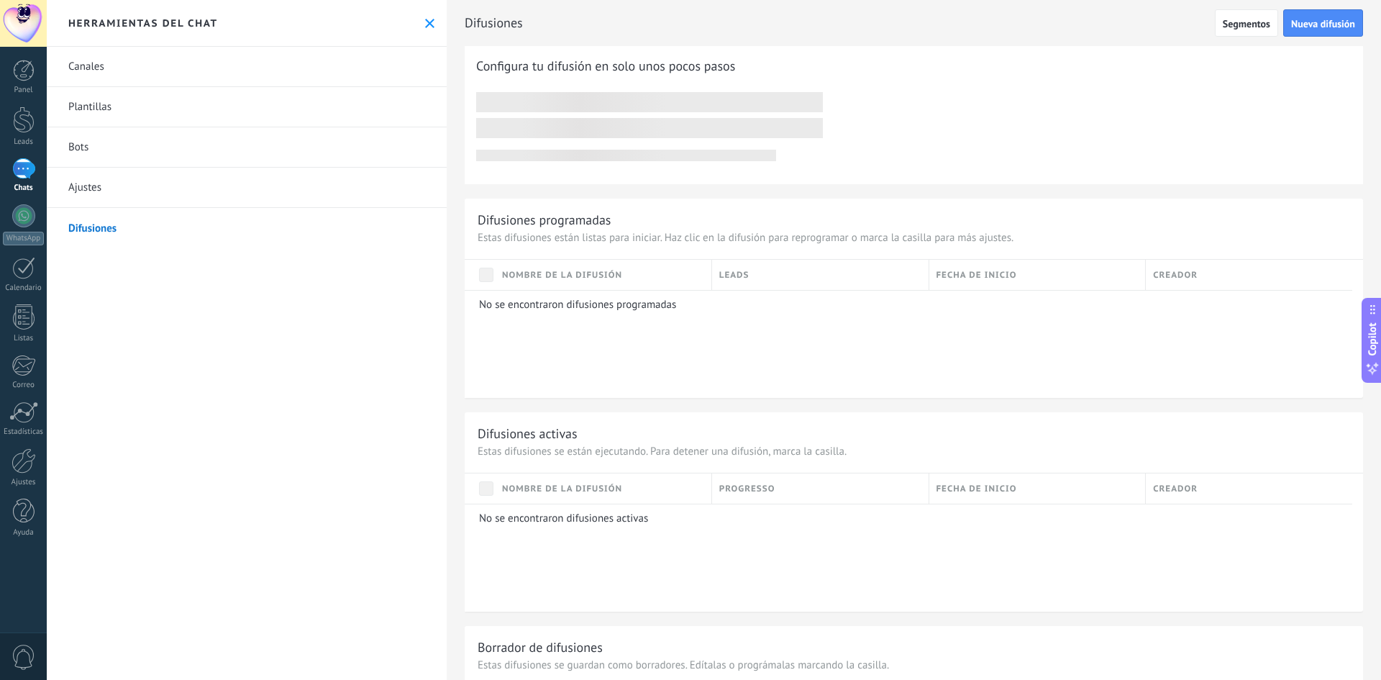
click at [229, 199] on link "Ajustes" at bounding box center [247, 188] width 400 height 40
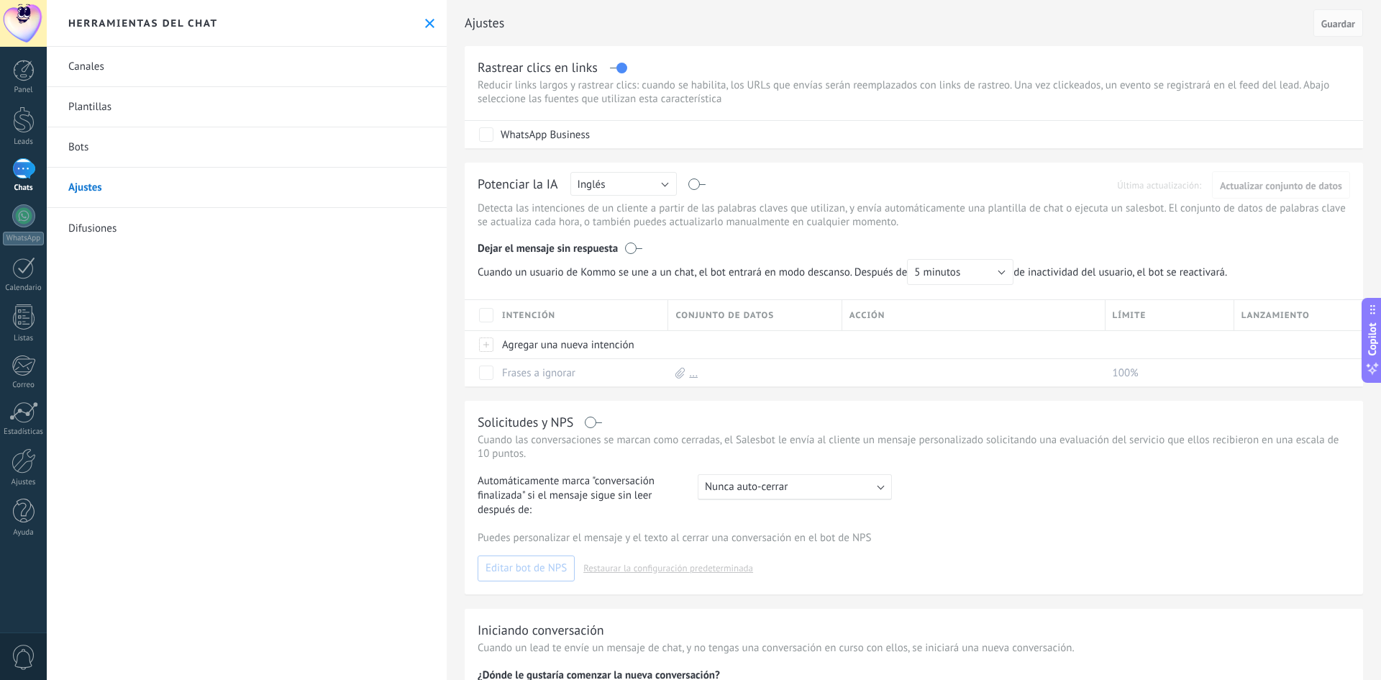
click at [189, 231] on link "Difusiones" at bounding box center [247, 228] width 400 height 40
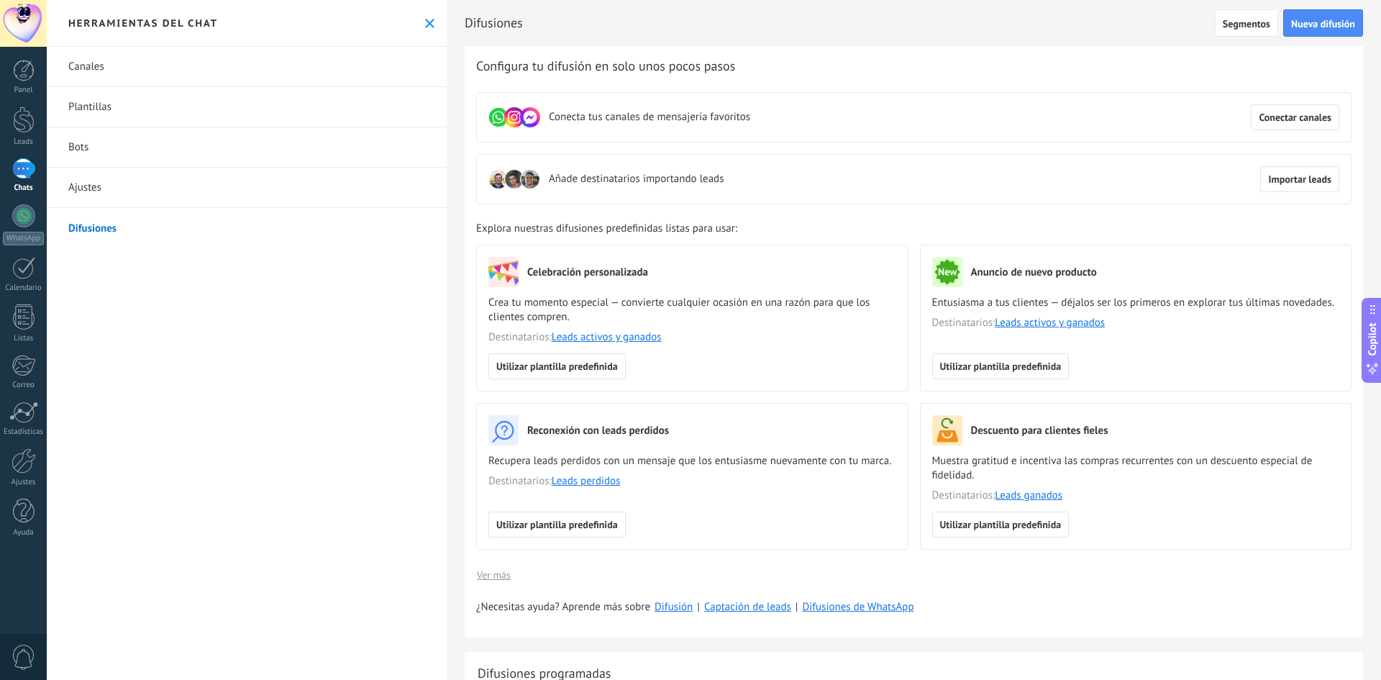
click at [233, 68] on link "Canales" at bounding box center [247, 67] width 400 height 40
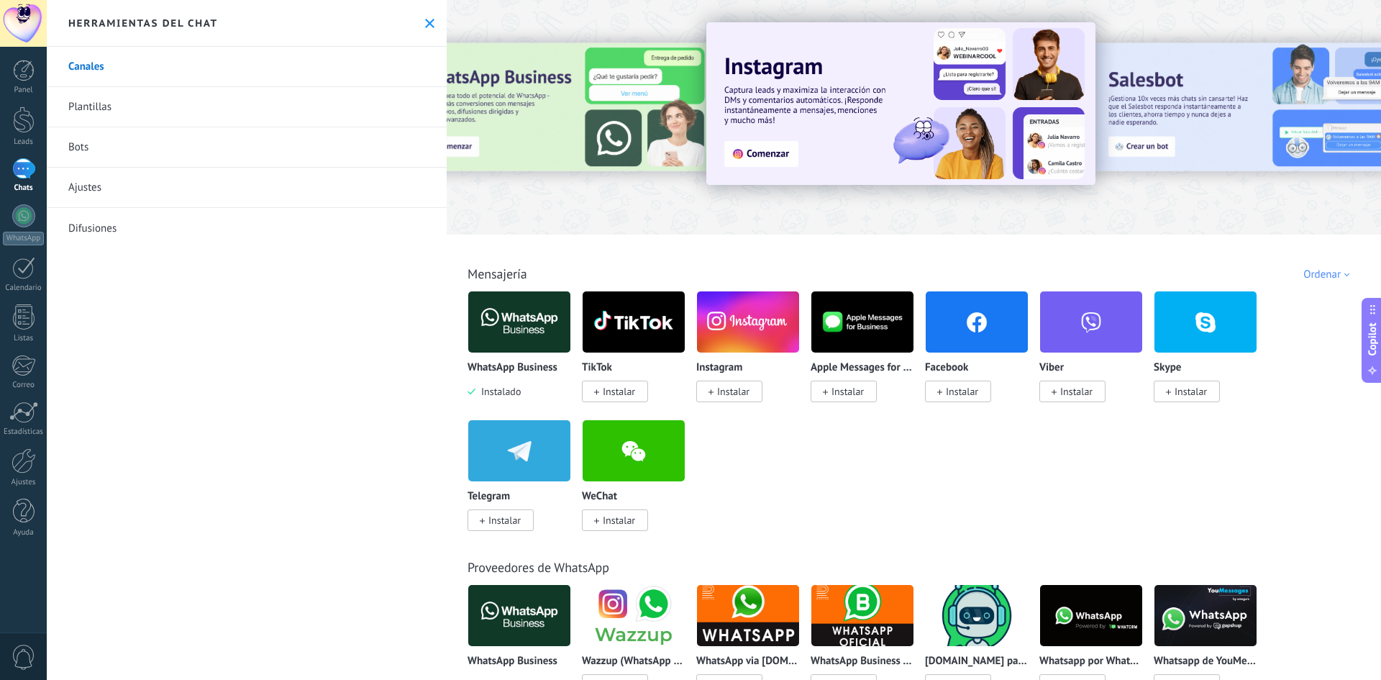
click at [603, 387] on span "Instalar" at bounding box center [619, 391] width 32 height 13
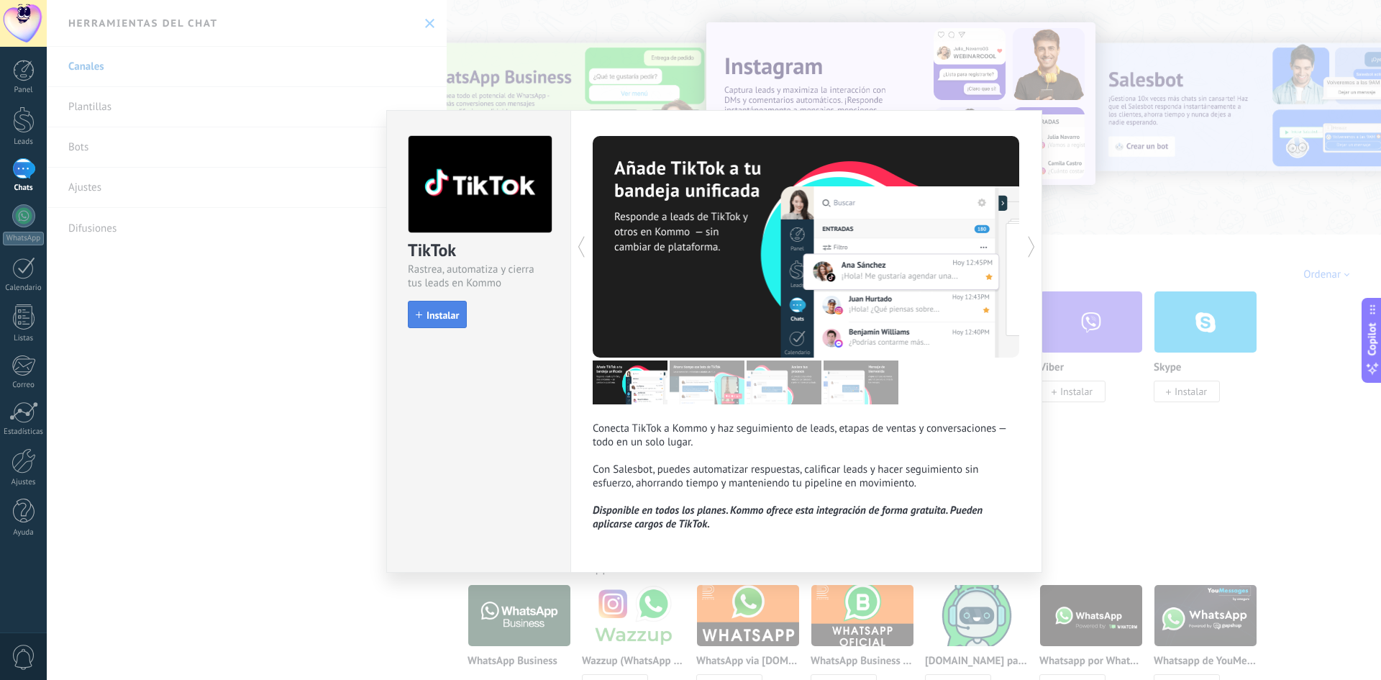
click at [433, 308] on button "Instalar" at bounding box center [437, 314] width 59 height 27
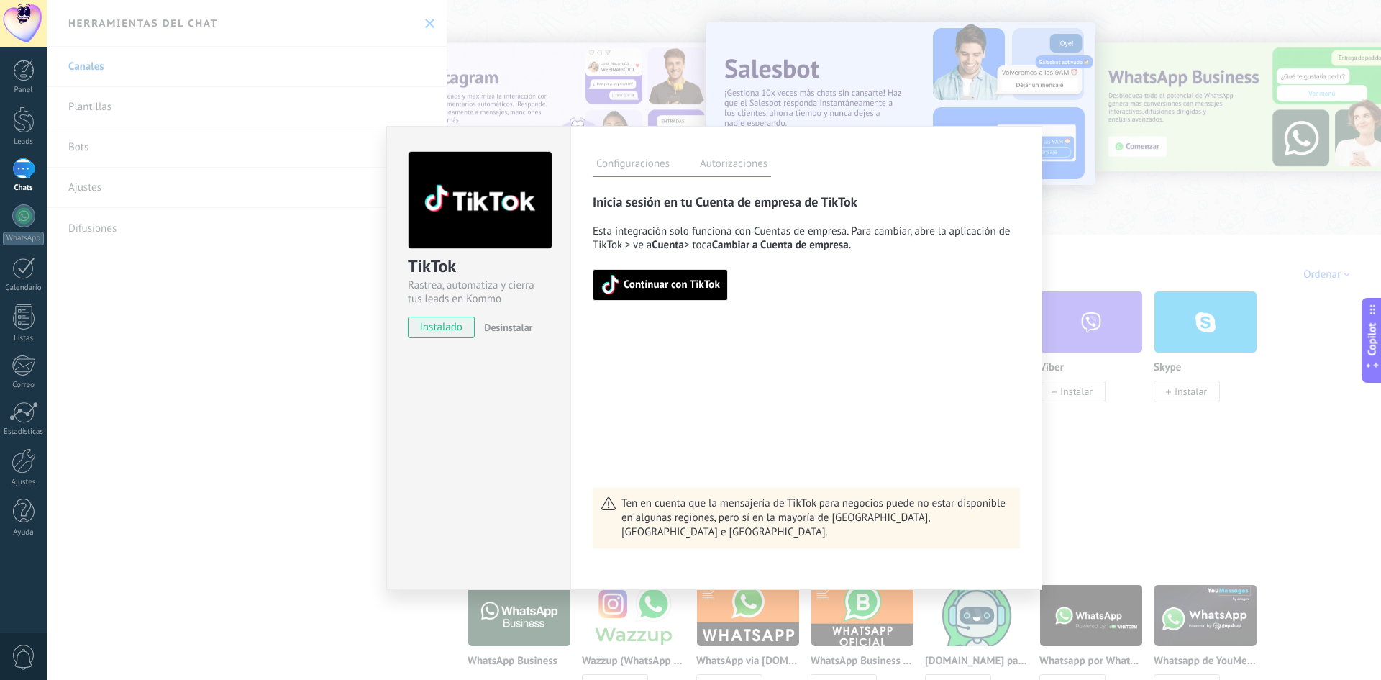
click at [622, 291] on span "Continuar con TikTok" at bounding box center [660, 285] width 119 height 20
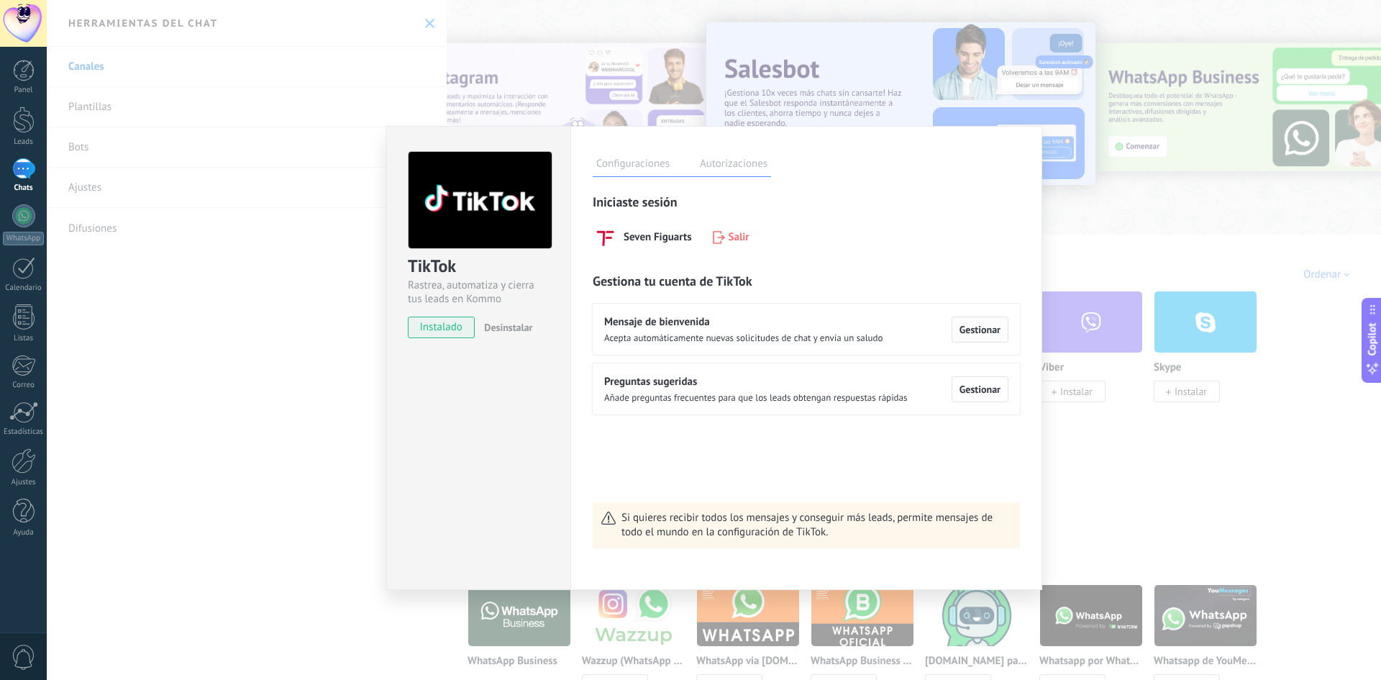
click at [966, 339] on button "Gestionar" at bounding box center [980, 330] width 57 height 26
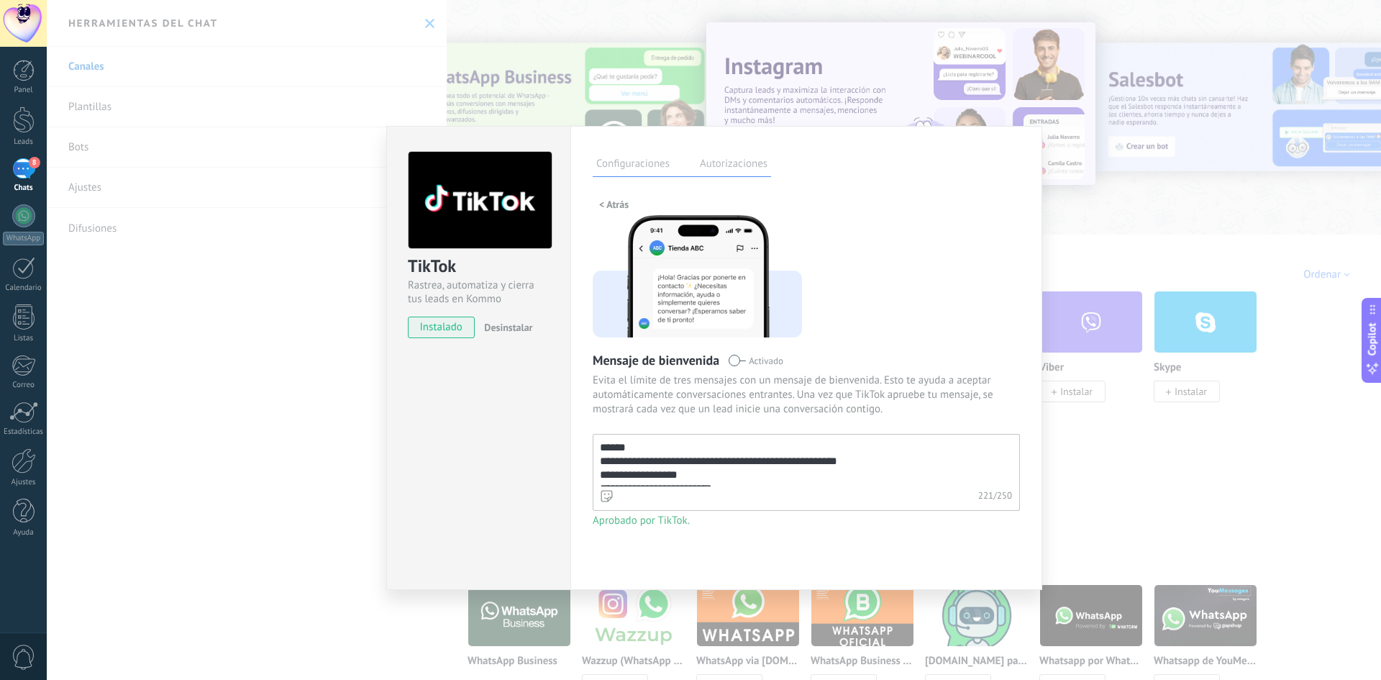
click at [736, 367] on label "Activado" at bounding box center [755, 361] width 55 height 14
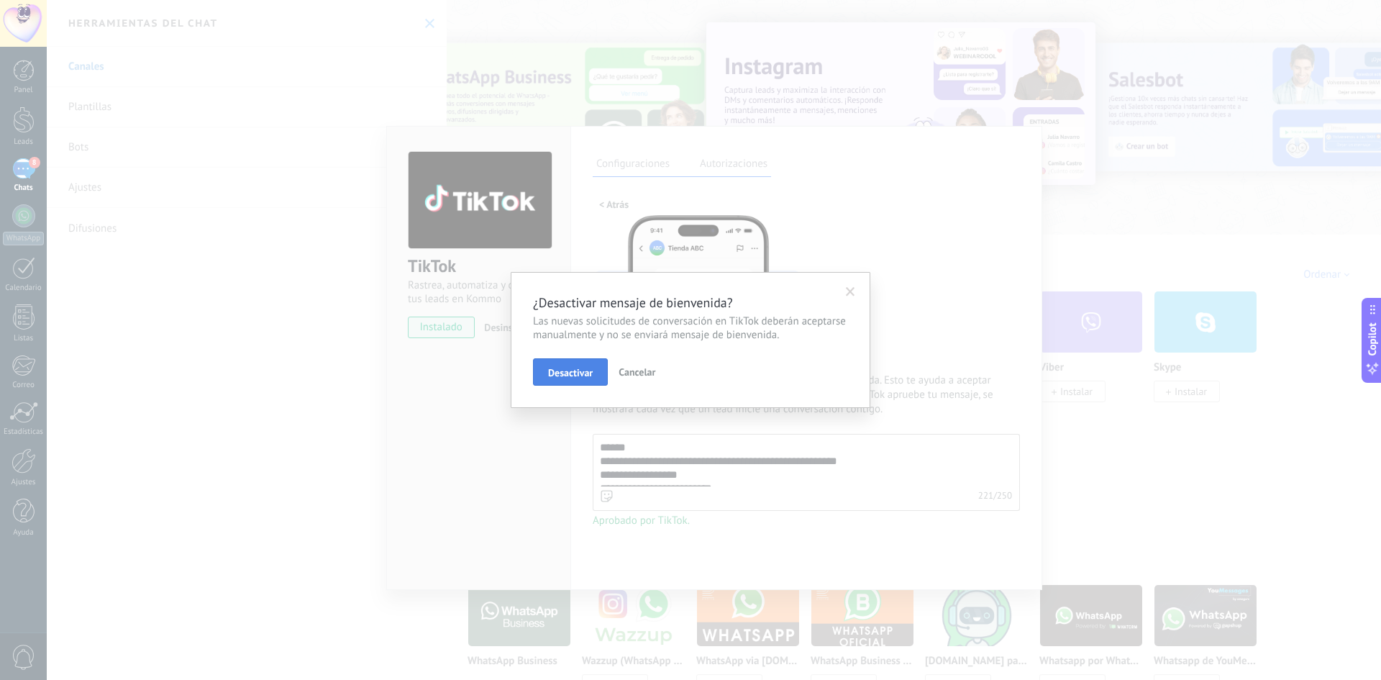
click at [564, 372] on span "Desactivar" at bounding box center [570, 373] width 45 height 10
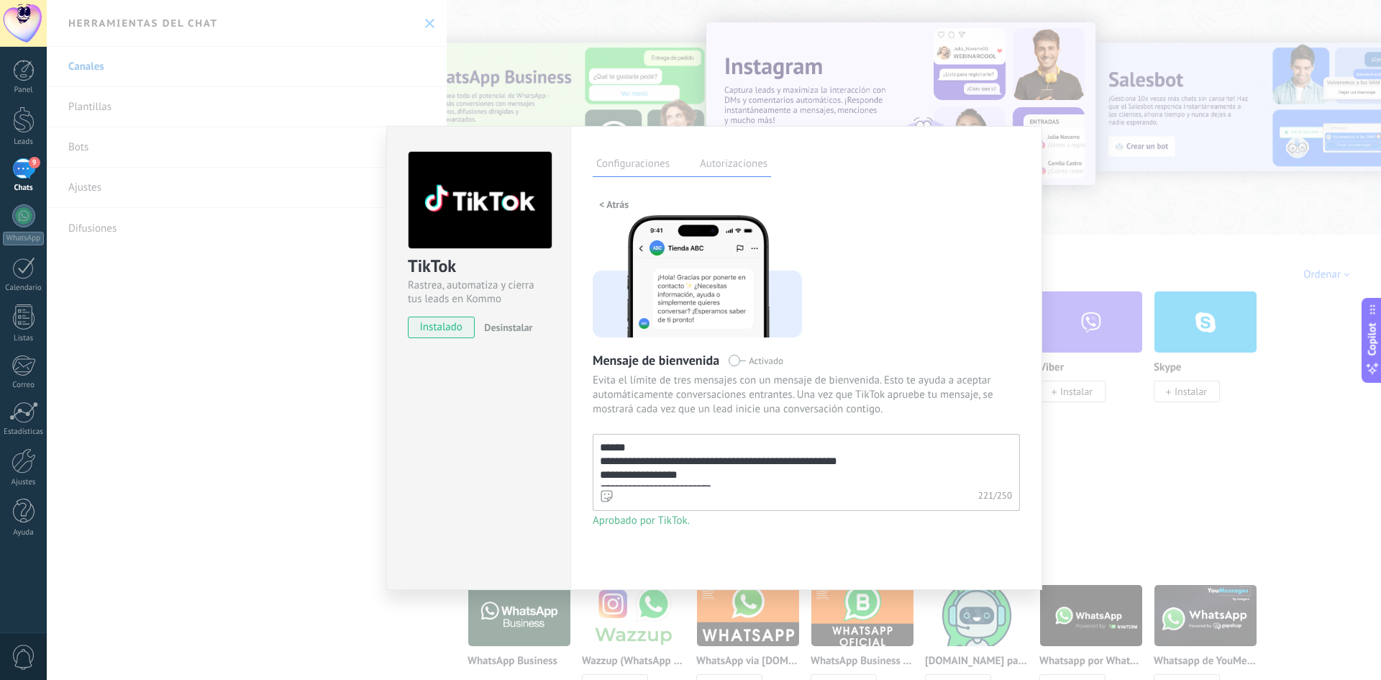
click at [604, 201] on span "< Atrás" at bounding box center [613, 204] width 29 height 10
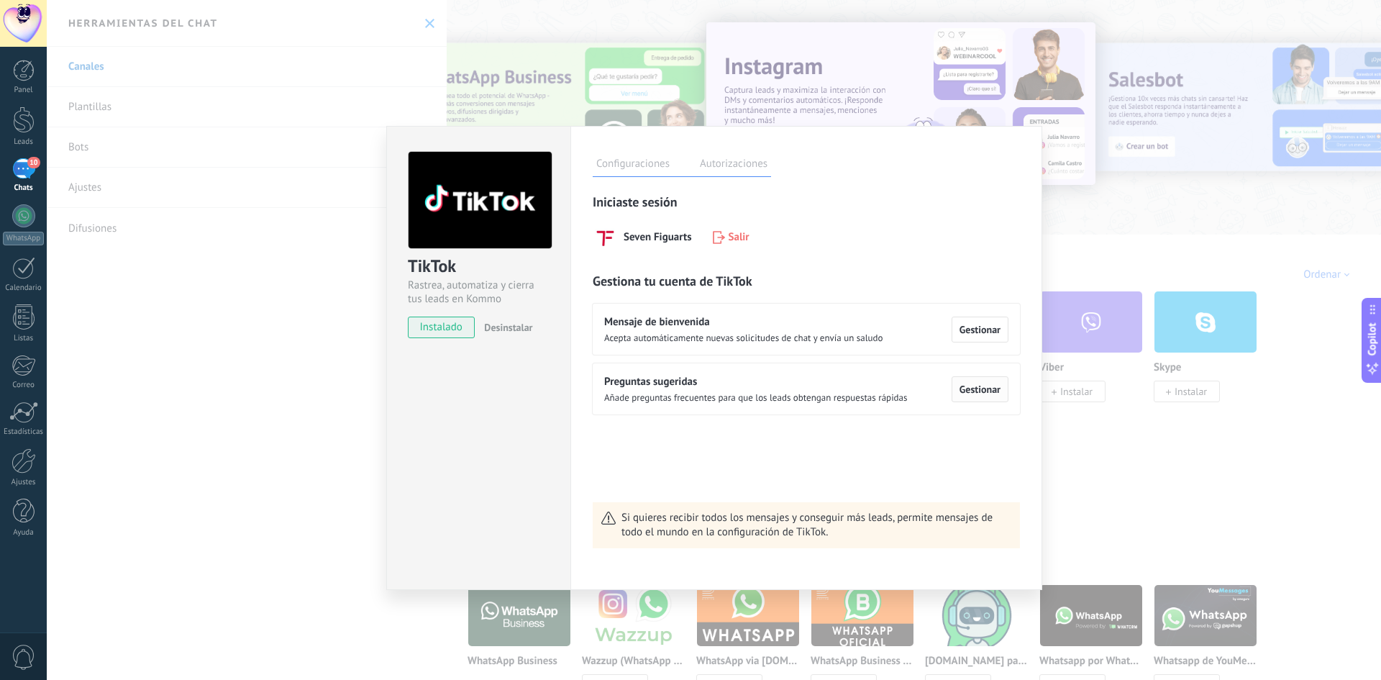
click at [978, 394] on span "Gestionar" at bounding box center [980, 389] width 41 height 10
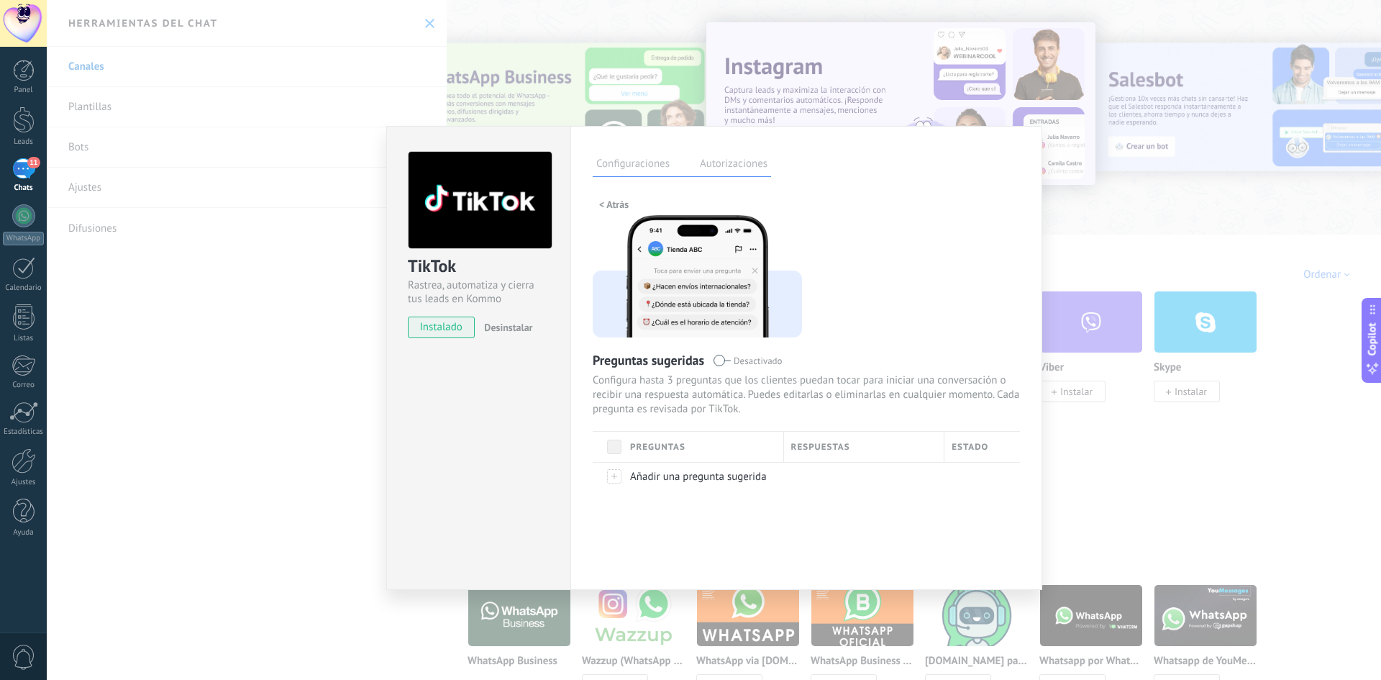
click at [611, 204] on span "< Atrás" at bounding box center [613, 204] width 29 height 10
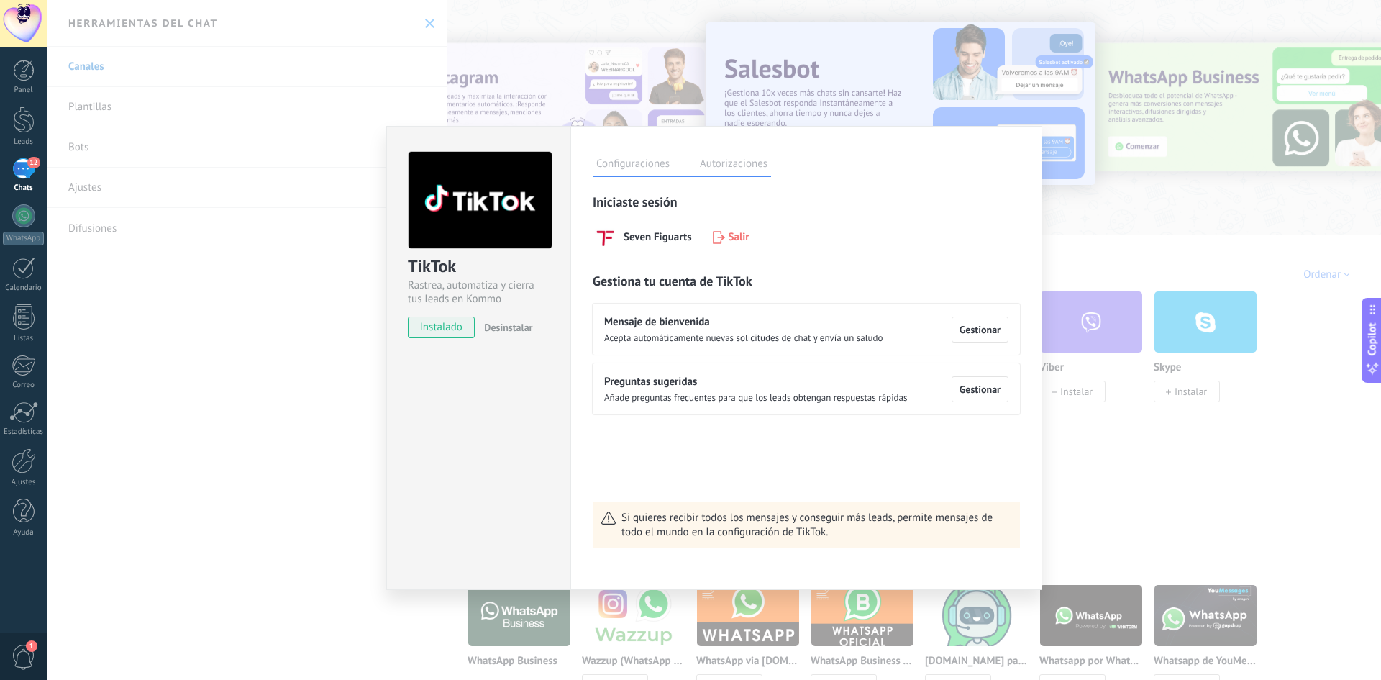
click at [259, 296] on div "TikTok Rastrea, automatiza y cierra tus leads en Kommo instalado Desinstalar Co…" at bounding box center [714, 340] width 1335 height 680
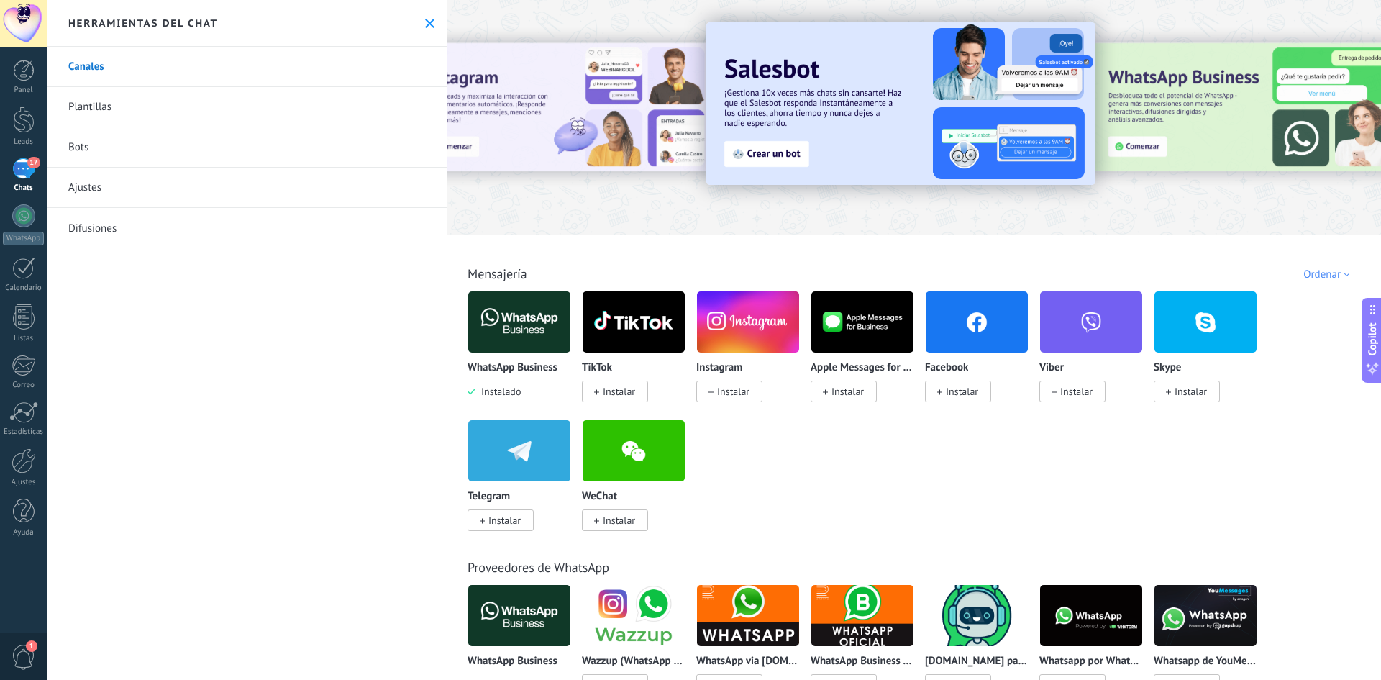
click at [523, 385] on div "WhatsApp Business Instalado" at bounding box center [520, 380] width 104 height 37
click at [509, 340] on img at bounding box center [519, 322] width 102 height 70
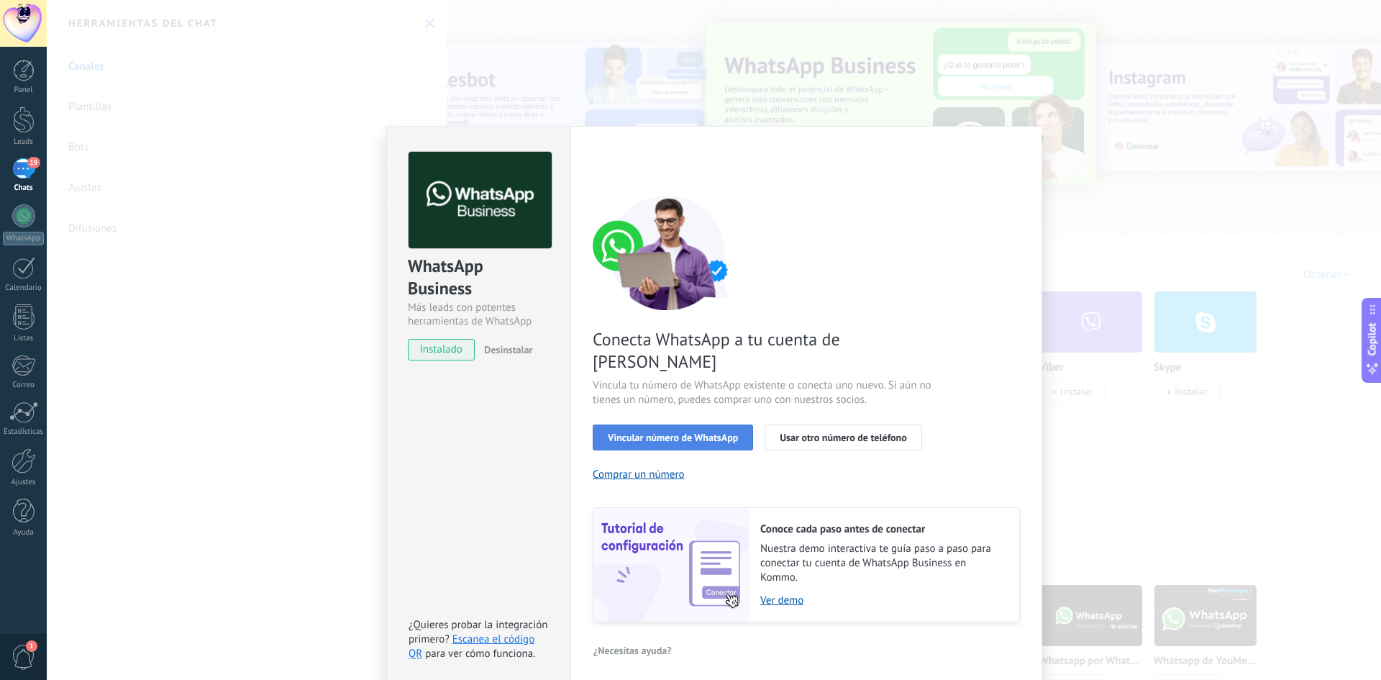
click at [697, 432] on span "Vincular número de WhatsApp" at bounding box center [673, 437] width 130 height 10
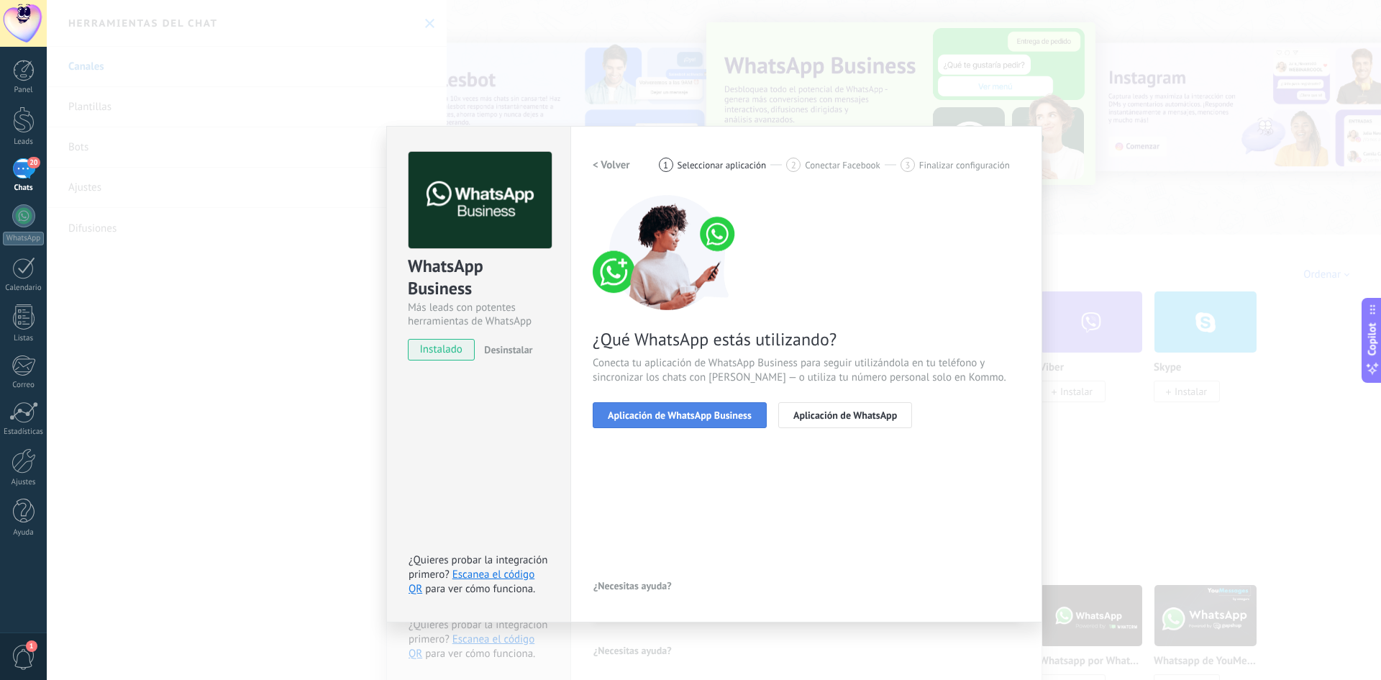
click at [687, 417] on span "Aplicación de WhatsApp Business" at bounding box center [680, 415] width 144 height 10
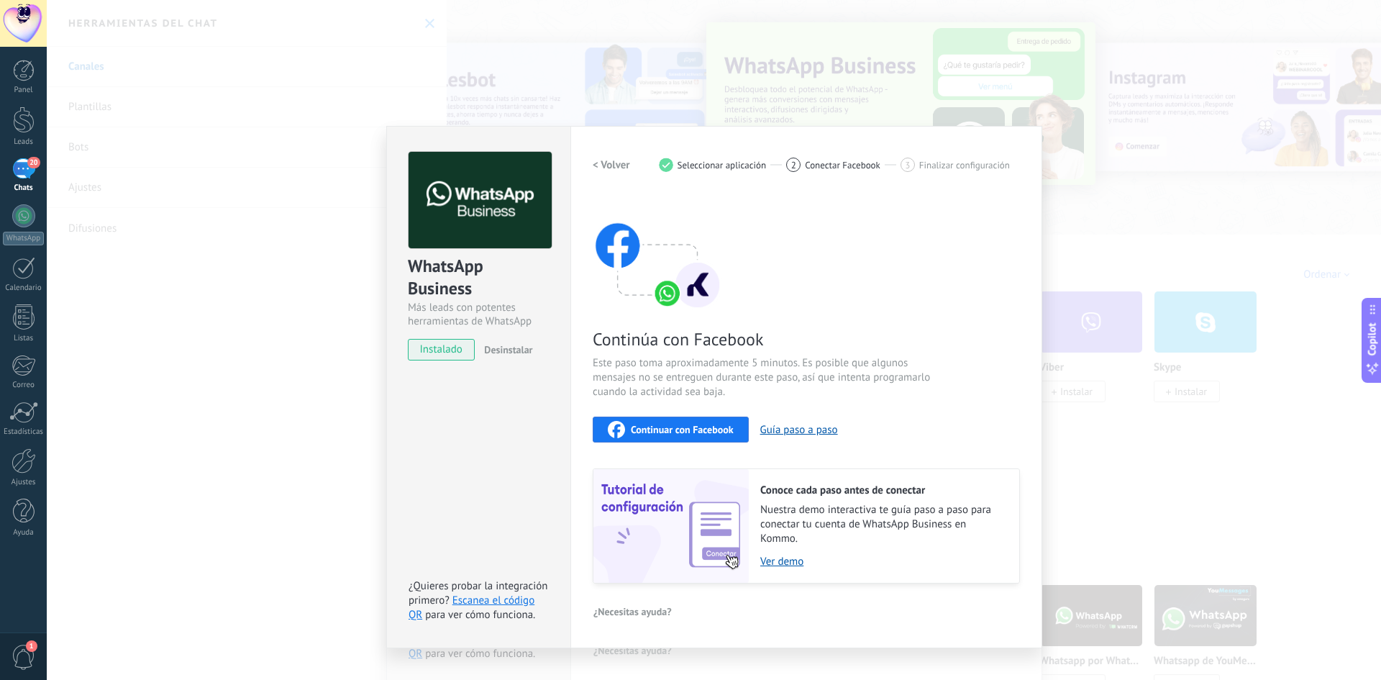
click at [672, 428] on span "Continuar con Facebook" at bounding box center [682, 429] width 103 height 10
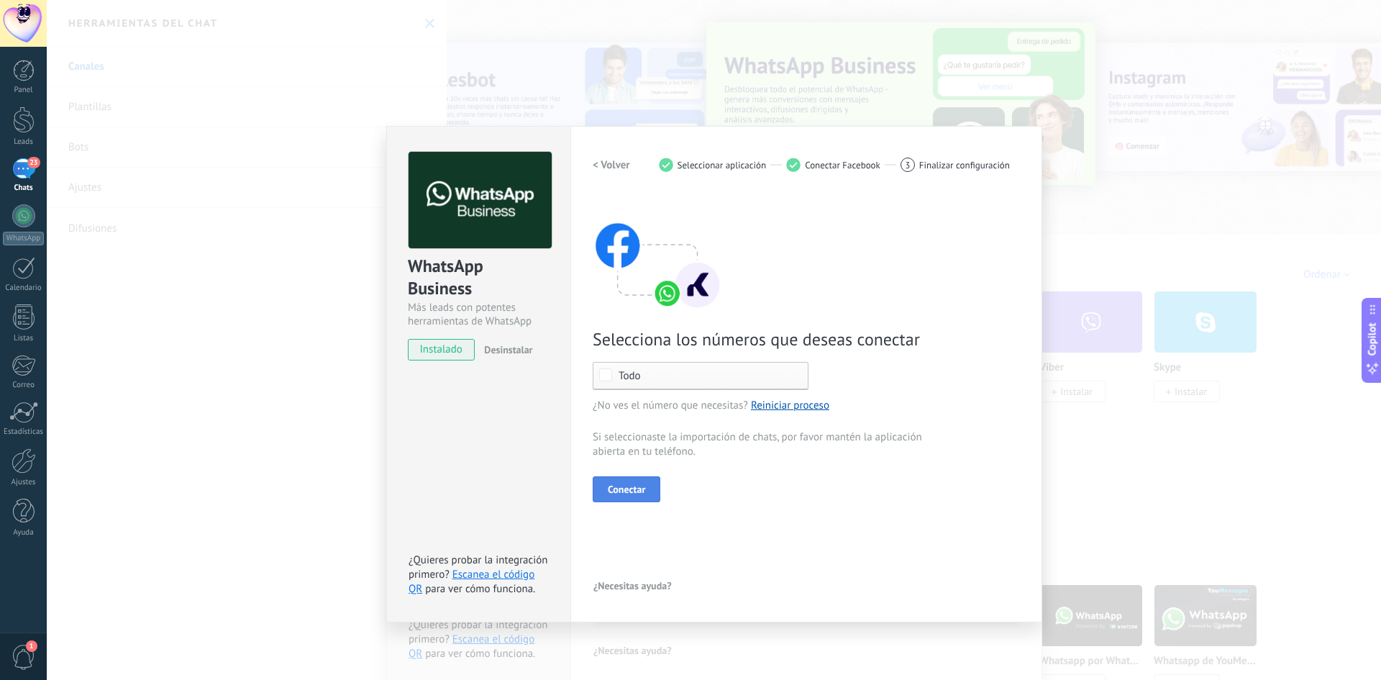
click at [619, 491] on span "Conectar" at bounding box center [626, 489] width 37 height 10
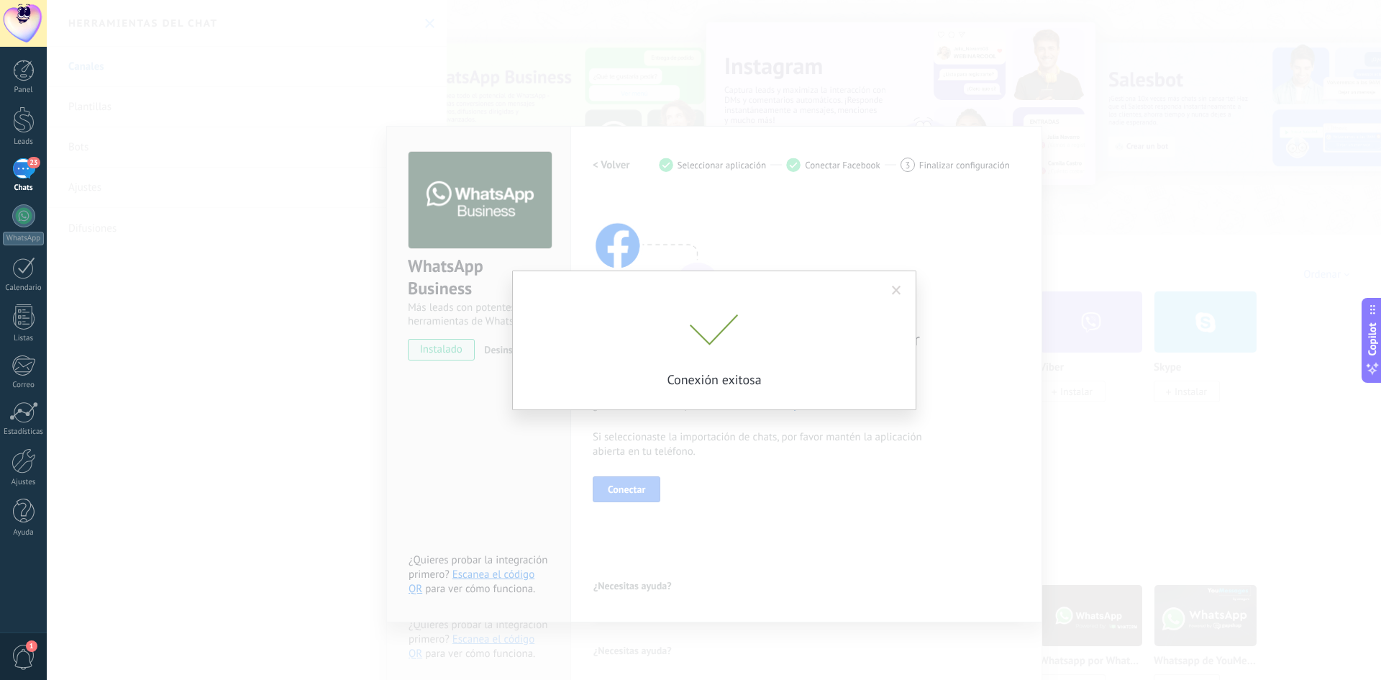
click at [503, 428] on div "Conexión exitosa" at bounding box center [714, 340] width 1335 height 680
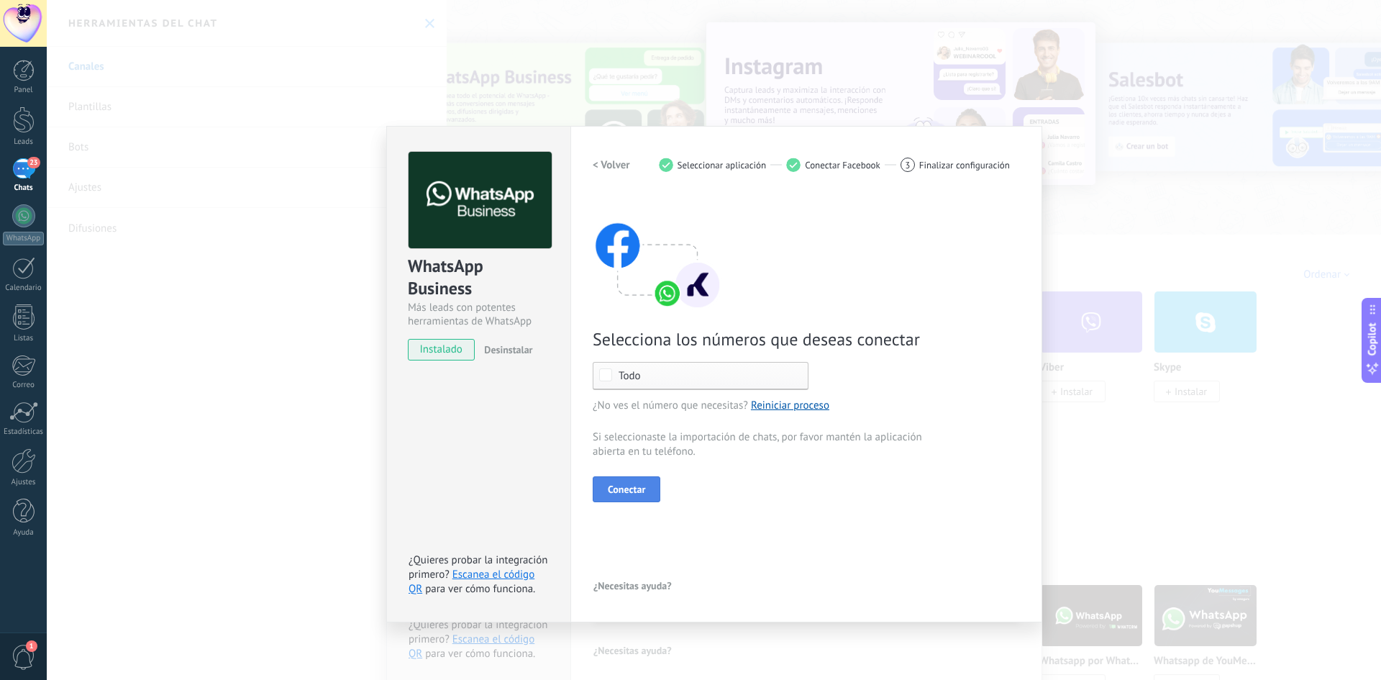
click at [614, 488] on span "Conectar" at bounding box center [626, 489] width 37 height 10
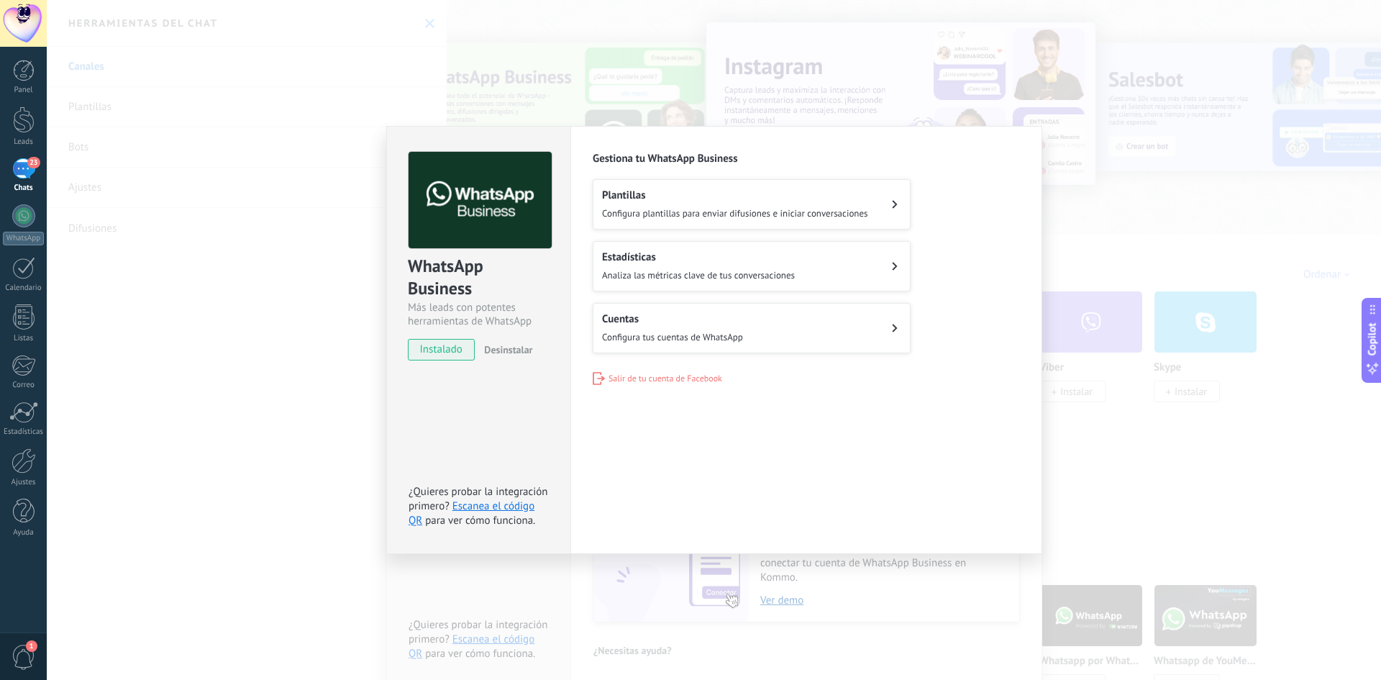
click at [712, 335] on span "Configura tus cuentas de WhatsApp" at bounding box center [672, 337] width 141 height 12
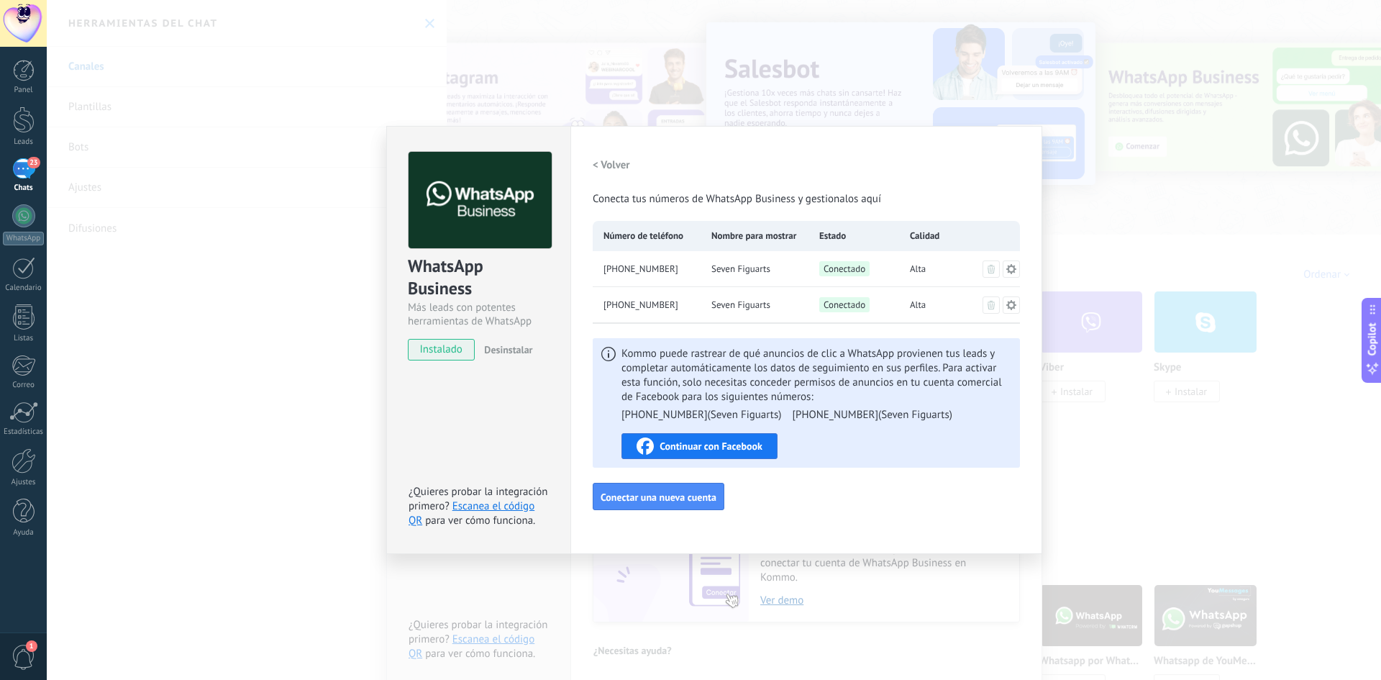
click at [1013, 273] on icon at bounding box center [1012, 269] width 12 height 12
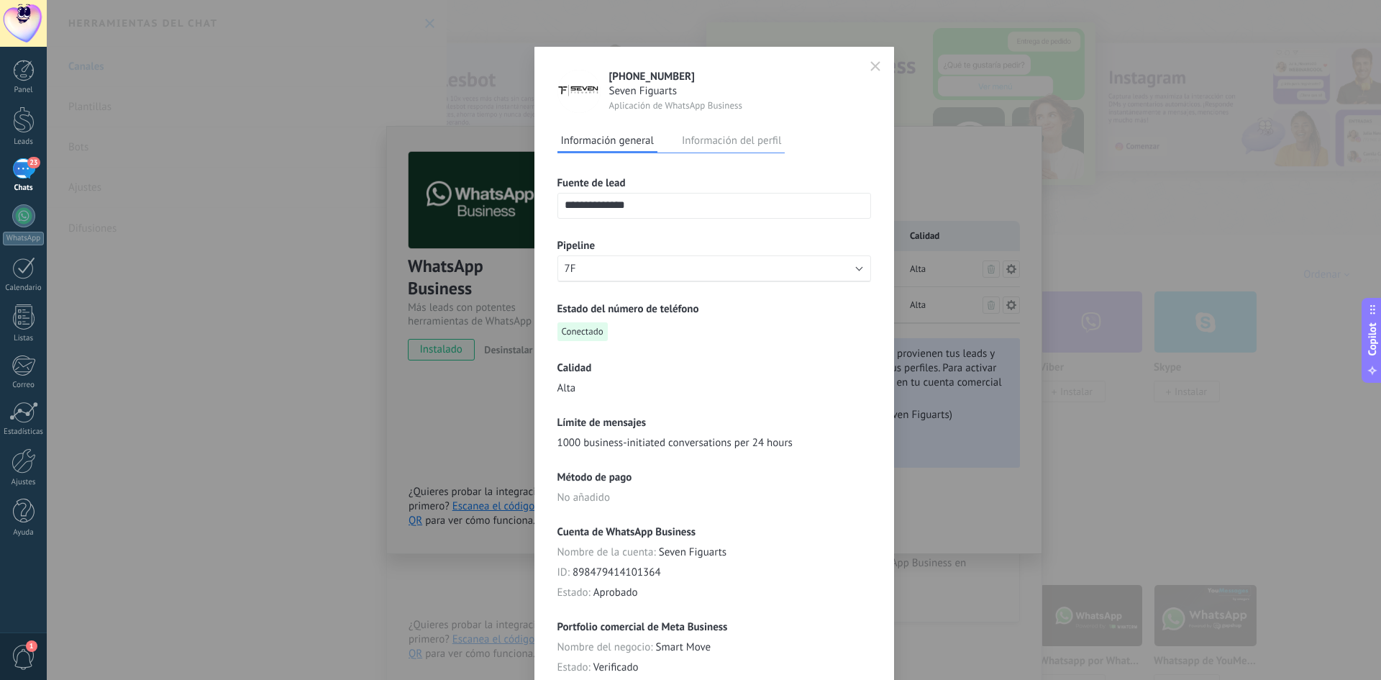
click at [876, 71] on span "button" at bounding box center [876, 67] width 10 height 12
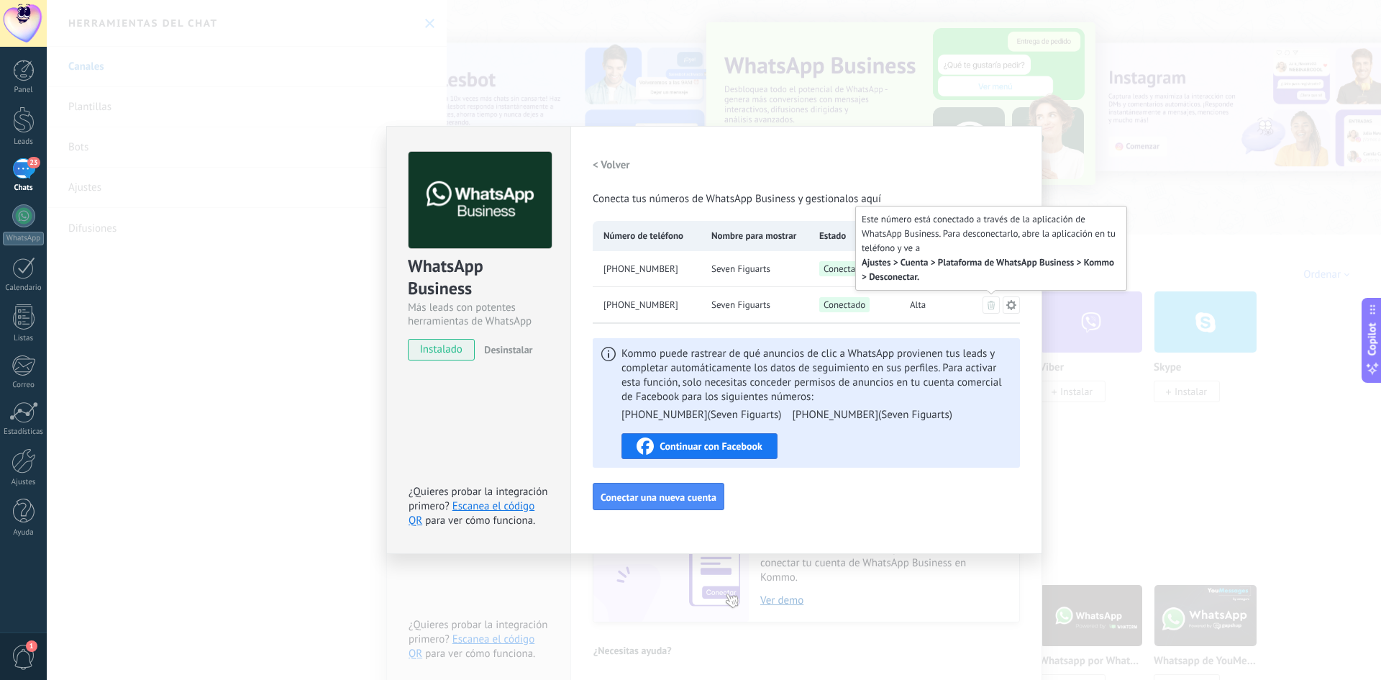
click at [989, 304] on icon at bounding box center [991, 305] width 7 height 9
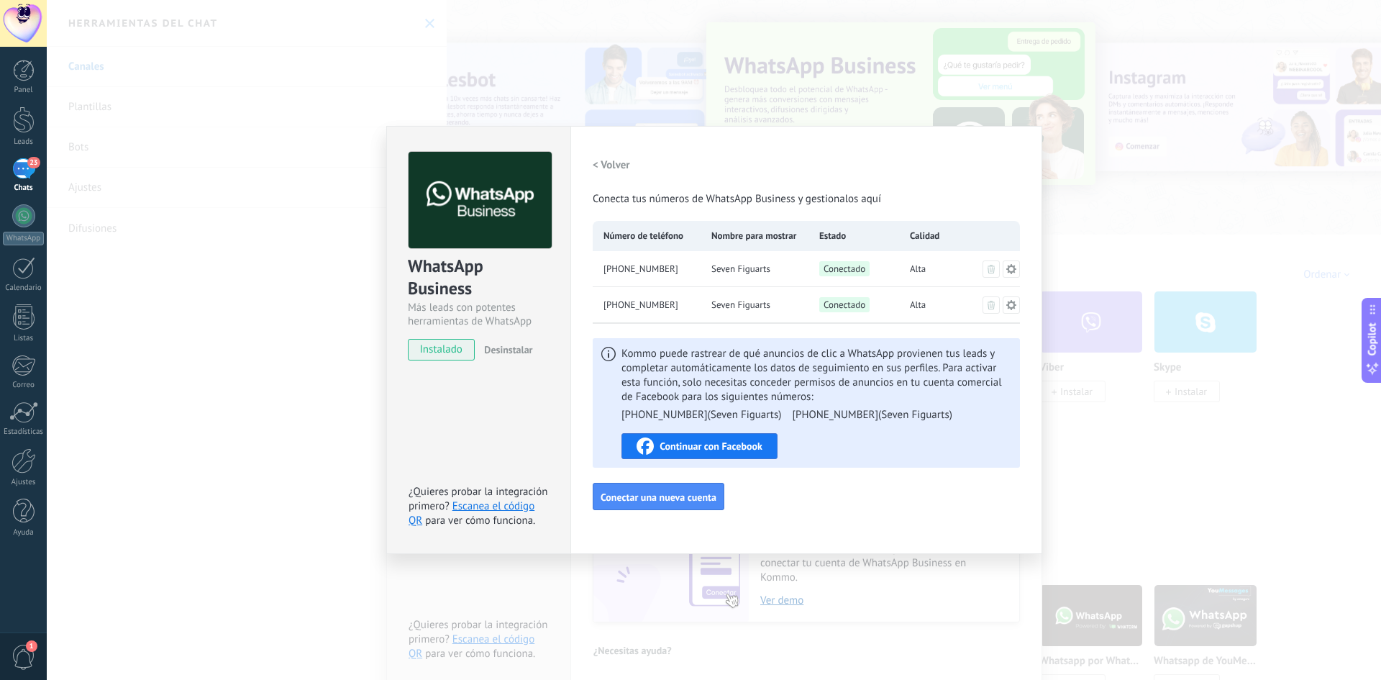
click at [318, 429] on div "WhatsApp Business Más leads con potentes herramientas de WhatsApp instalado Des…" at bounding box center [714, 340] width 1335 height 680
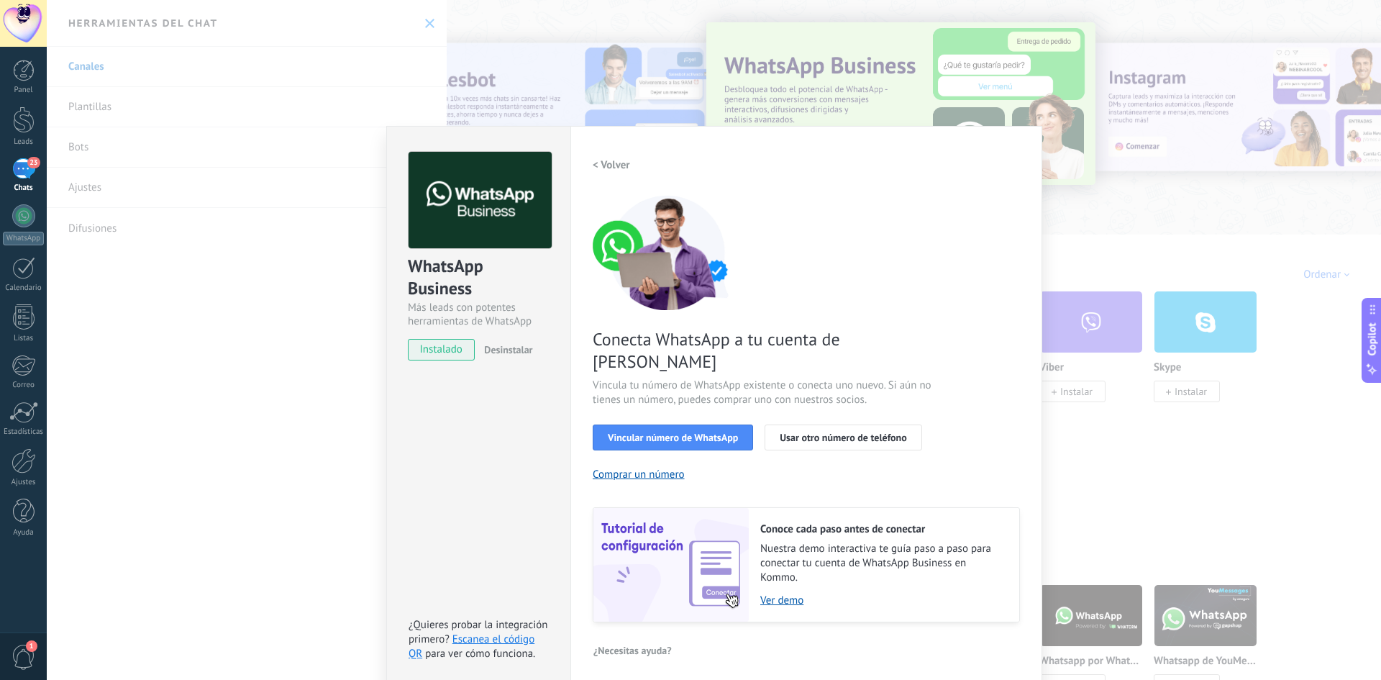
click at [243, 417] on div "WhatsApp Business Más leads con potentes herramientas de WhatsApp instalado Des…" at bounding box center [714, 340] width 1335 height 680
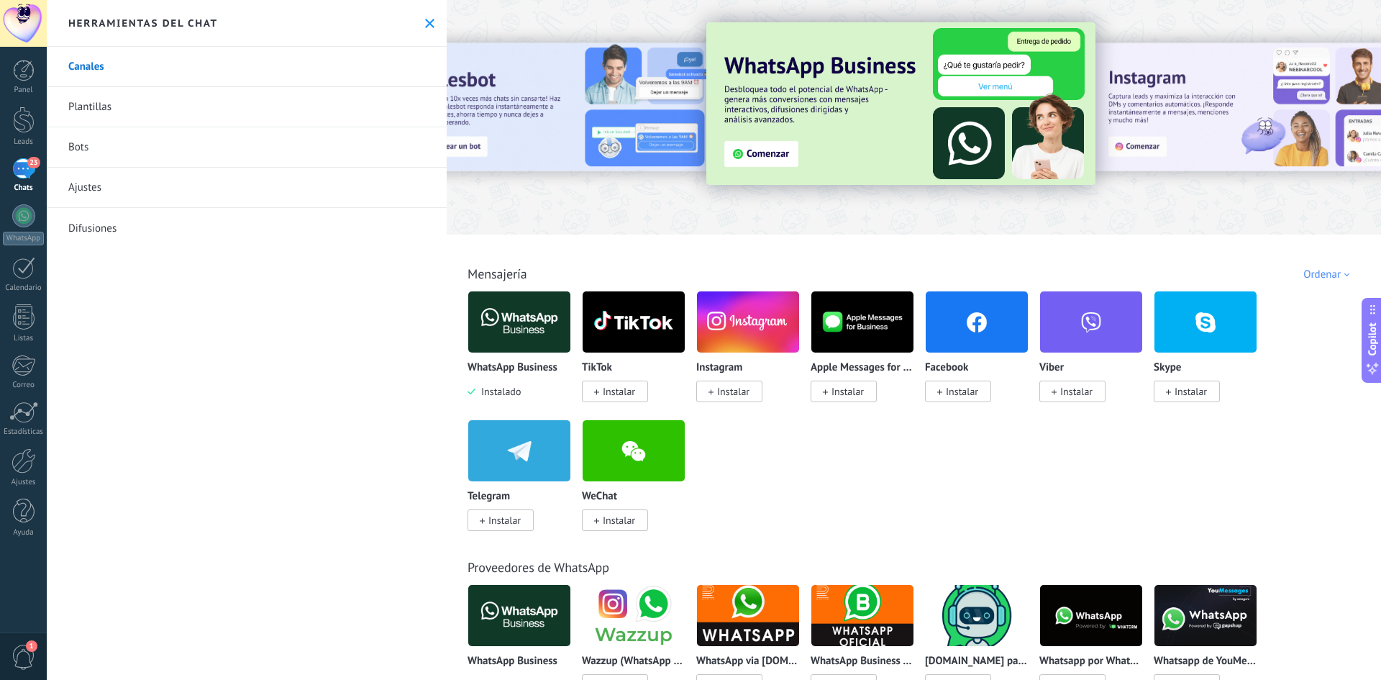
click at [503, 319] on img at bounding box center [519, 322] width 102 height 70
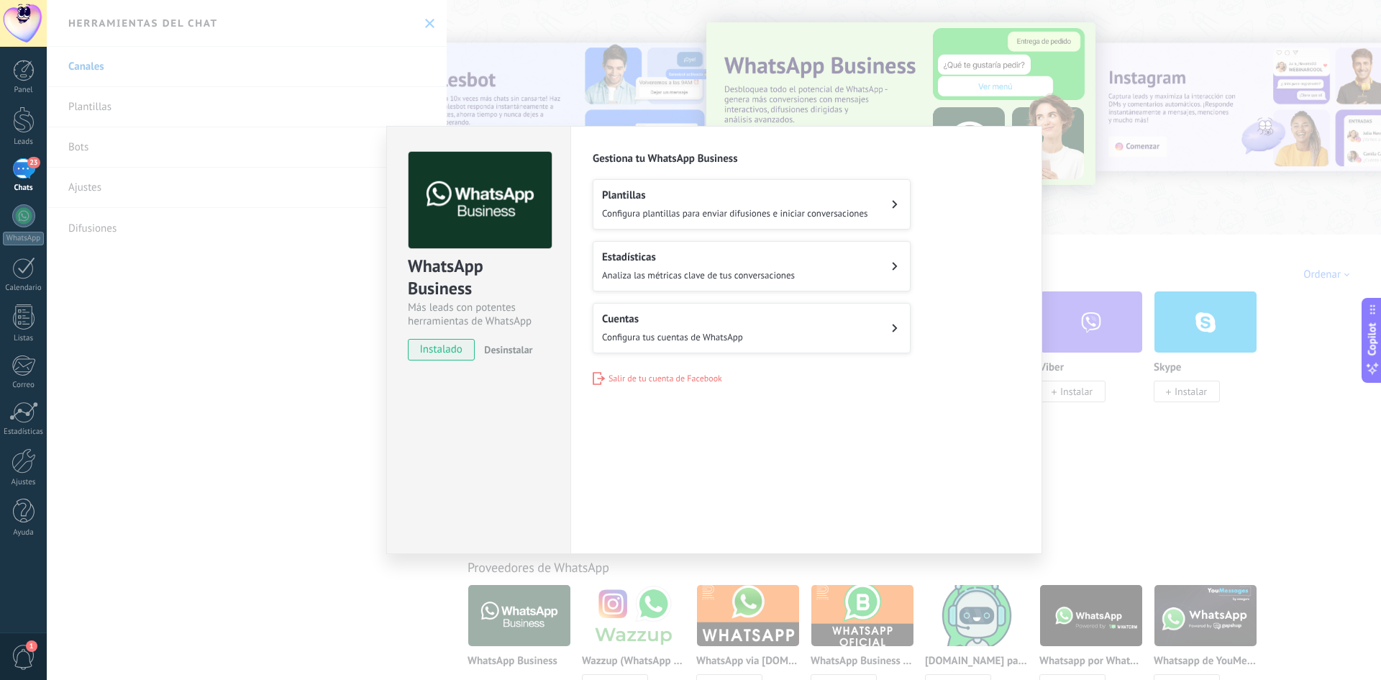
click at [507, 386] on div "WhatsApp Business Más leads con potentes herramientas de WhatsApp instalado Des…" at bounding box center [478, 340] width 184 height 428
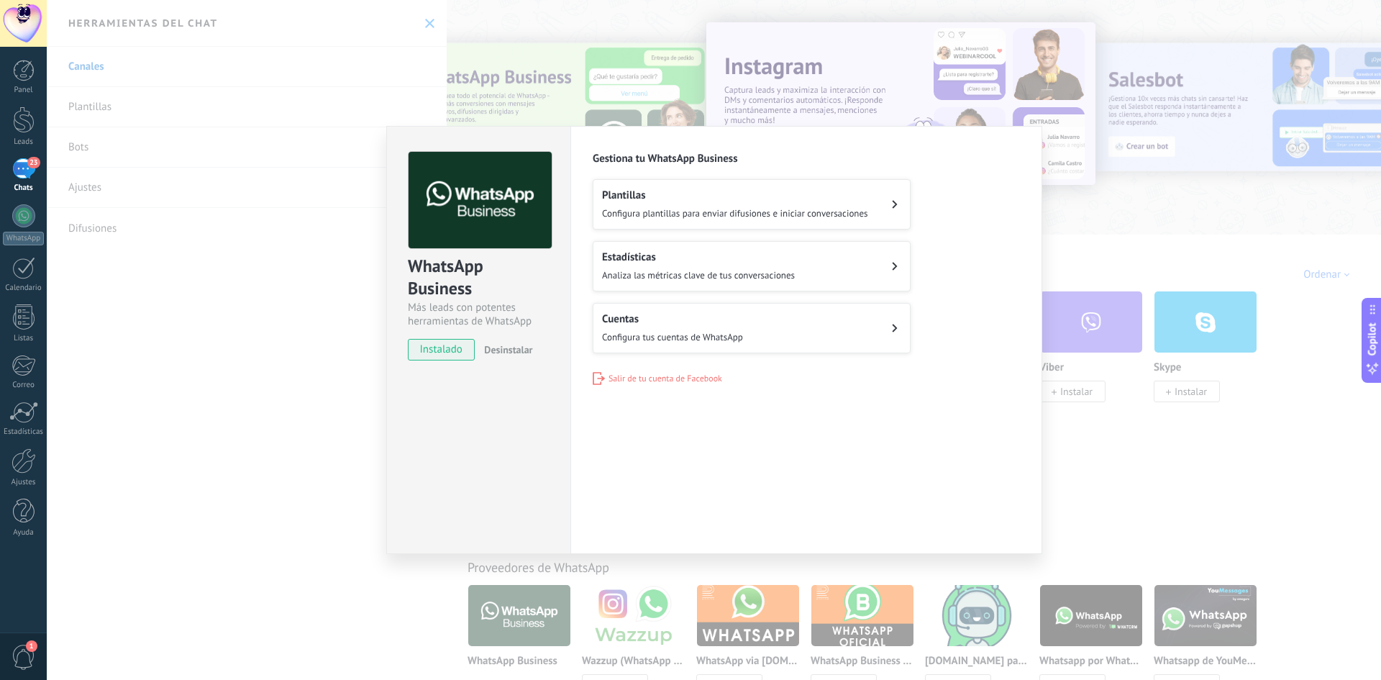
click at [640, 327] on div "Cuentas Configura tus cuentas de WhatsApp" at bounding box center [672, 328] width 141 height 32
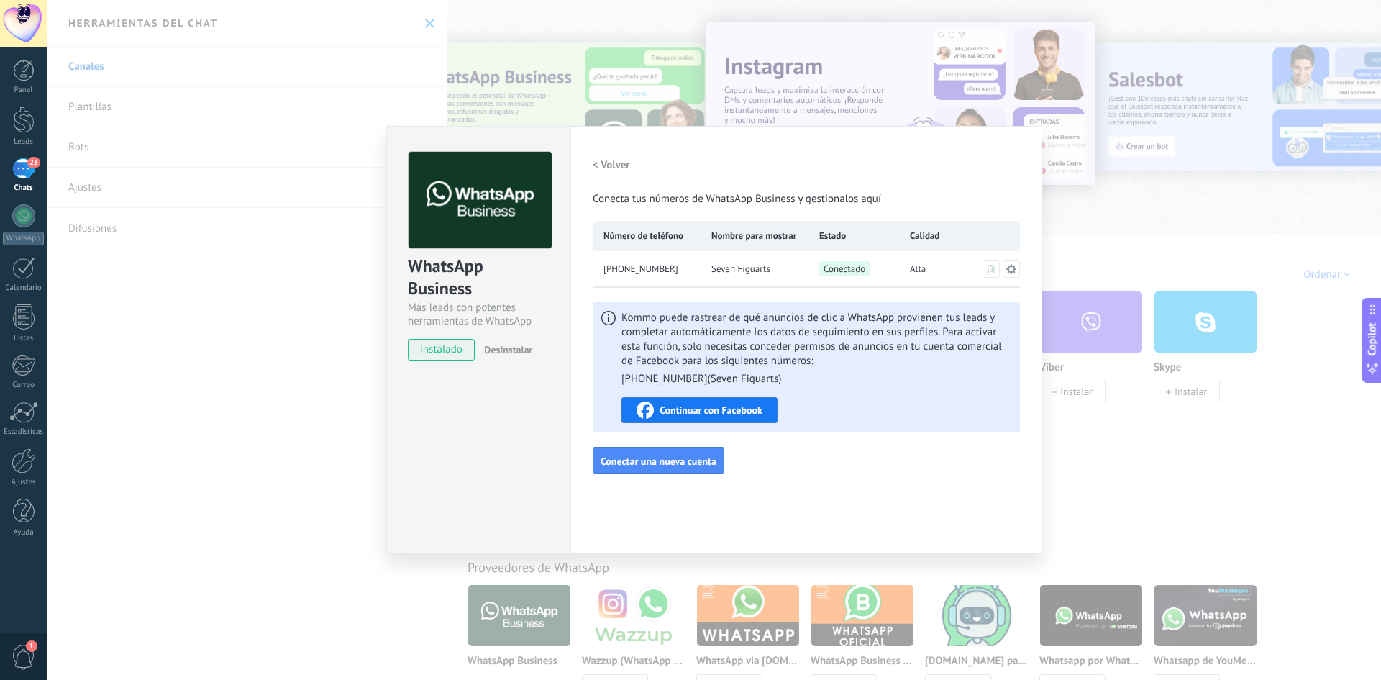
click at [1015, 272] on icon at bounding box center [1011, 268] width 10 height 10
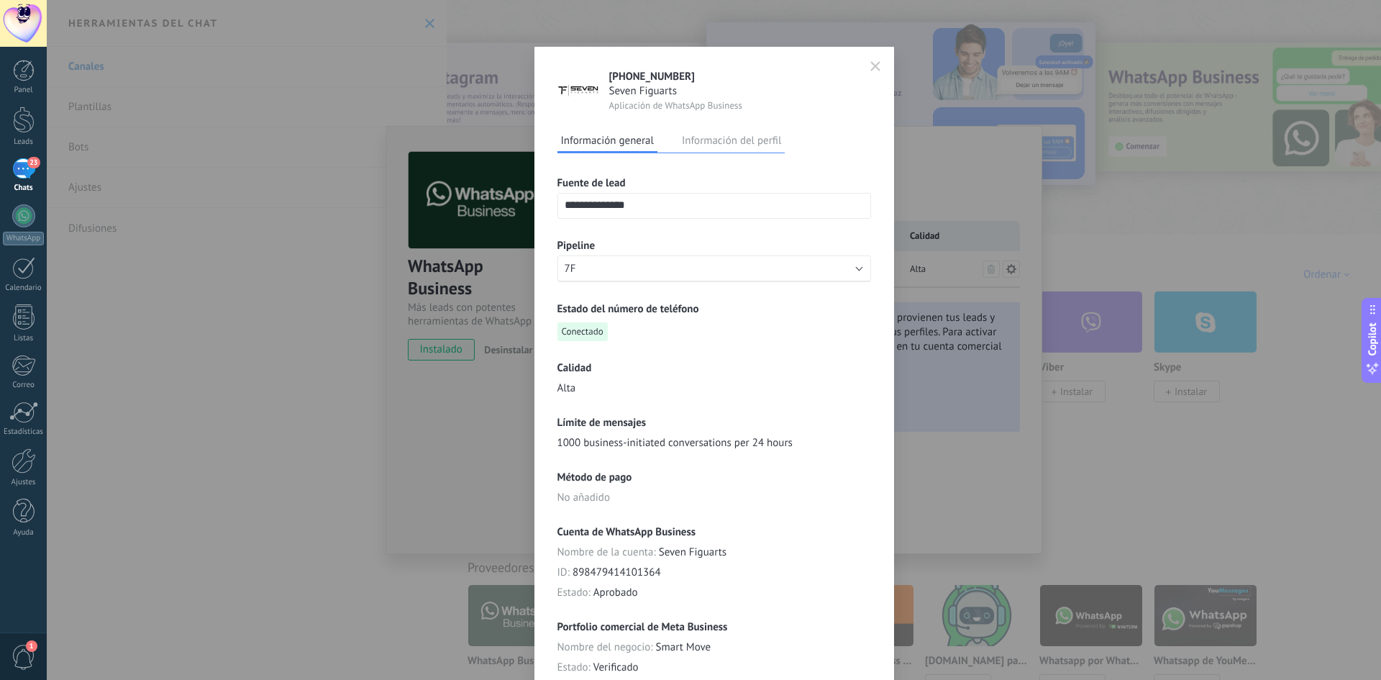
click at [694, 148] on button "Información del perfil" at bounding box center [731, 140] width 106 height 22
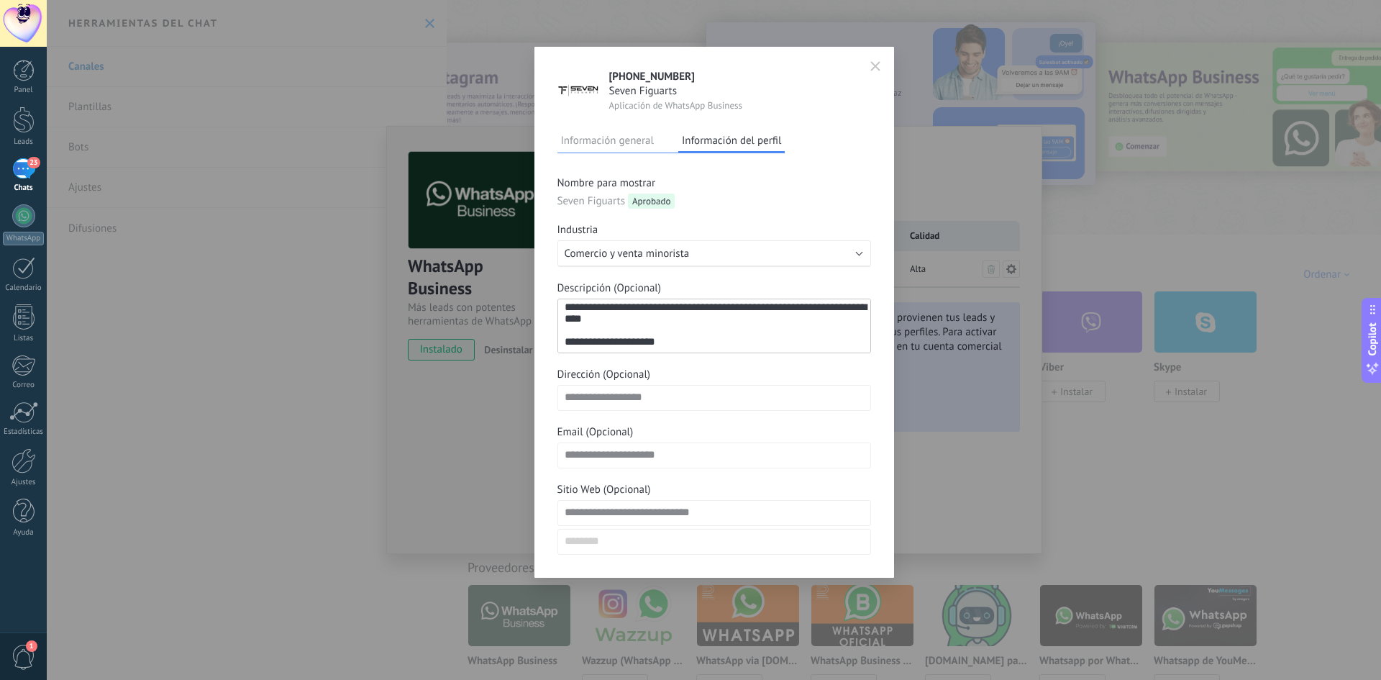
scroll to position [12, 0]
drag, startPoint x: 676, startPoint y: 339, endPoint x: 563, endPoint y: 342, distance: 112.3
click at [565, 342] on textarea "**********" at bounding box center [715, 326] width 314 height 55
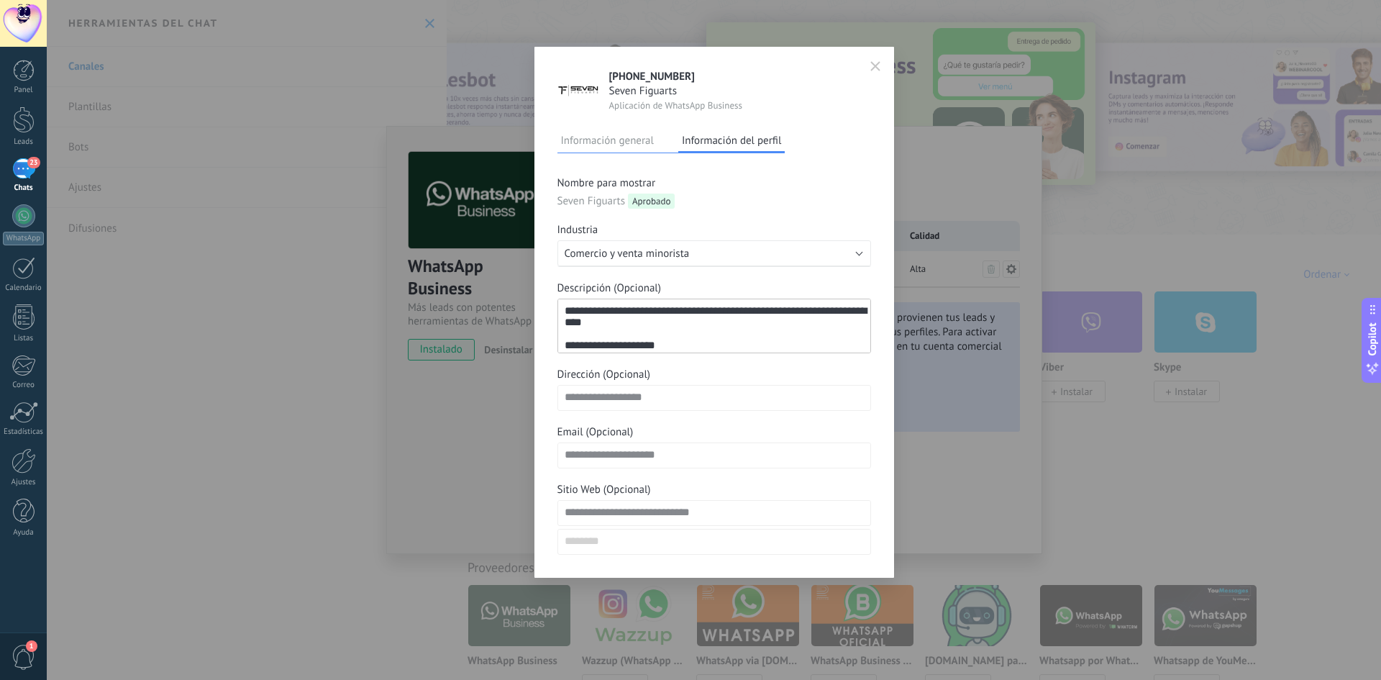
click at [647, 312] on textarea "**********" at bounding box center [715, 326] width 314 height 55
click at [642, 314] on textarea "**********" at bounding box center [715, 326] width 314 height 55
click at [648, 329] on textarea "**********" at bounding box center [715, 326] width 314 height 55
drag, startPoint x: 666, startPoint y: 343, endPoint x: 622, endPoint y: 337, distance: 45.1
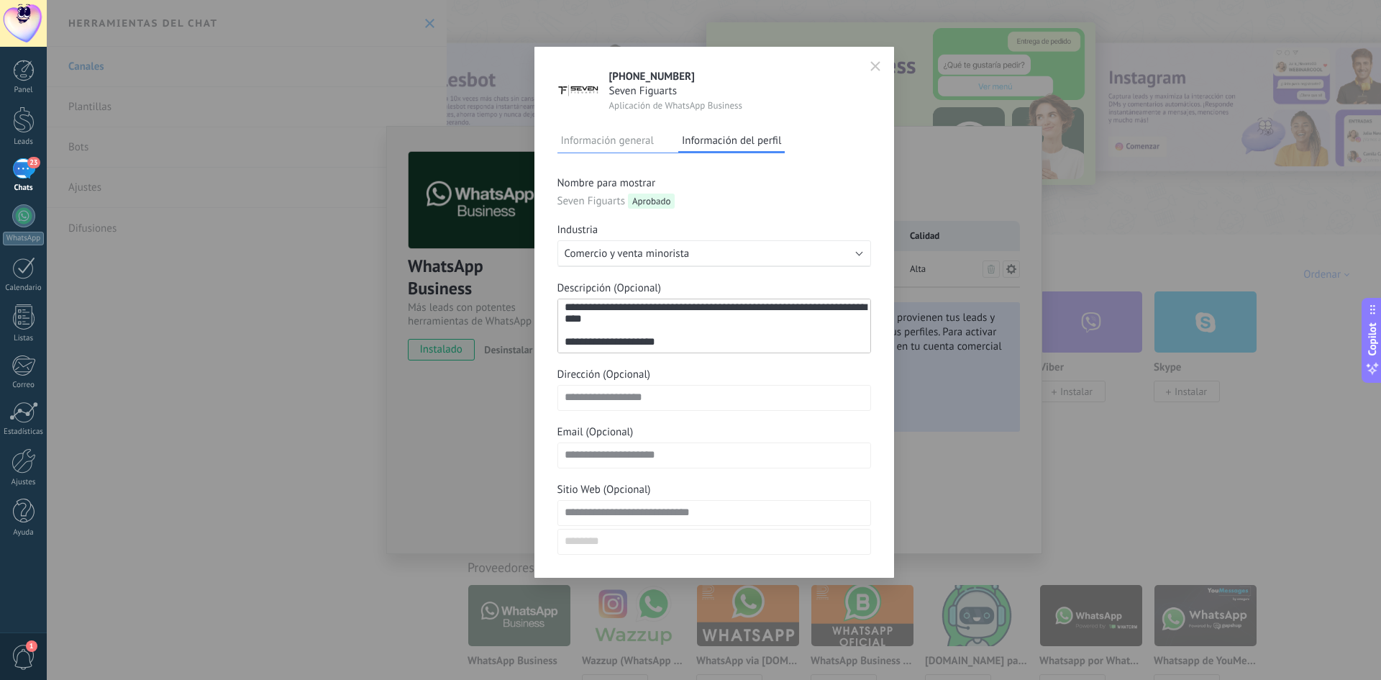
click at [622, 337] on textarea "**********" at bounding box center [715, 326] width 314 height 55
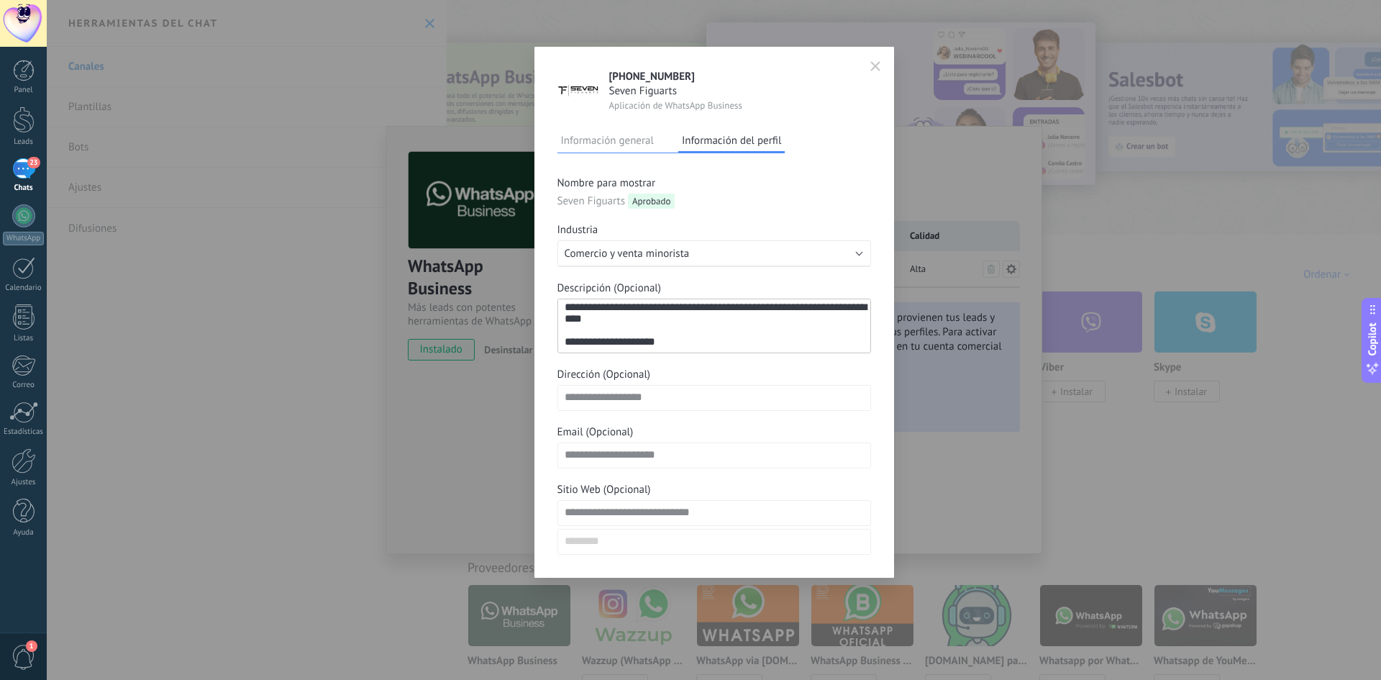
click at [876, 60] on button "button" at bounding box center [876, 67] width 22 height 24
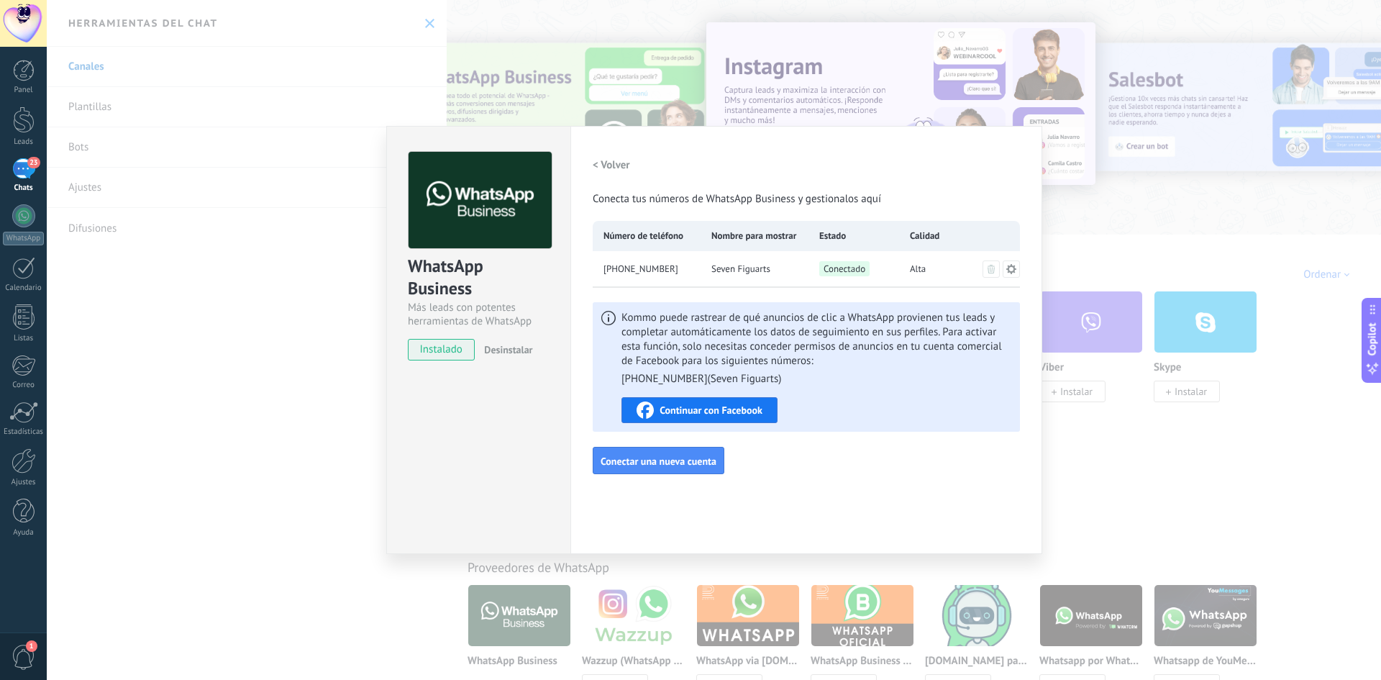
click at [327, 390] on div "WhatsApp Business Más leads con potentes herramientas de WhatsApp instalado Des…" at bounding box center [714, 340] width 1335 height 680
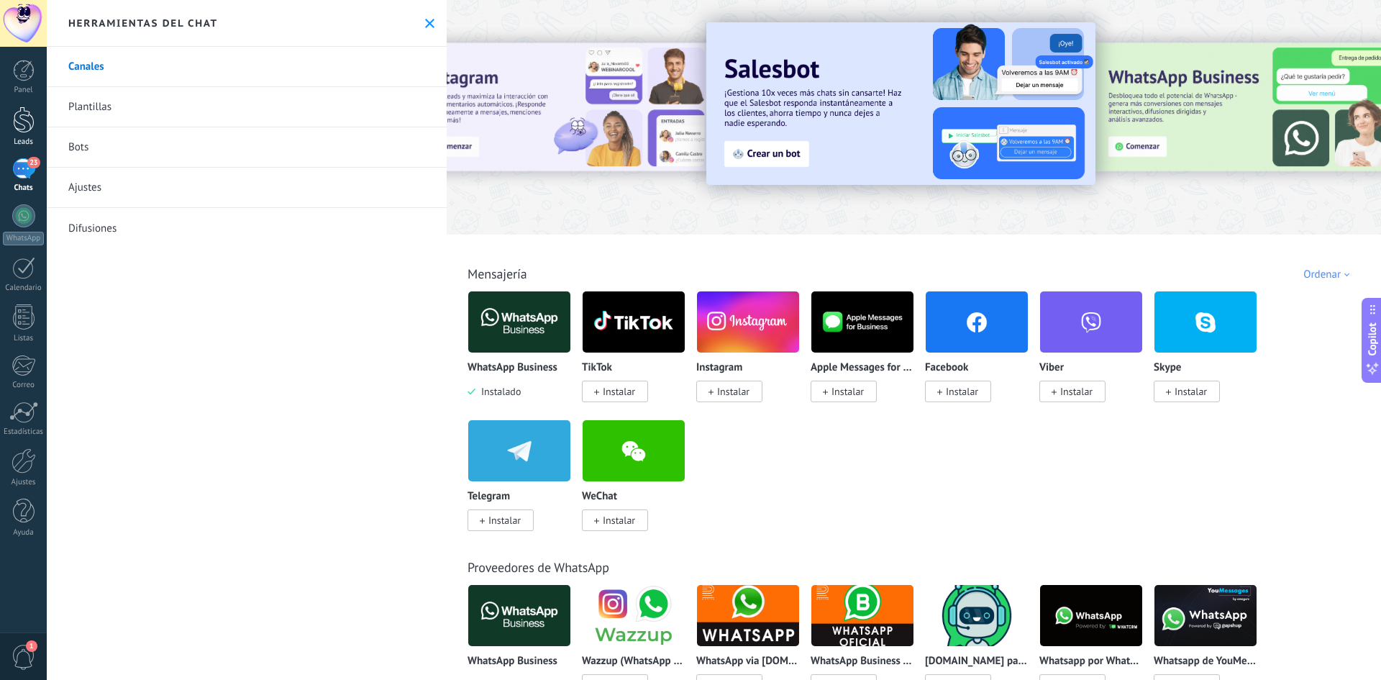
click at [17, 137] on link "Leads" at bounding box center [23, 126] width 47 height 40
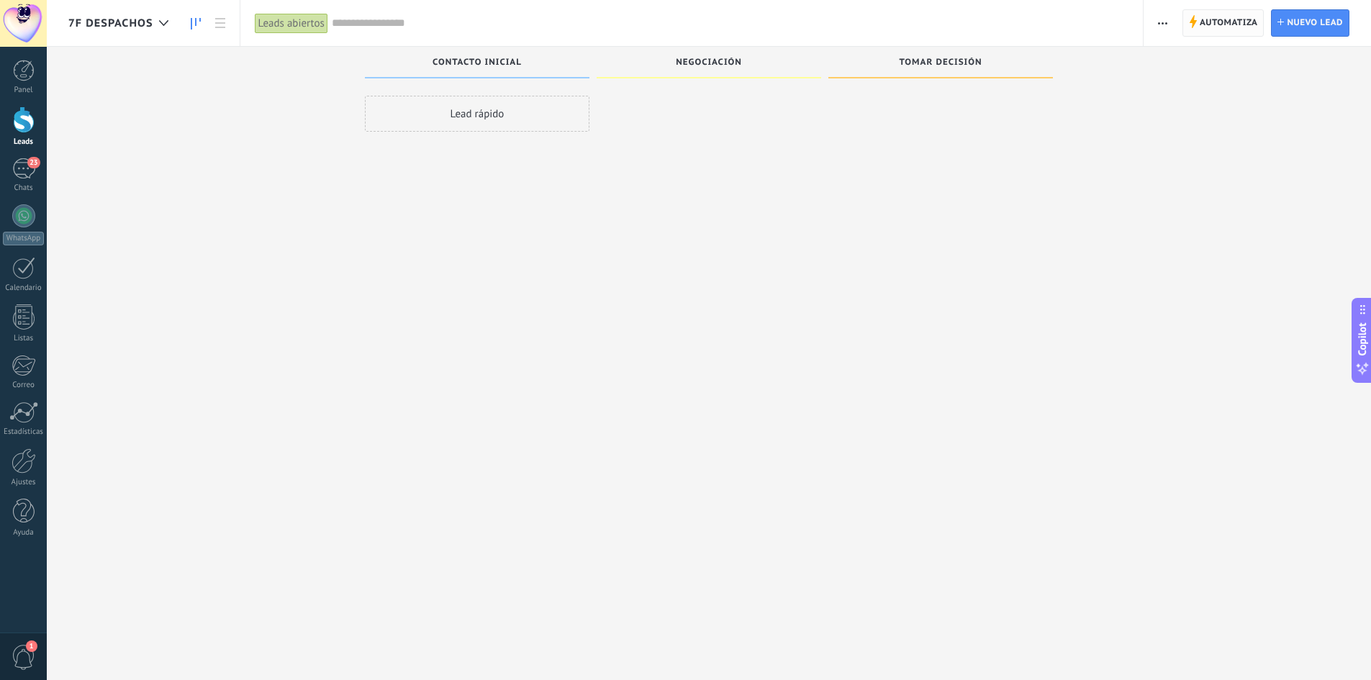
click at [1214, 24] on span "Automatiza" at bounding box center [1228, 23] width 58 height 26
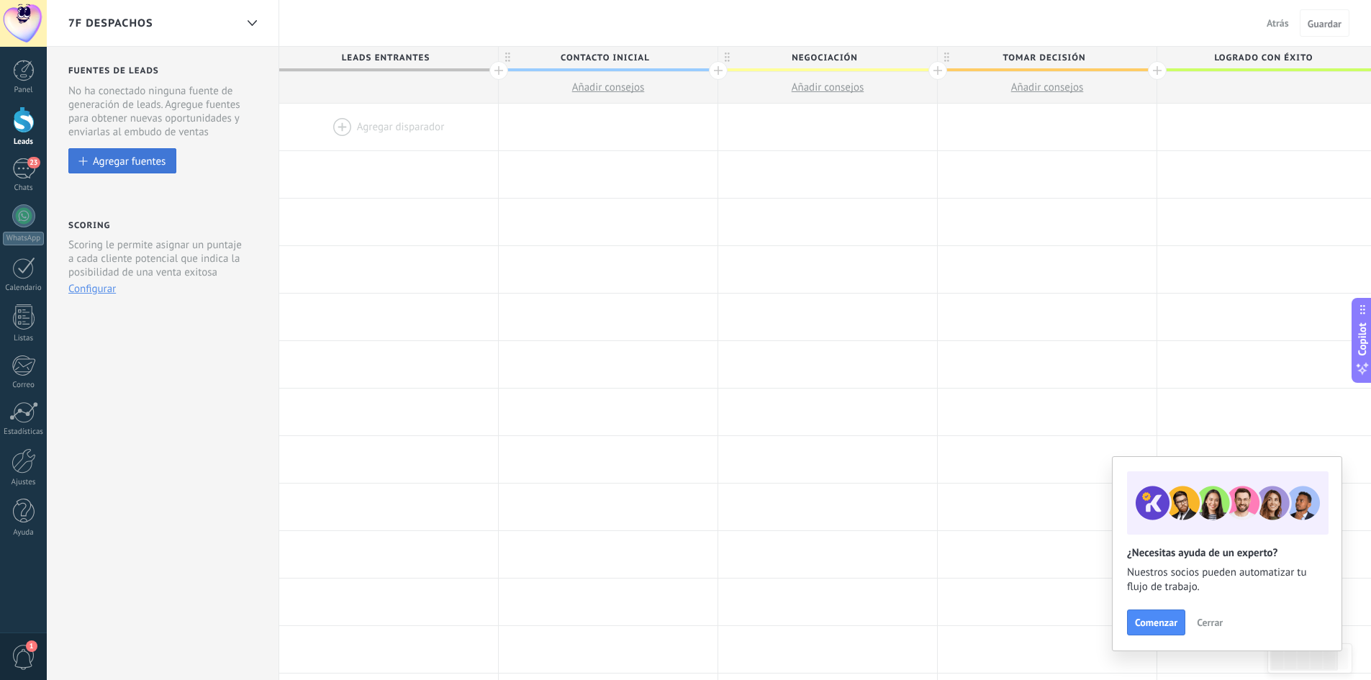
click at [120, 168] on button "Agregar fuentes" at bounding box center [122, 160] width 108 height 25
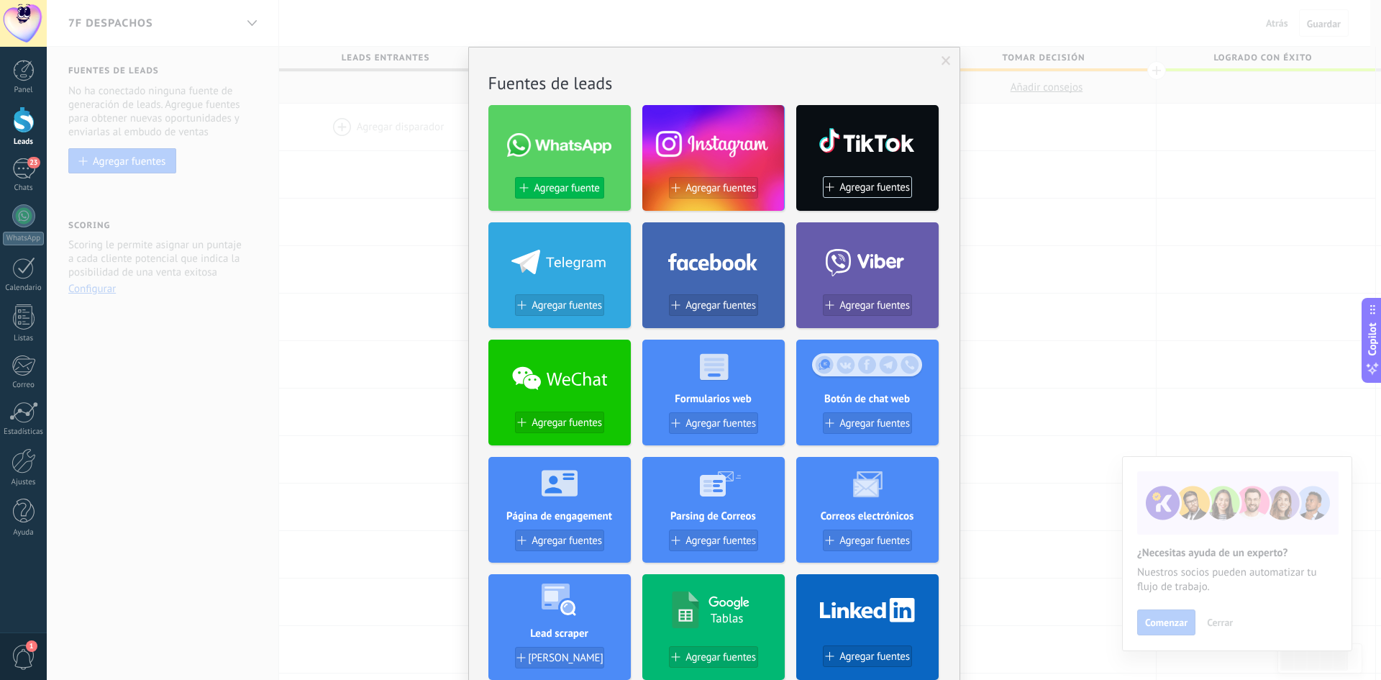
click at [569, 191] on span "Agregar fuente" at bounding box center [566, 188] width 65 height 12
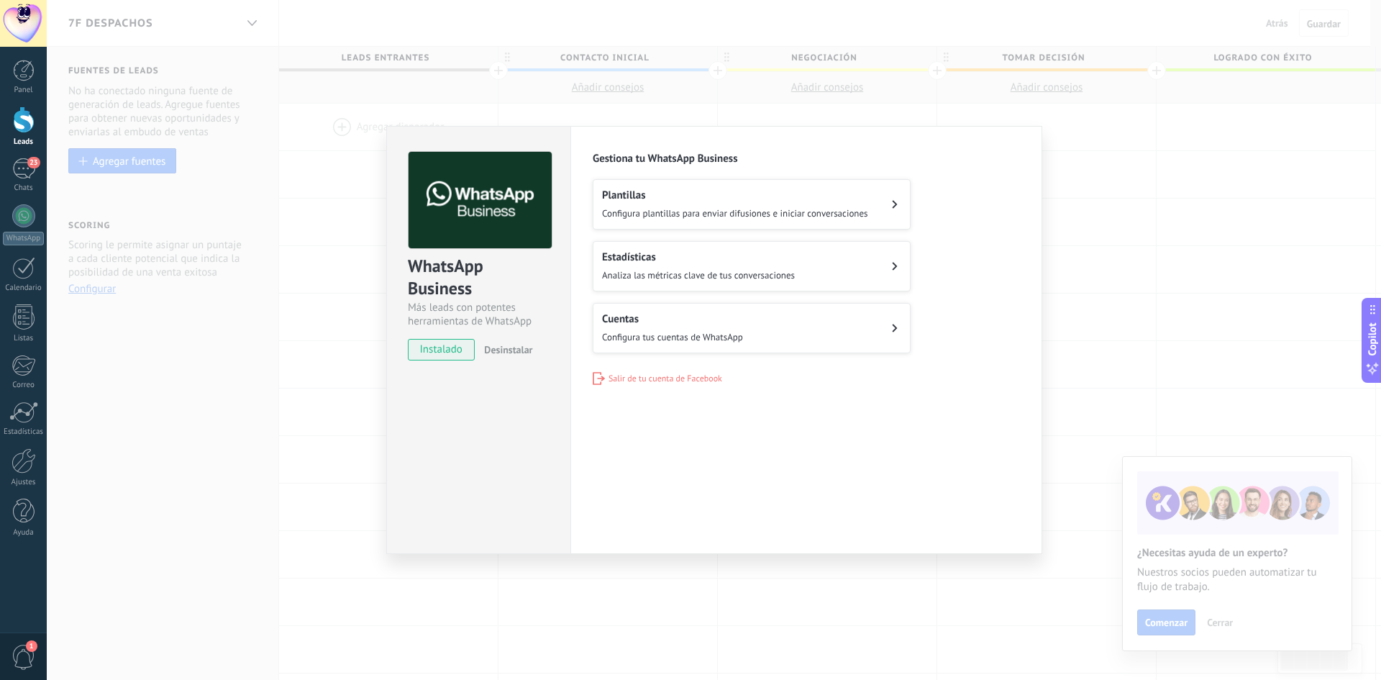
click at [660, 327] on div "Cuentas Configura tus cuentas de WhatsApp" at bounding box center [672, 328] width 141 height 32
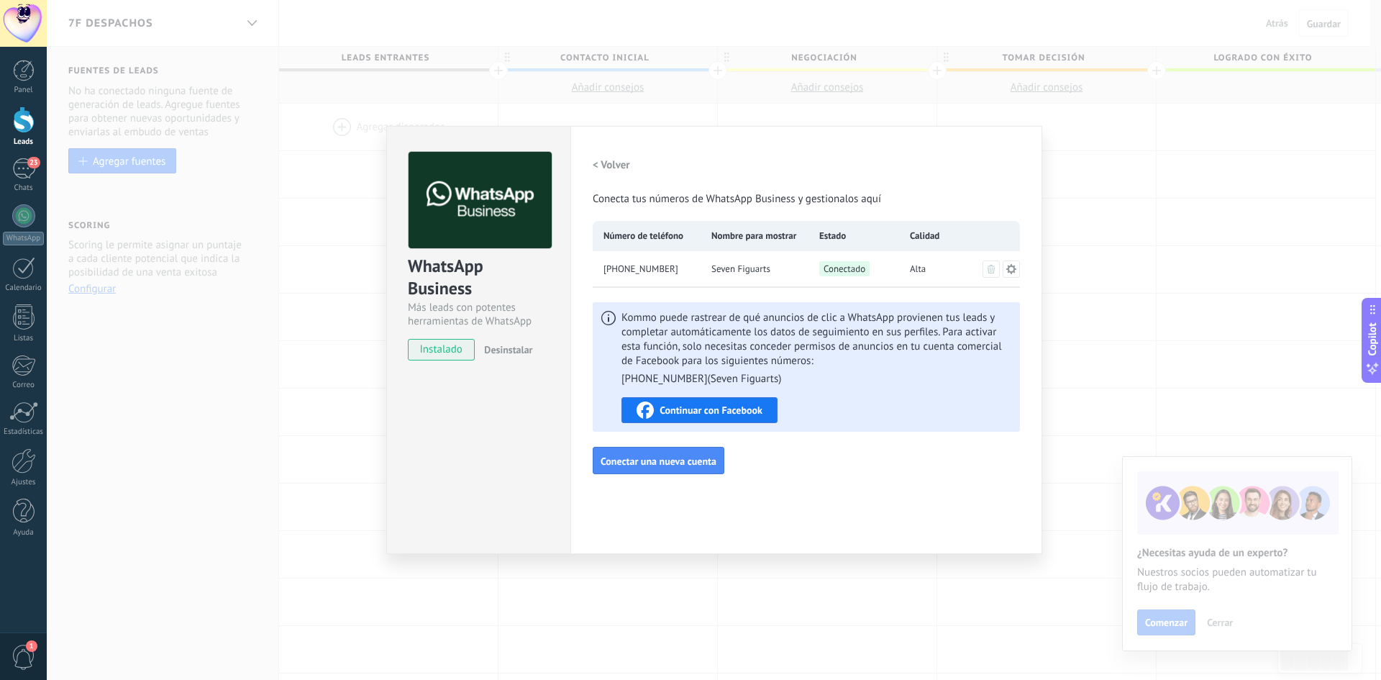
click at [741, 414] on span "Continuar con Facebook" at bounding box center [711, 410] width 103 height 10
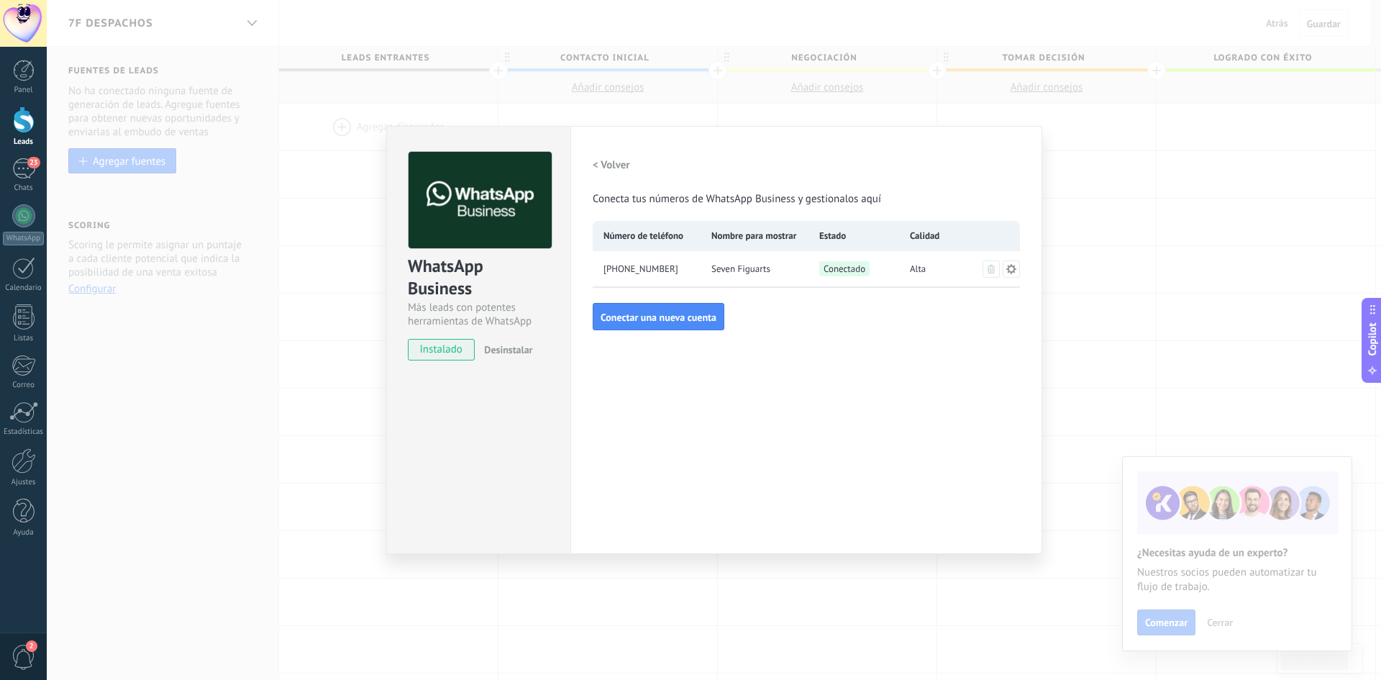
click at [1087, 357] on div "WhatsApp Business Más leads con potentes herramientas de WhatsApp instalado Des…" at bounding box center [714, 340] width 1335 height 680
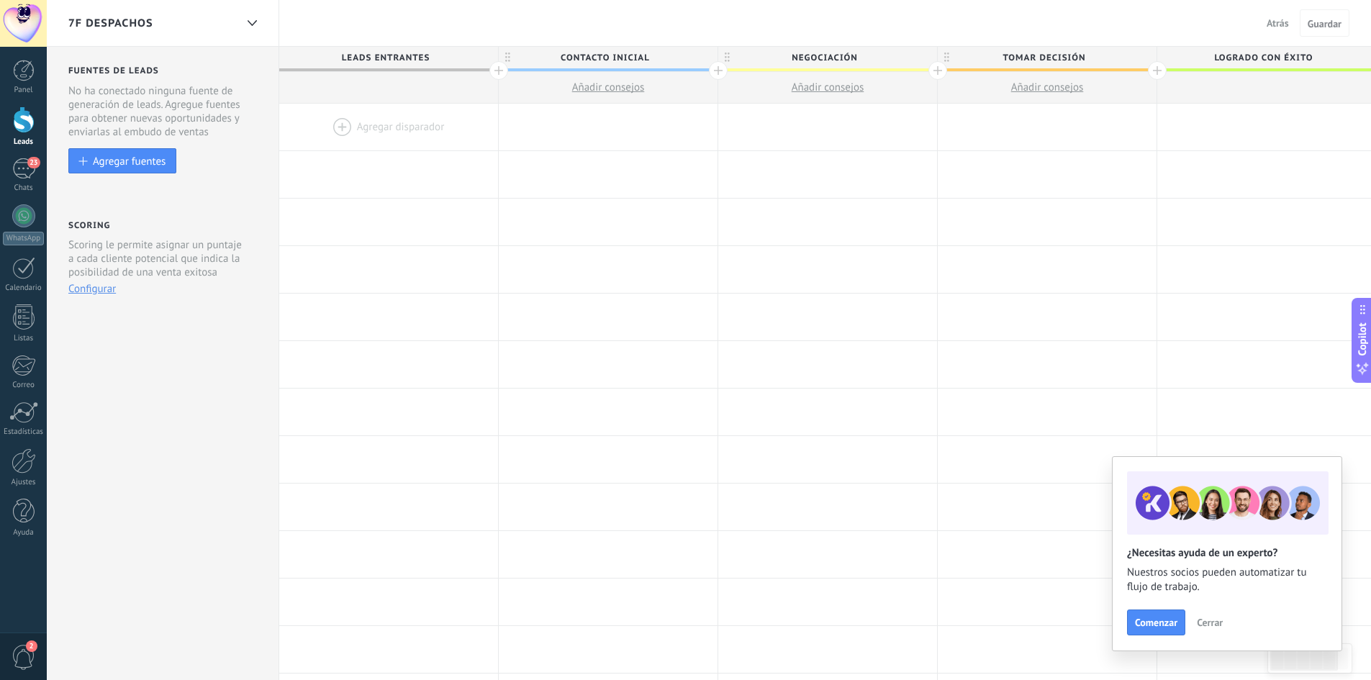
click at [107, 286] on button "Configurar" at bounding box center [91, 289] width 47 height 14
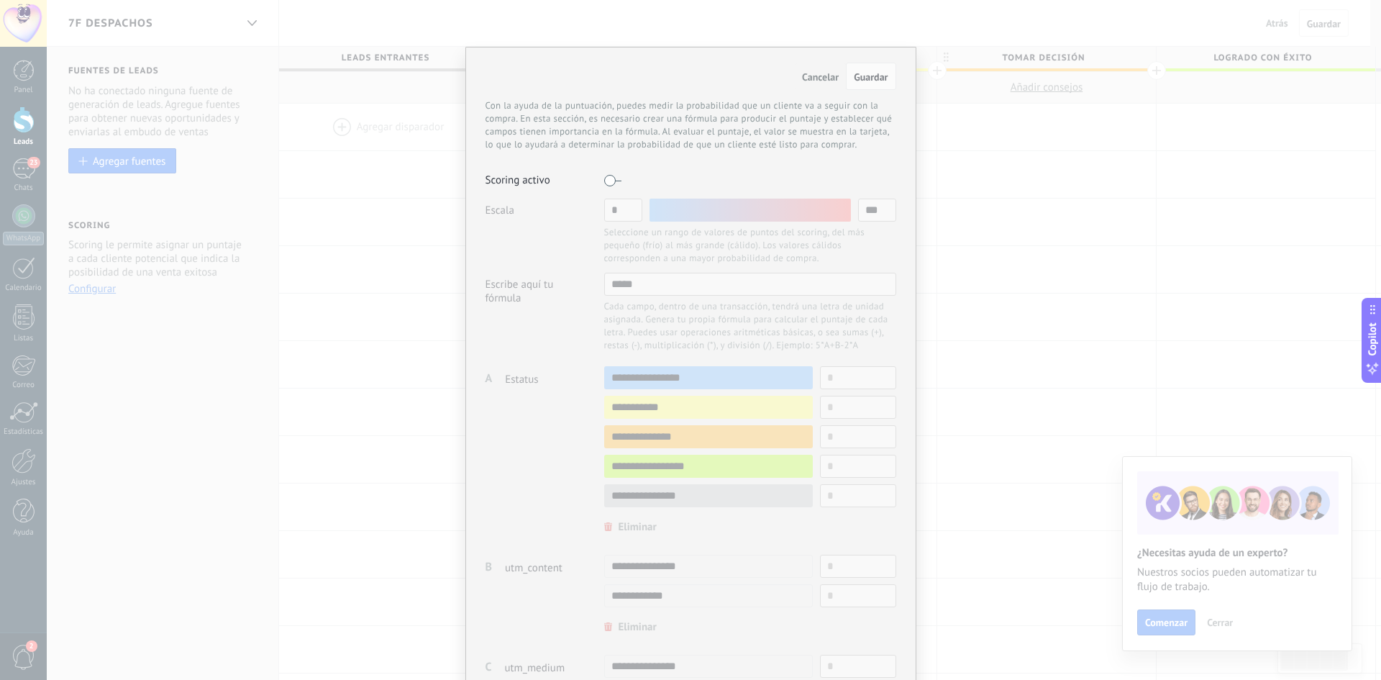
click at [609, 179] on label at bounding box center [612, 180] width 17 height 23
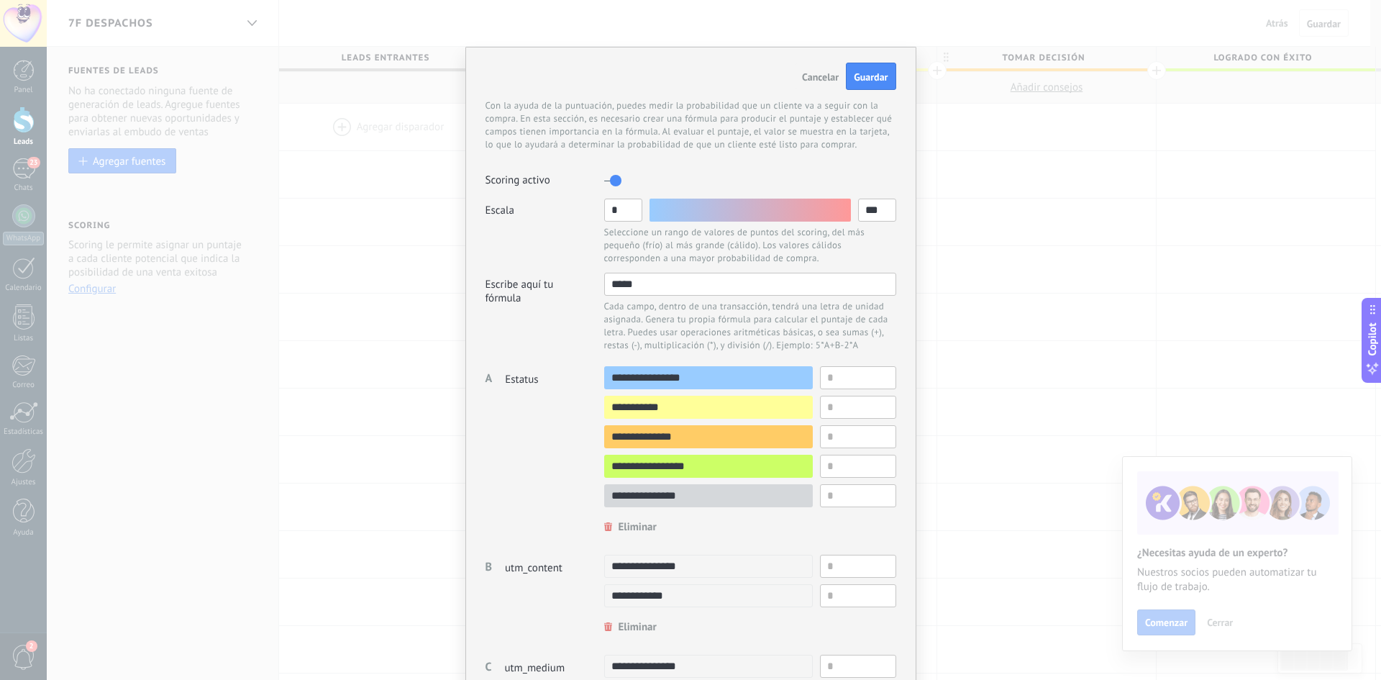
click at [612, 178] on label at bounding box center [612, 180] width 17 height 23
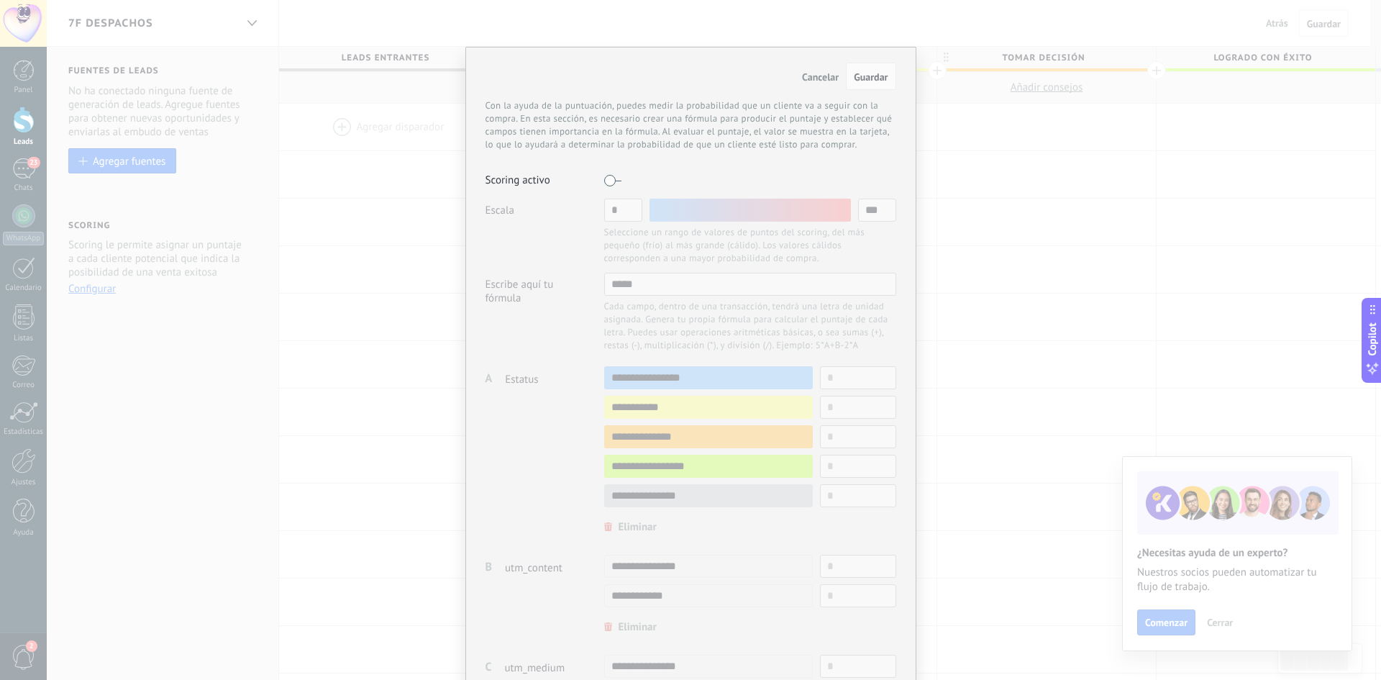
click at [796, 81] on button "Cancelar" at bounding box center [820, 76] width 51 height 26
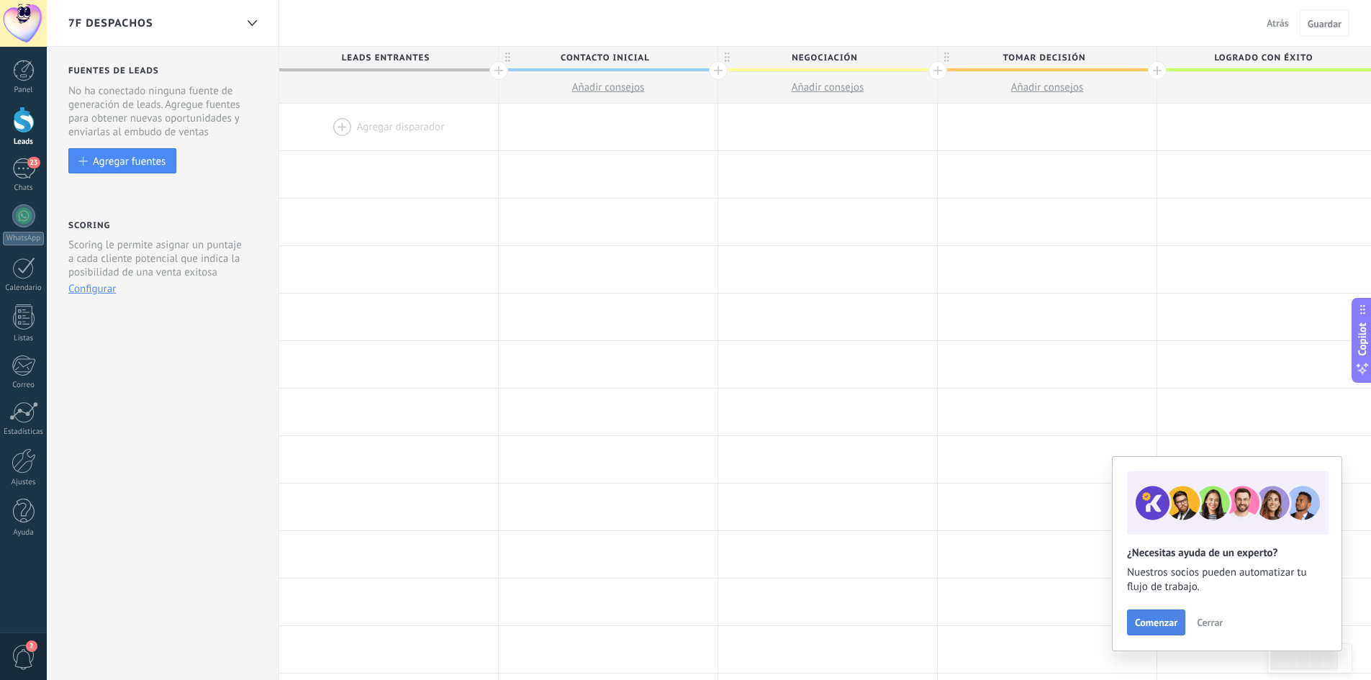
click at [1143, 619] on span "Comenzar" at bounding box center [1156, 622] width 42 height 10
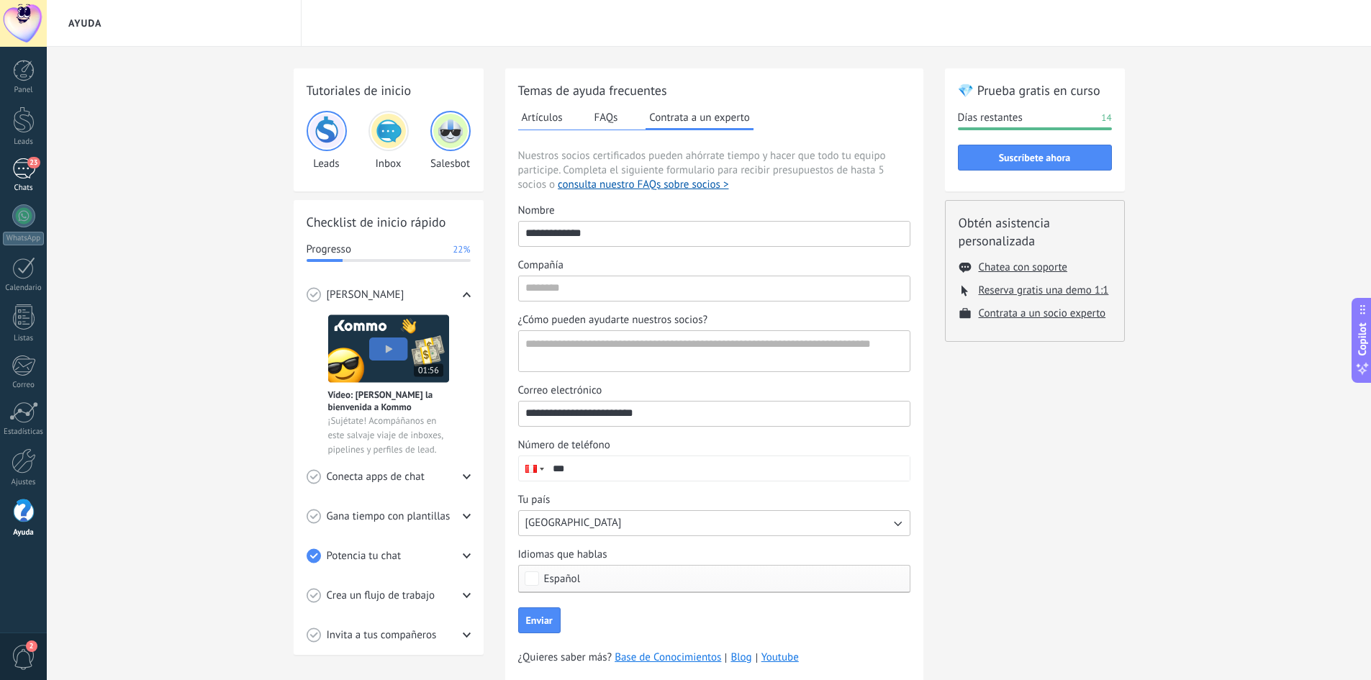
click at [25, 175] on div "23" at bounding box center [23, 168] width 23 height 21
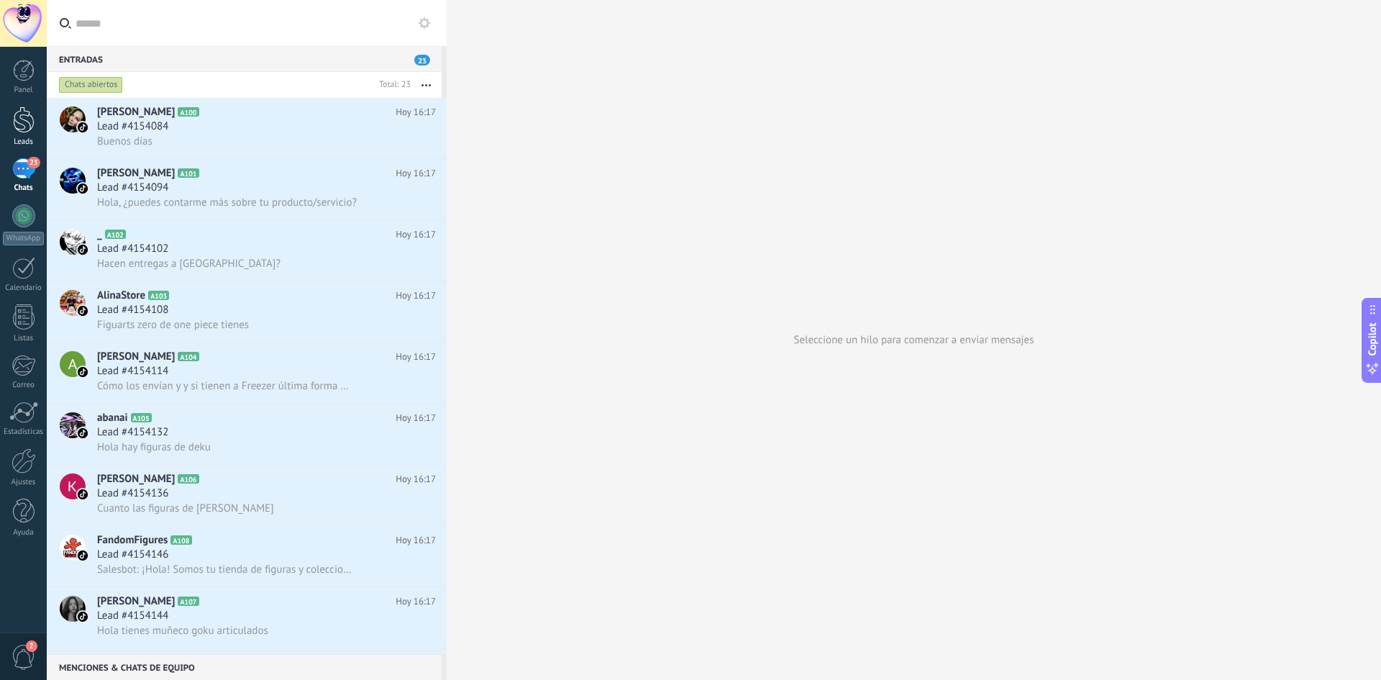
click at [22, 137] on div "Leads" at bounding box center [24, 141] width 42 height 9
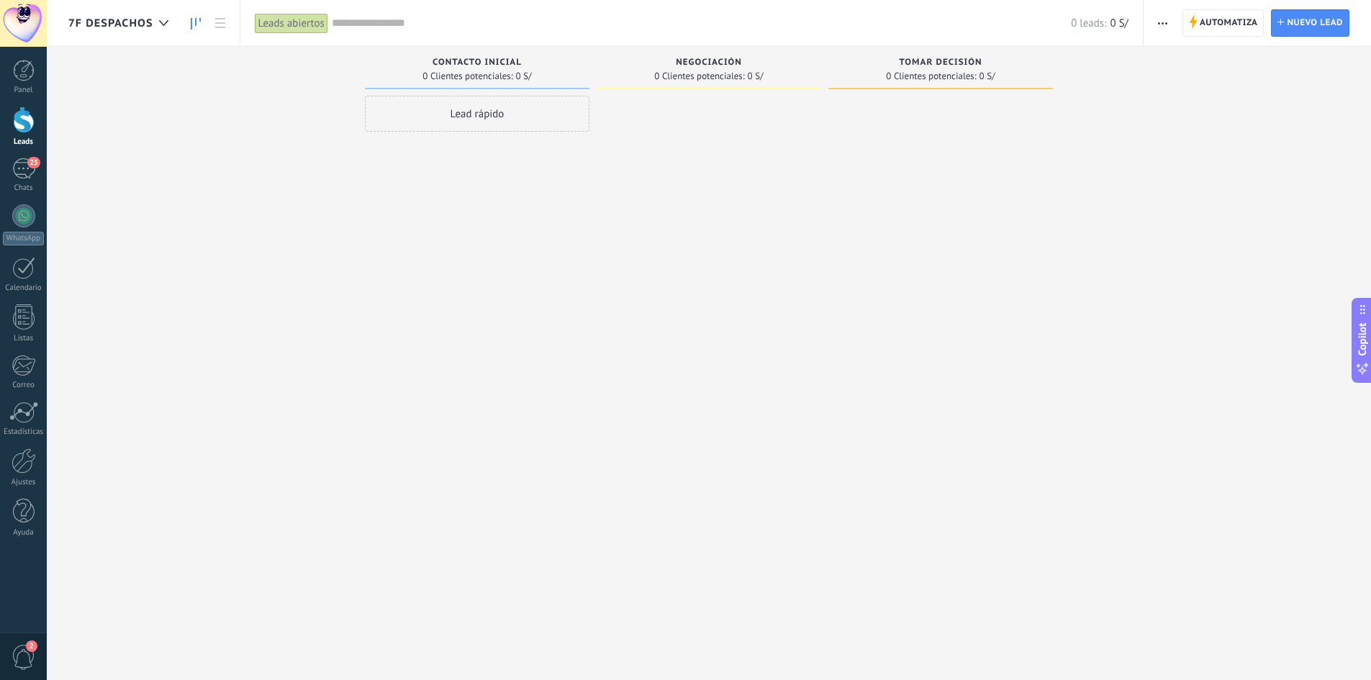
click at [1160, 23] on icon "button" at bounding box center [1162, 23] width 9 height 2
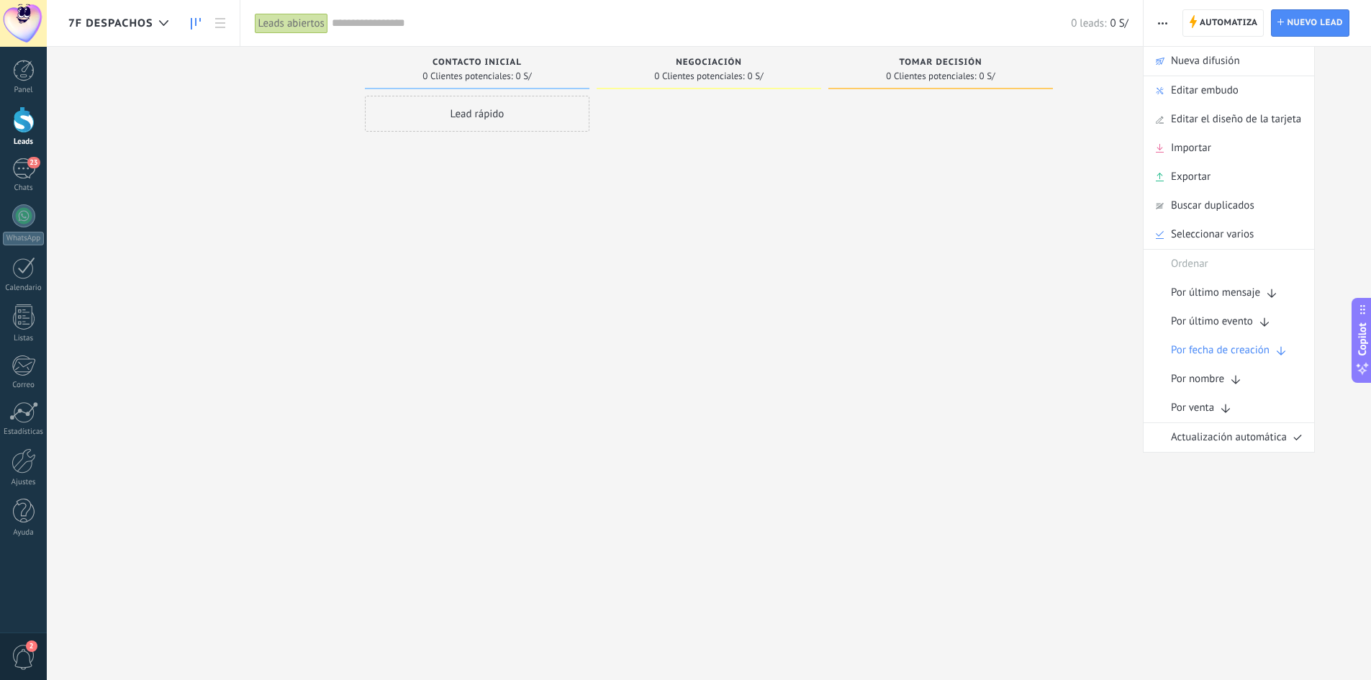
click at [959, 275] on div at bounding box center [940, 342] width 224 height 492
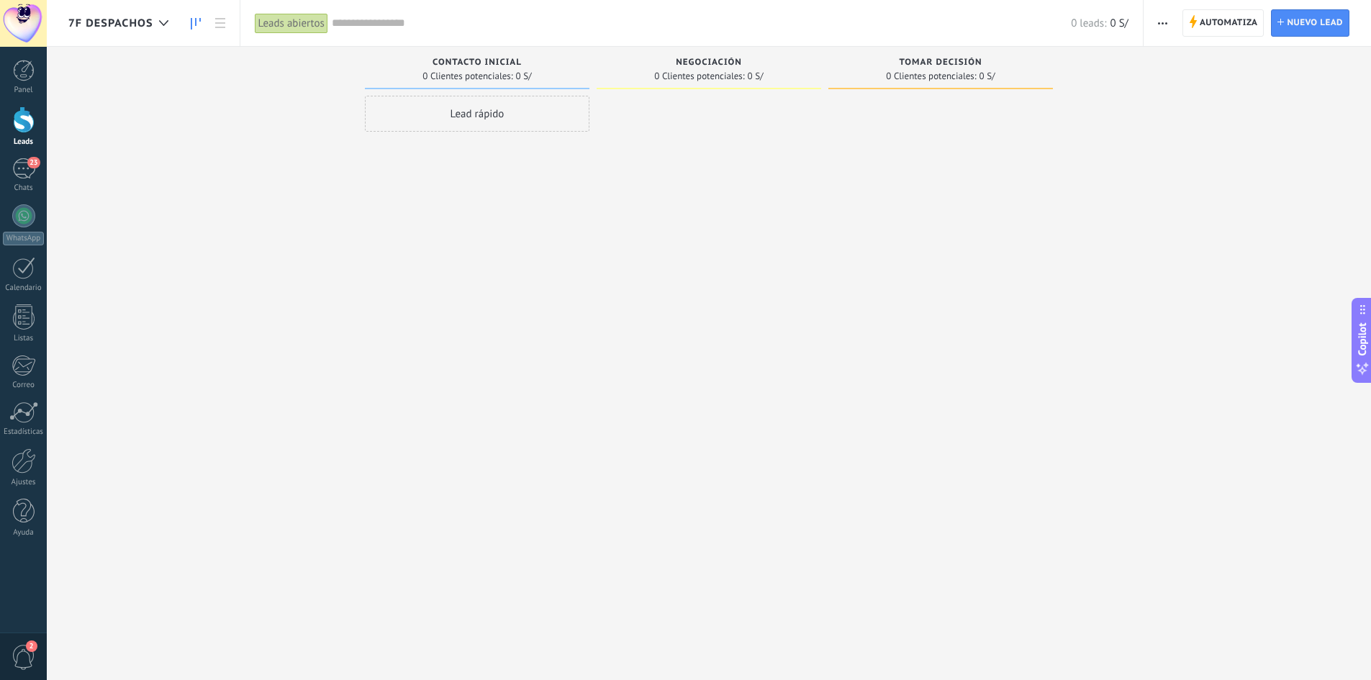
click at [114, 22] on span "7F DESPACHOS" at bounding box center [110, 24] width 85 height 14
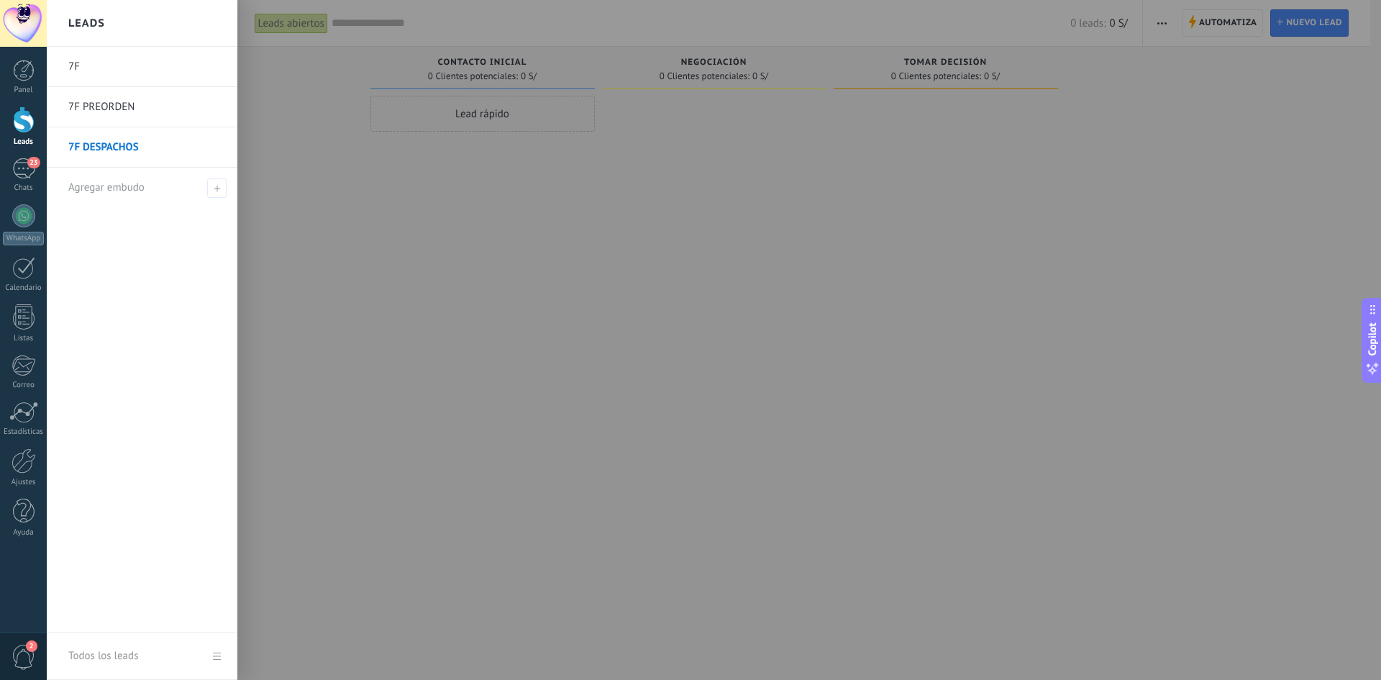
click at [116, 72] on link "7F" at bounding box center [145, 67] width 155 height 40
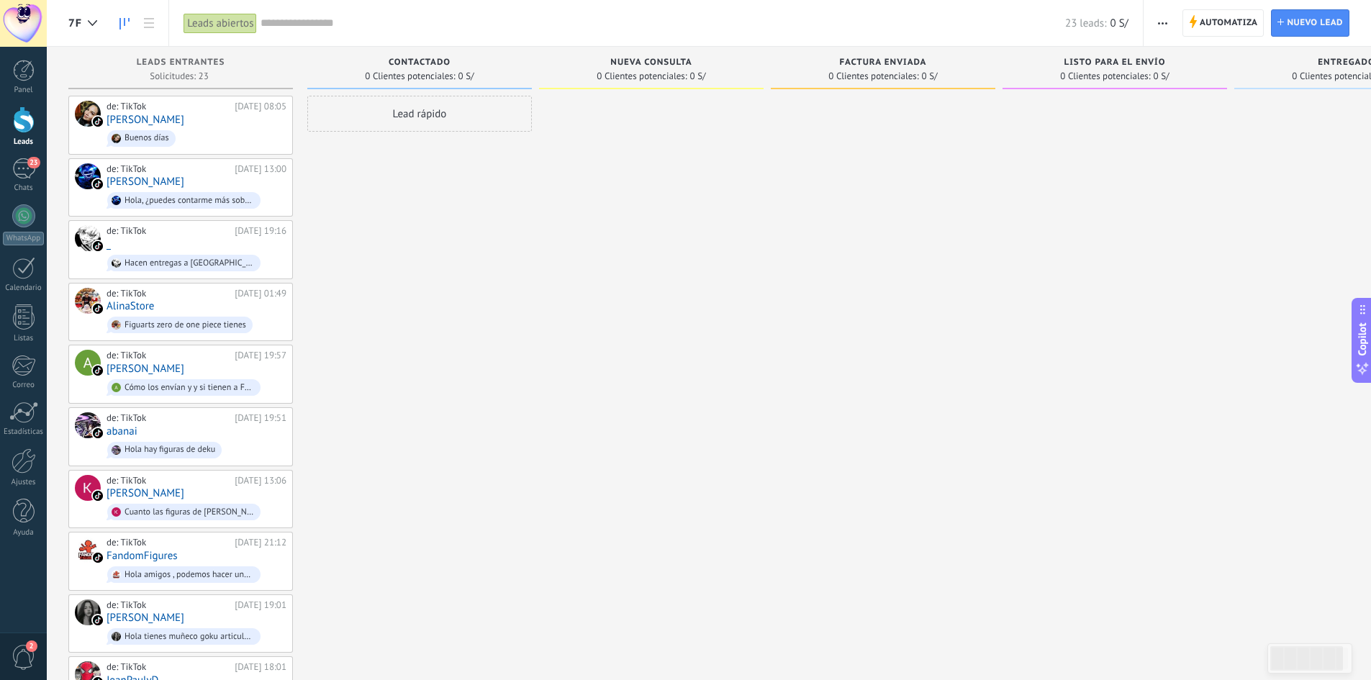
click at [1168, 23] on button "button" at bounding box center [1162, 22] width 21 height 27
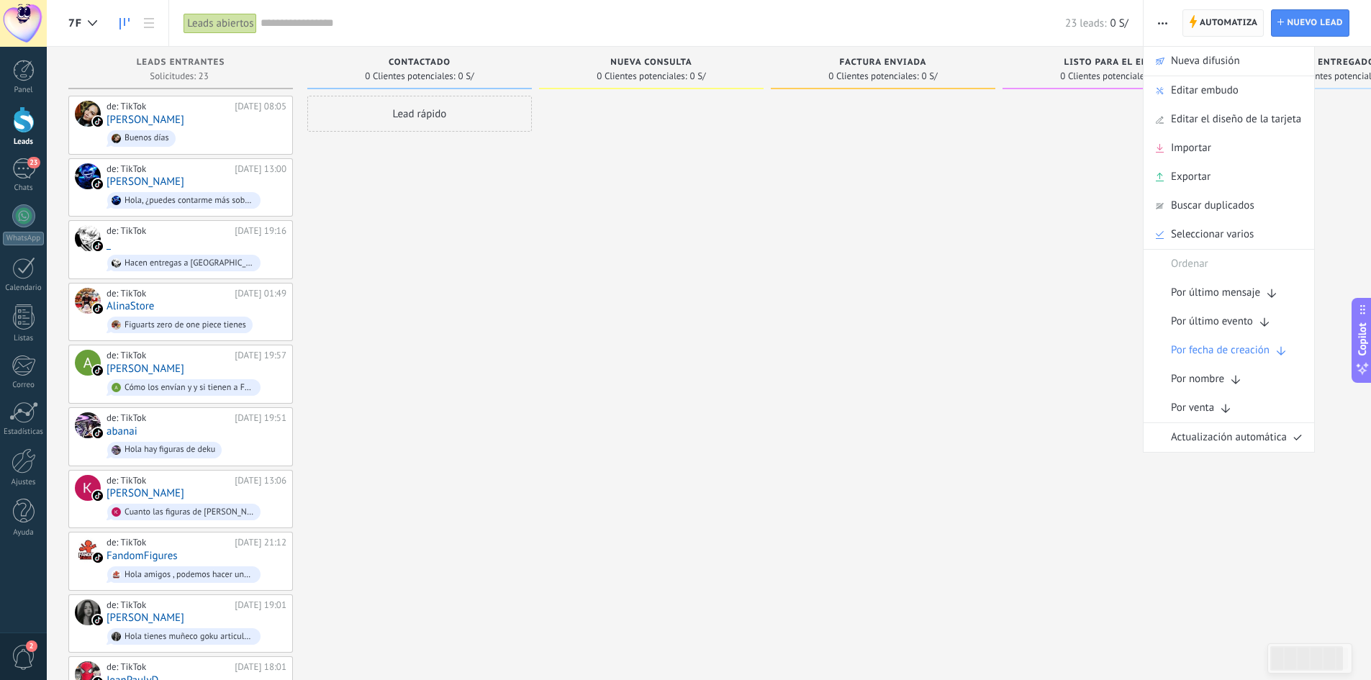
click at [1222, 27] on span "Automatiza" at bounding box center [1228, 23] width 58 height 26
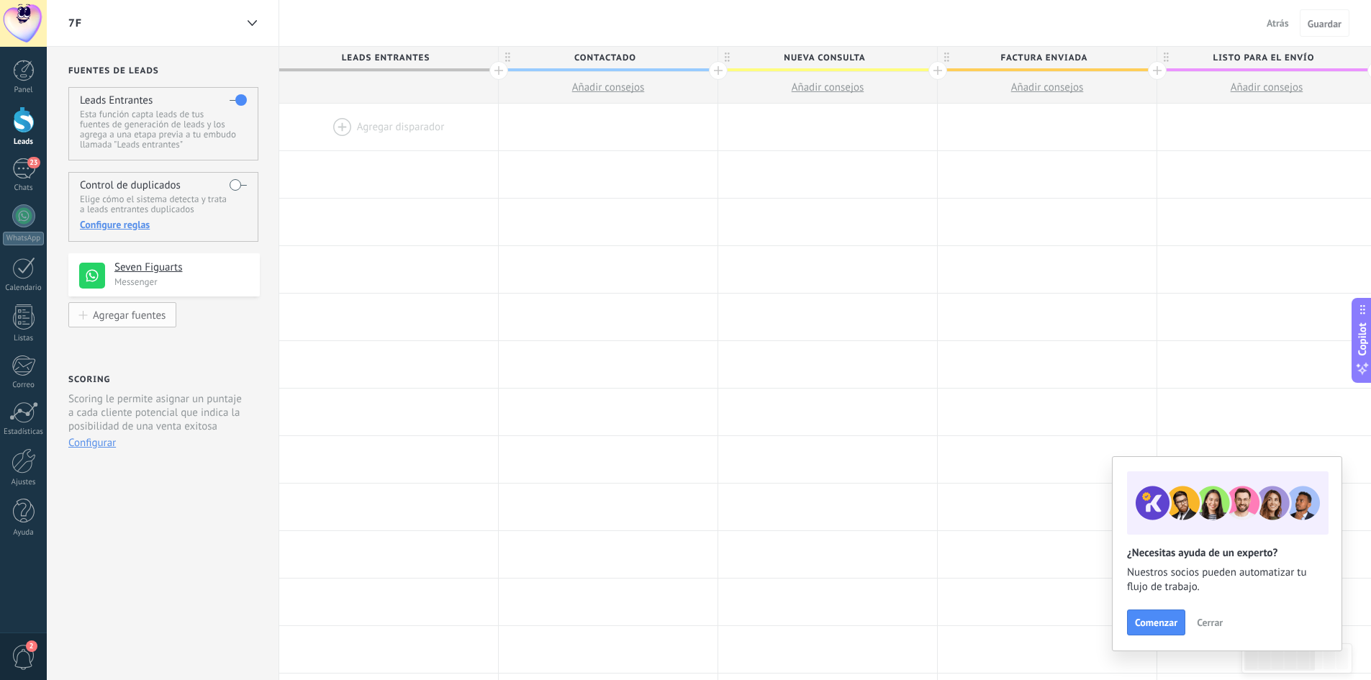
click at [133, 317] on div "Agregar fuentes" at bounding box center [129, 315] width 73 height 12
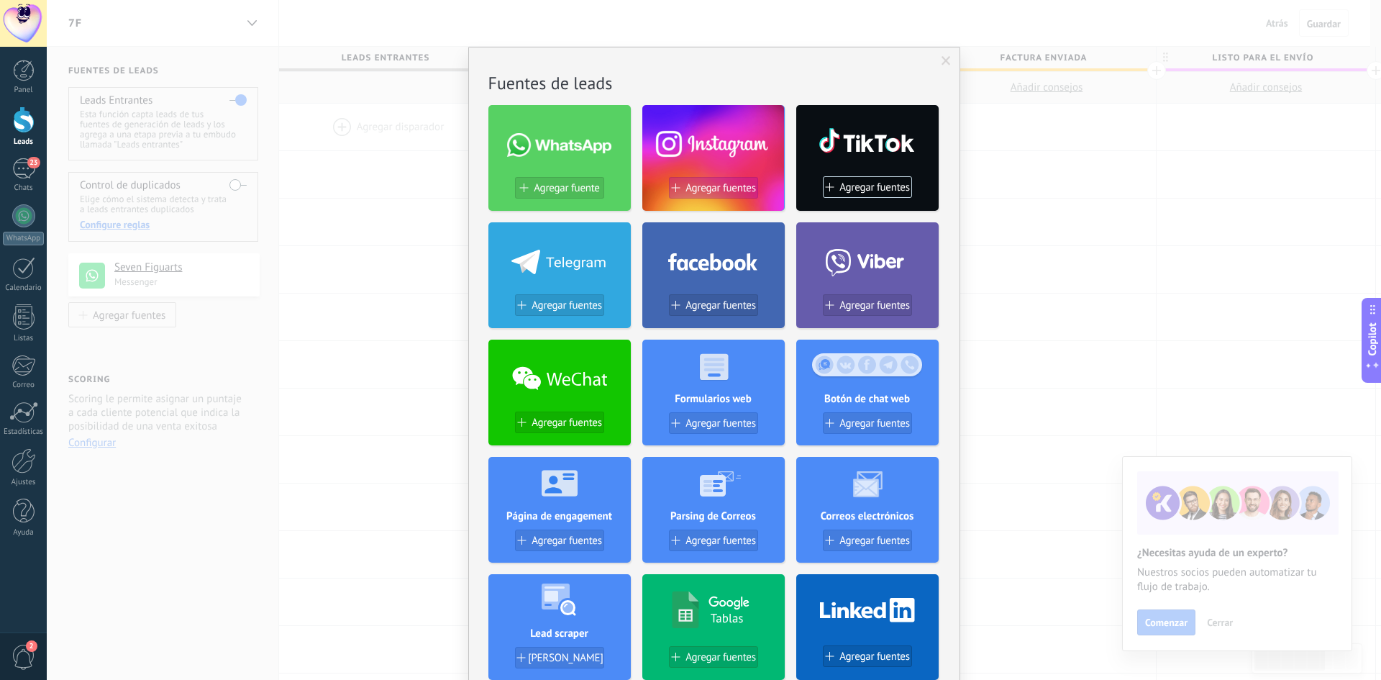
click at [712, 193] on span "Agregar fuentes" at bounding box center [721, 188] width 71 height 12
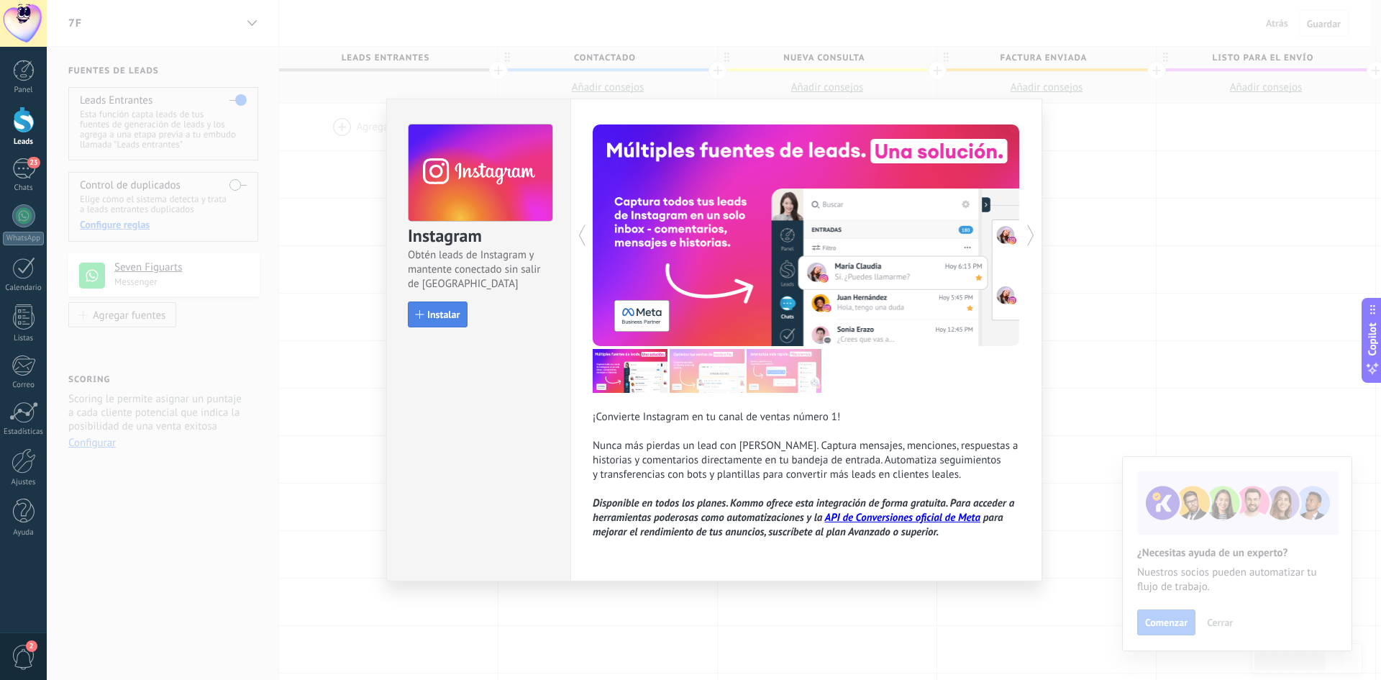
click at [439, 312] on span "Instalar" at bounding box center [443, 314] width 32 height 10
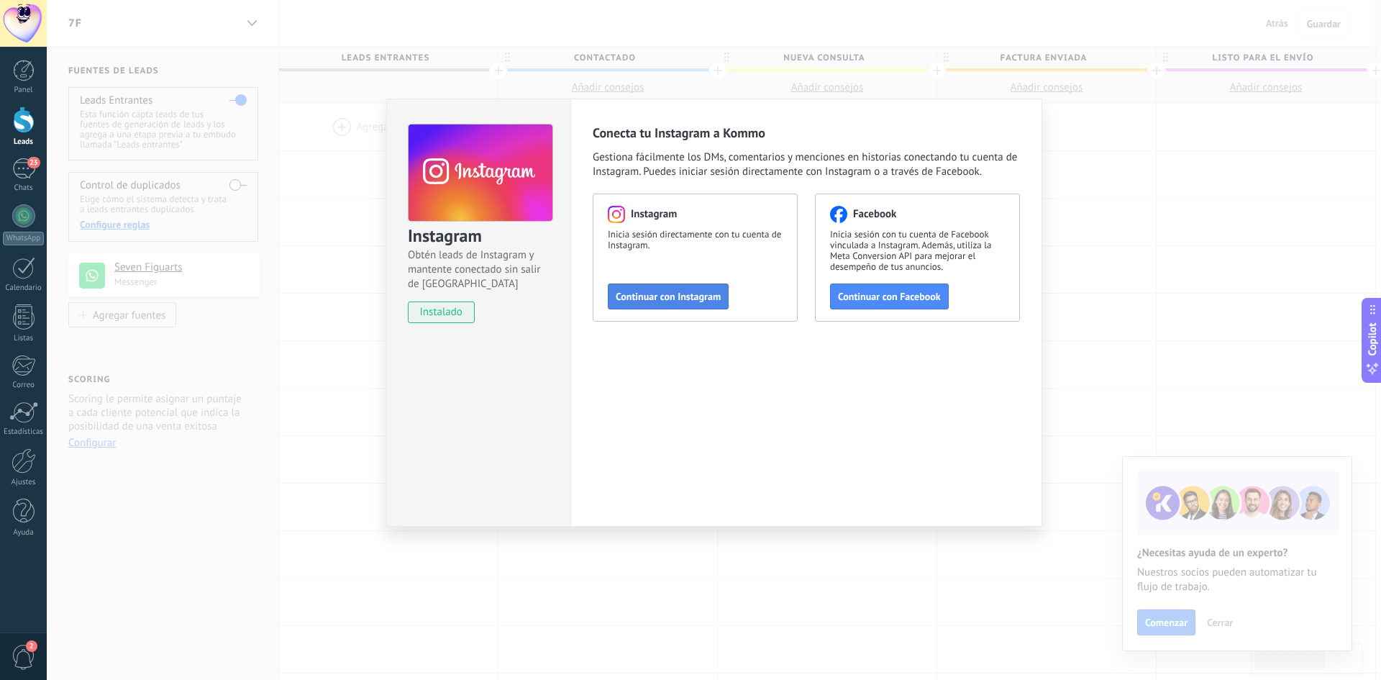
click at [651, 297] on span "Continuar con Instagram" at bounding box center [668, 296] width 105 height 10
click at [344, 312] on div "Instagram Obtén leads de Instagram y mantente conectado sin salir de Kommo inst…" at bounding box center [714, 340] width 1335 height 680
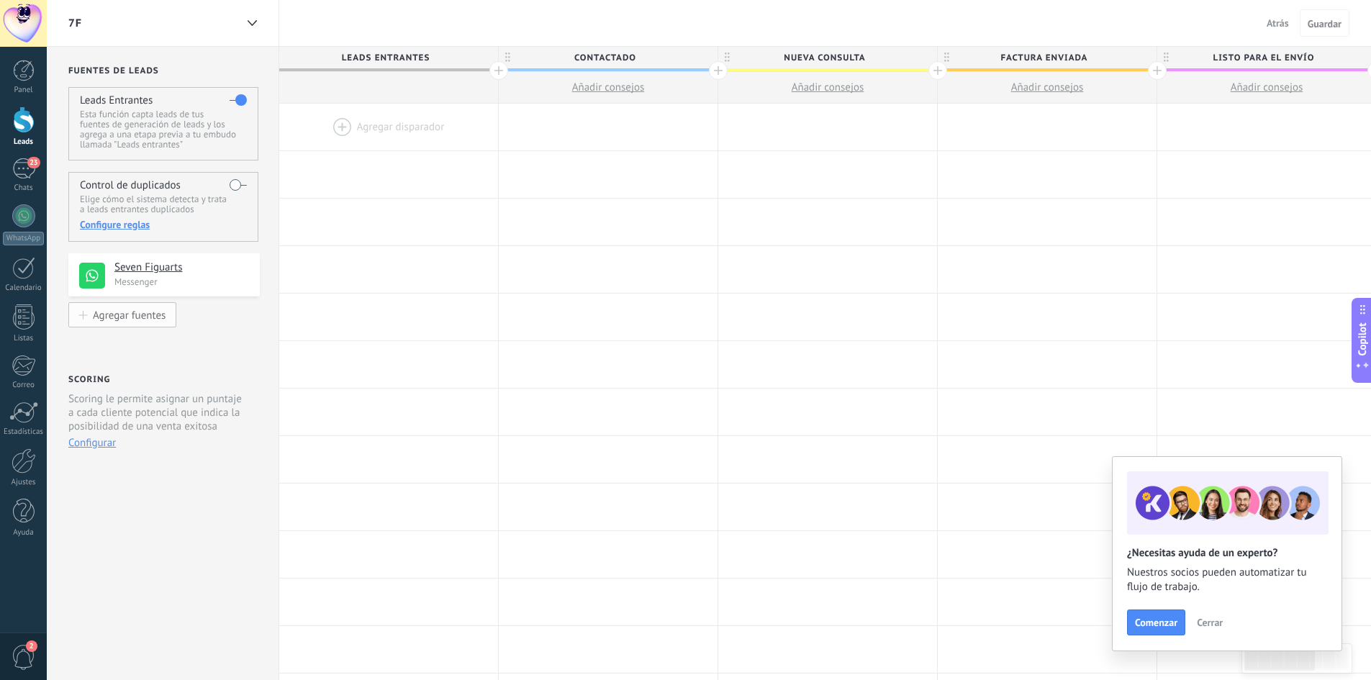
click at [132, 319] on div "Agregar fuentes" at bounding box center [129, 315] width 73 height 12
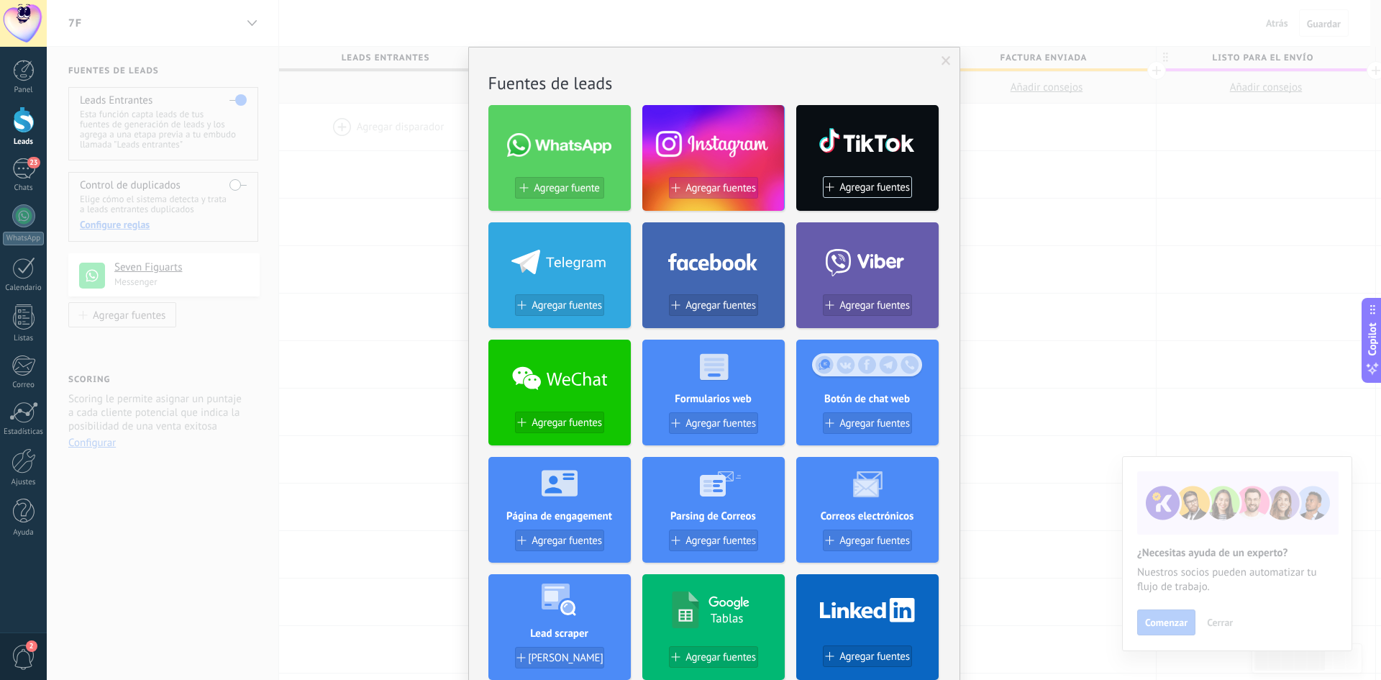
click at [682, 187] on div "Agregar fuentes" at bounding box center [714, 188] width 88 height 12
